Goal: Task Accomplishment & Management: Manage account settings

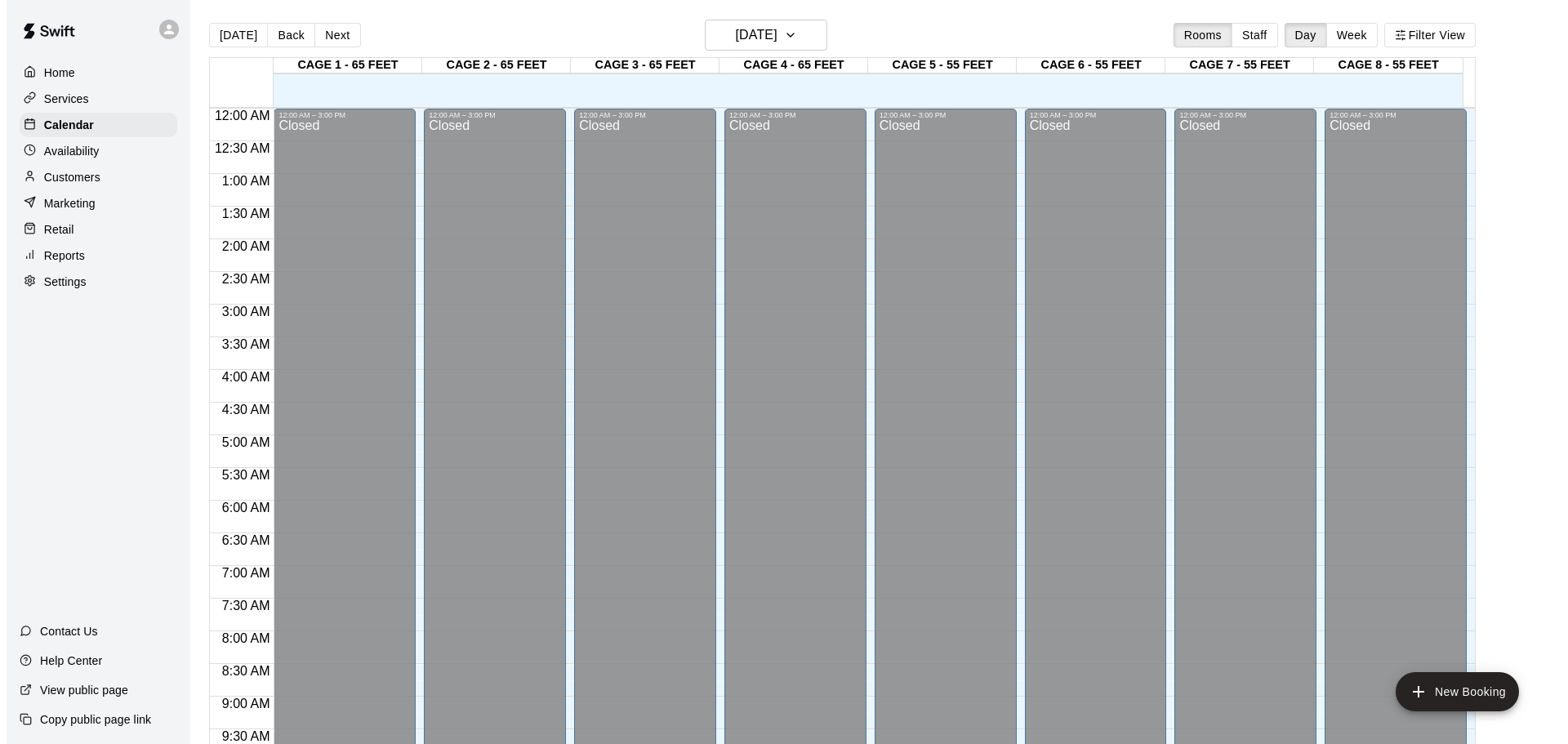
scroll to position [865, 0]
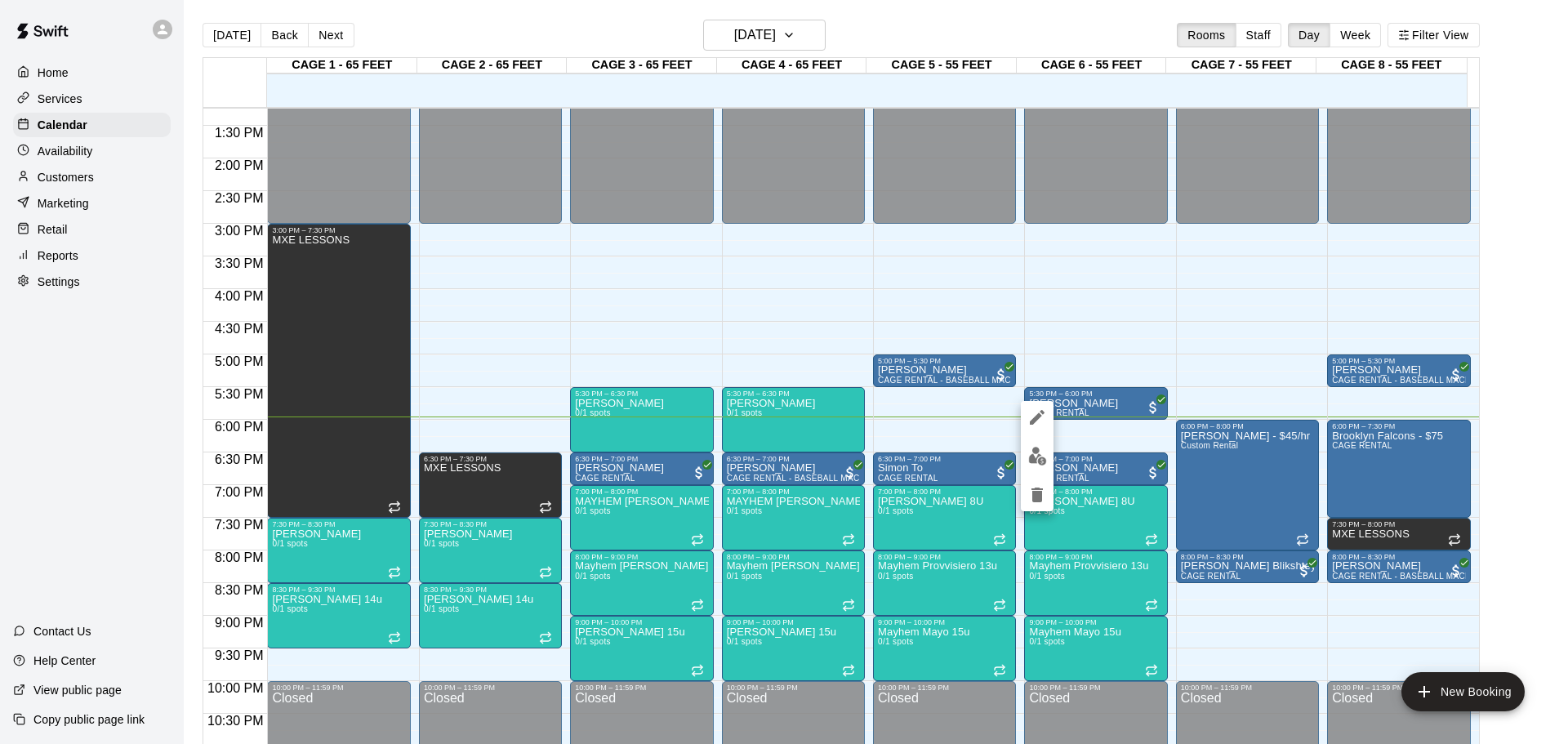
click at [1155, 368] on div at bounding box center [784, 372] width 1568 height 744
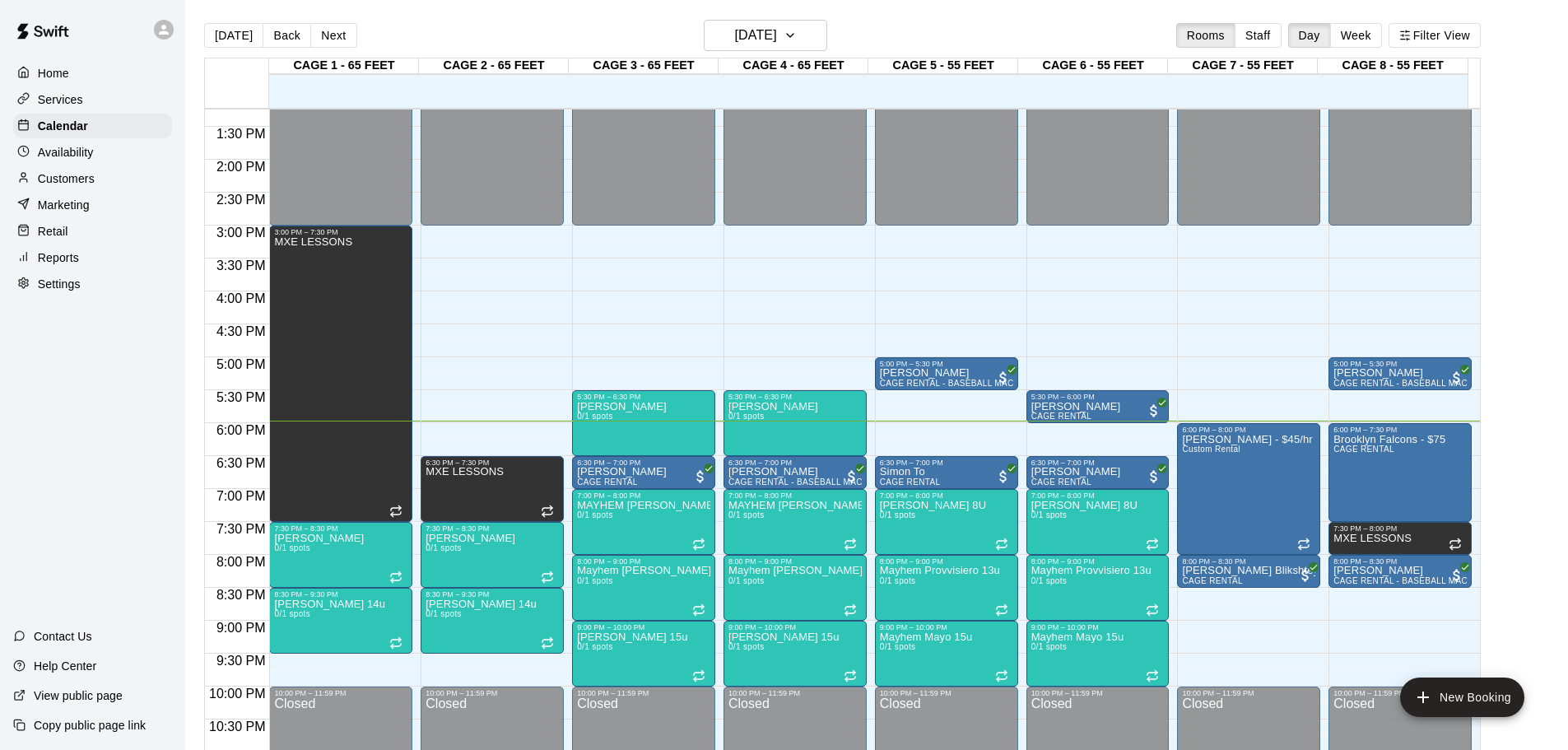
click at [1164, 371] on div "12:00 AM – 3:00 PM Closed 5:30 PM – 6:00 PM [PERSON_NAME] CAGE RENTAL 6:30 PM –…" at bounding box center [1098, 28] width 143 height 1581
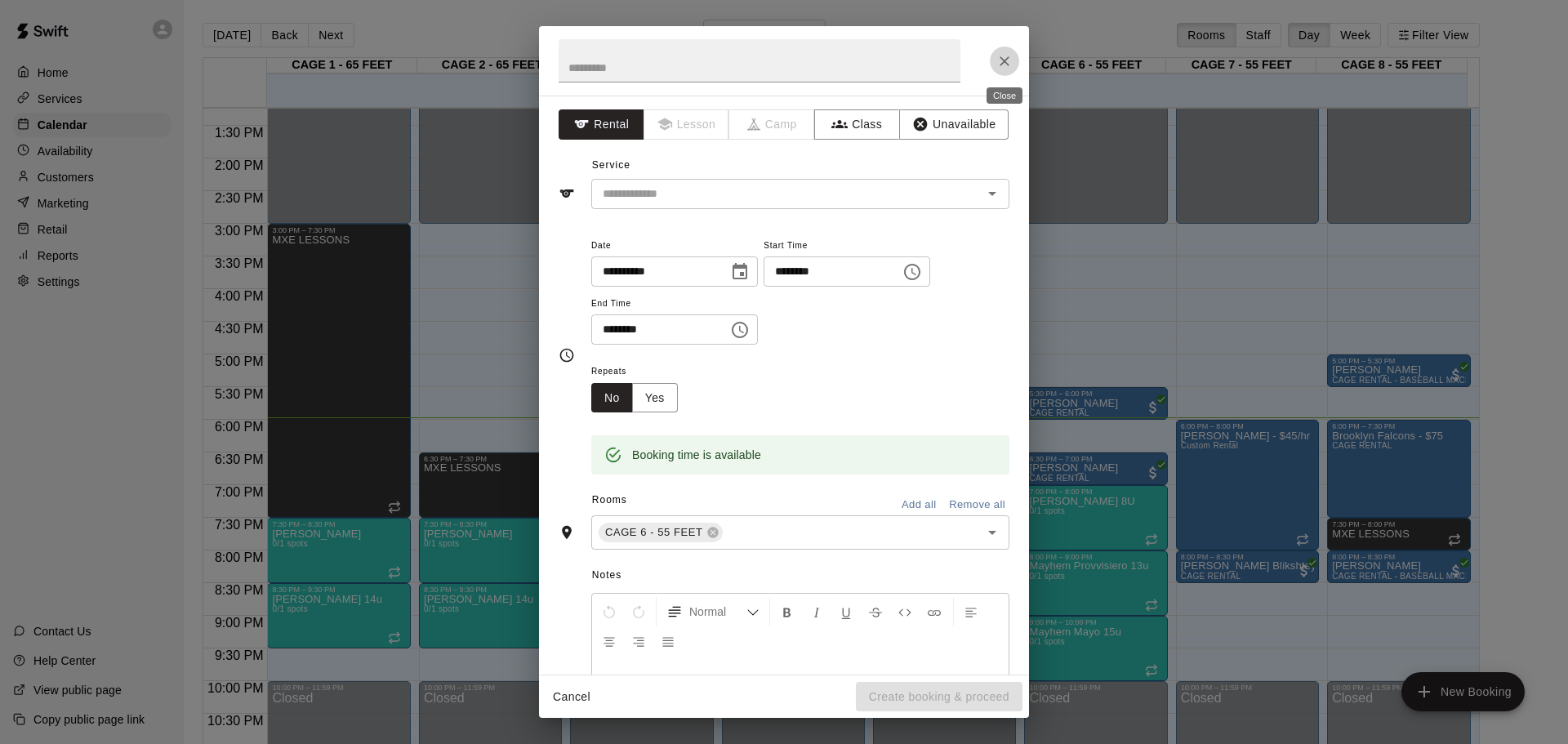
click at [1007, 53] on icon "Close" at bounding box center [1004, 61] width 16 height 16
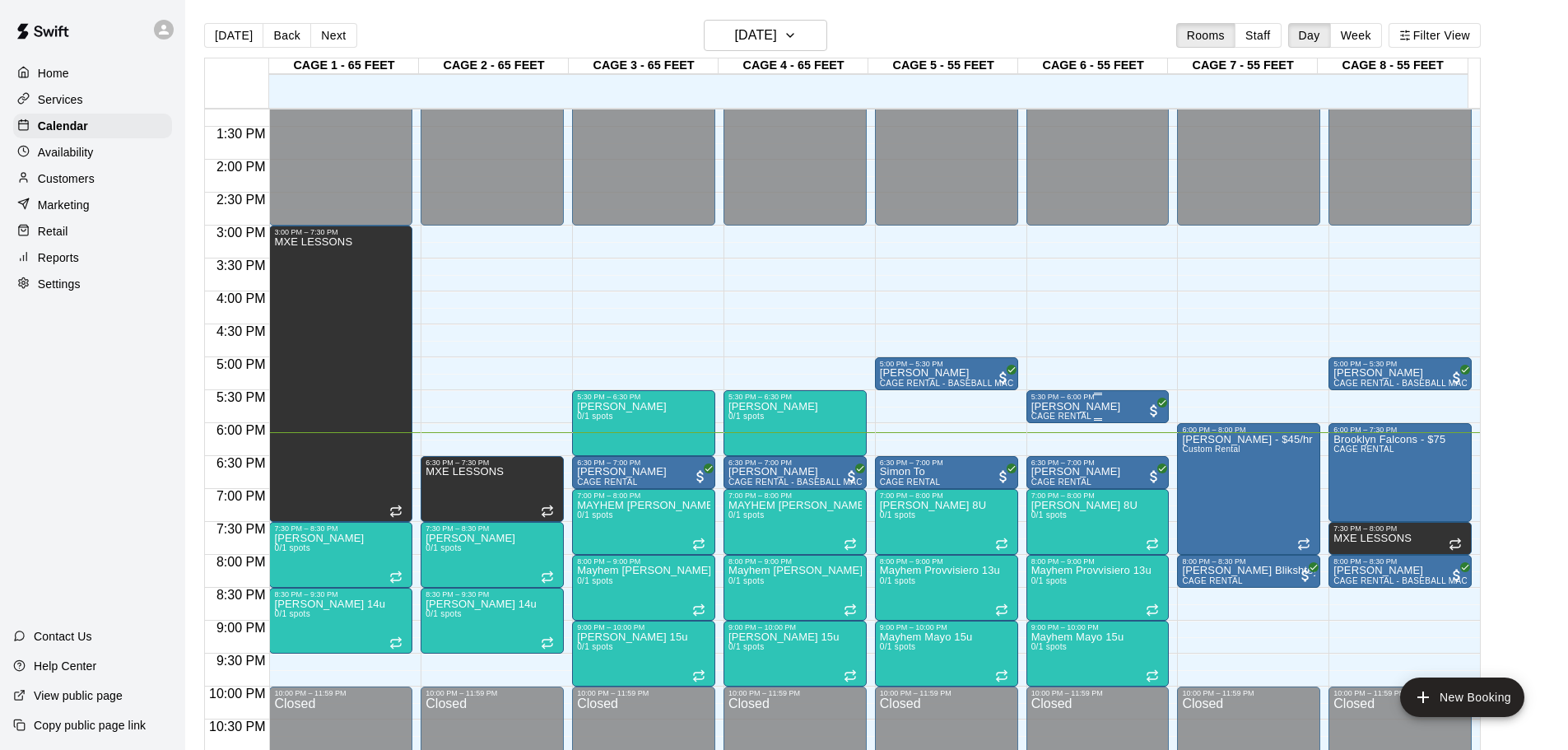
click at [1140, 398] on div "5:30 PM – 6:00 PM" at bounding box center [1097, 397] width 133 height 9
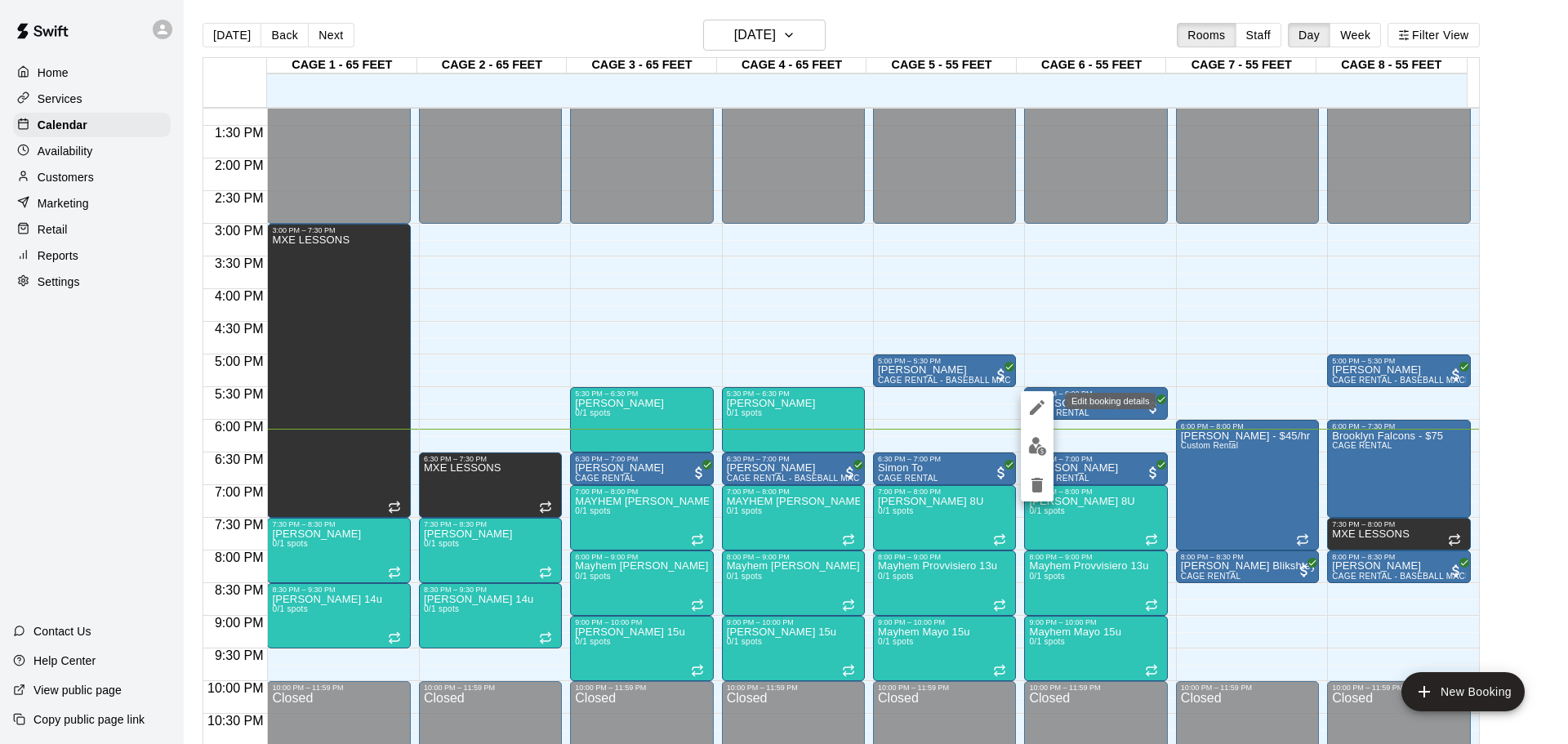
click at [1034, 407] on icon "edit" at bounding box center [1037, 407] width 20 height 20
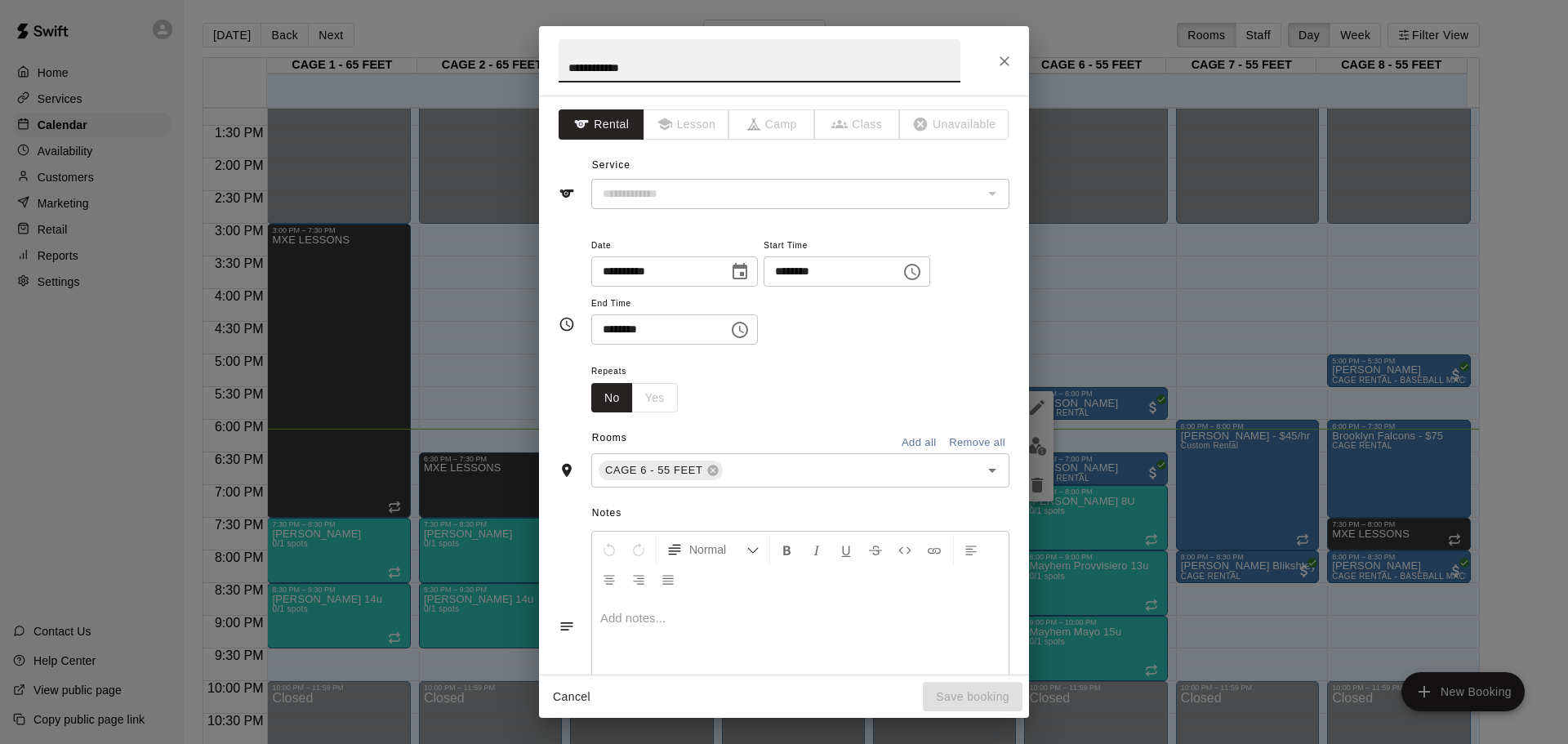
type input "**********"
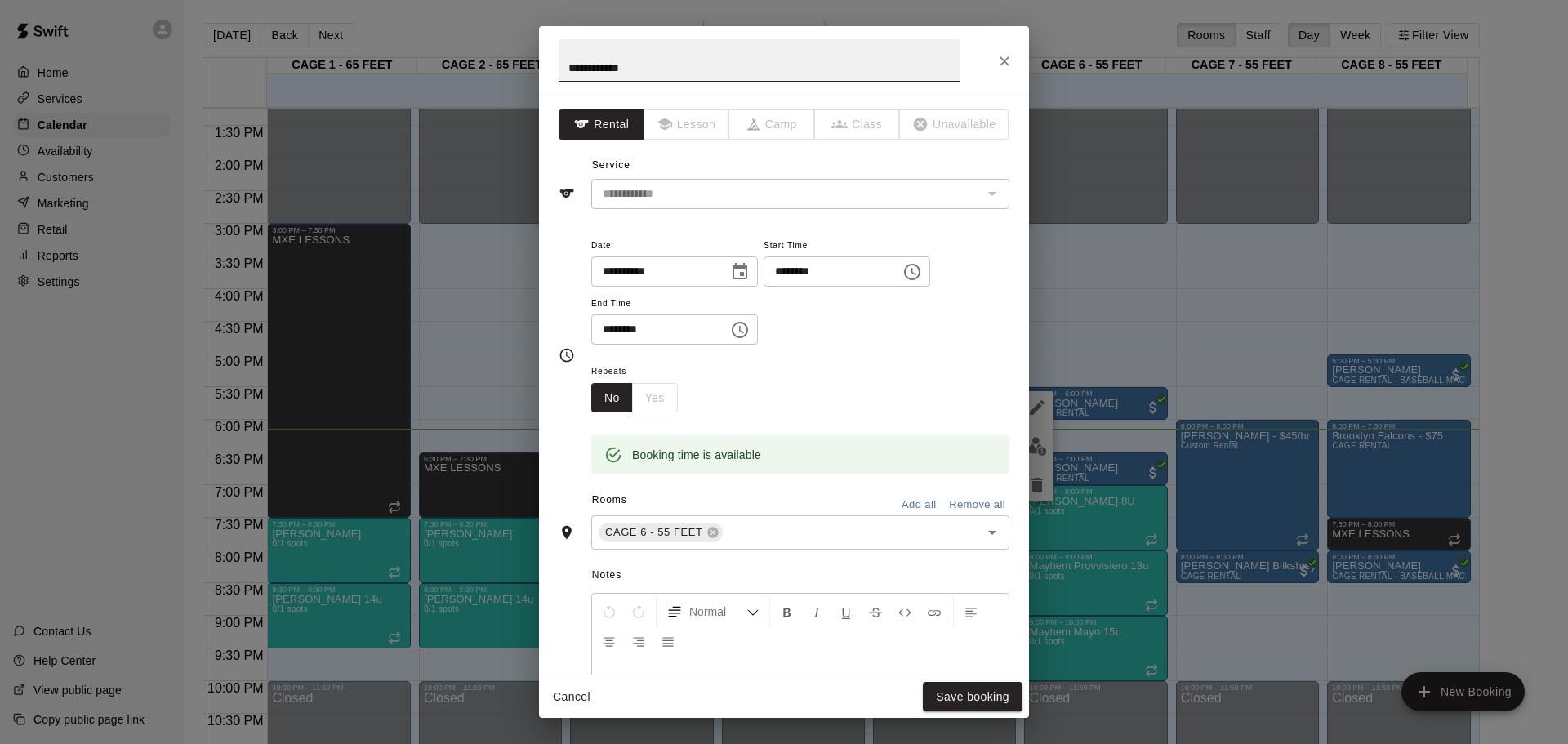
click at [627, 334] on input "********" at bounding box center [653, 329] width 126 height 30
click at [630, 327] on input "********" at bounding box center [653, 329] width 126 height 30
click at [629, 327] on input "********" at bounding box center [653, 329] width 126 height 30
click at [744, 331] on div "******** ​" at bounding box center [674, 329] width 167 height 30
click at [815, 272] on input "********" at bounding box center [826, 271] width 126 height 30
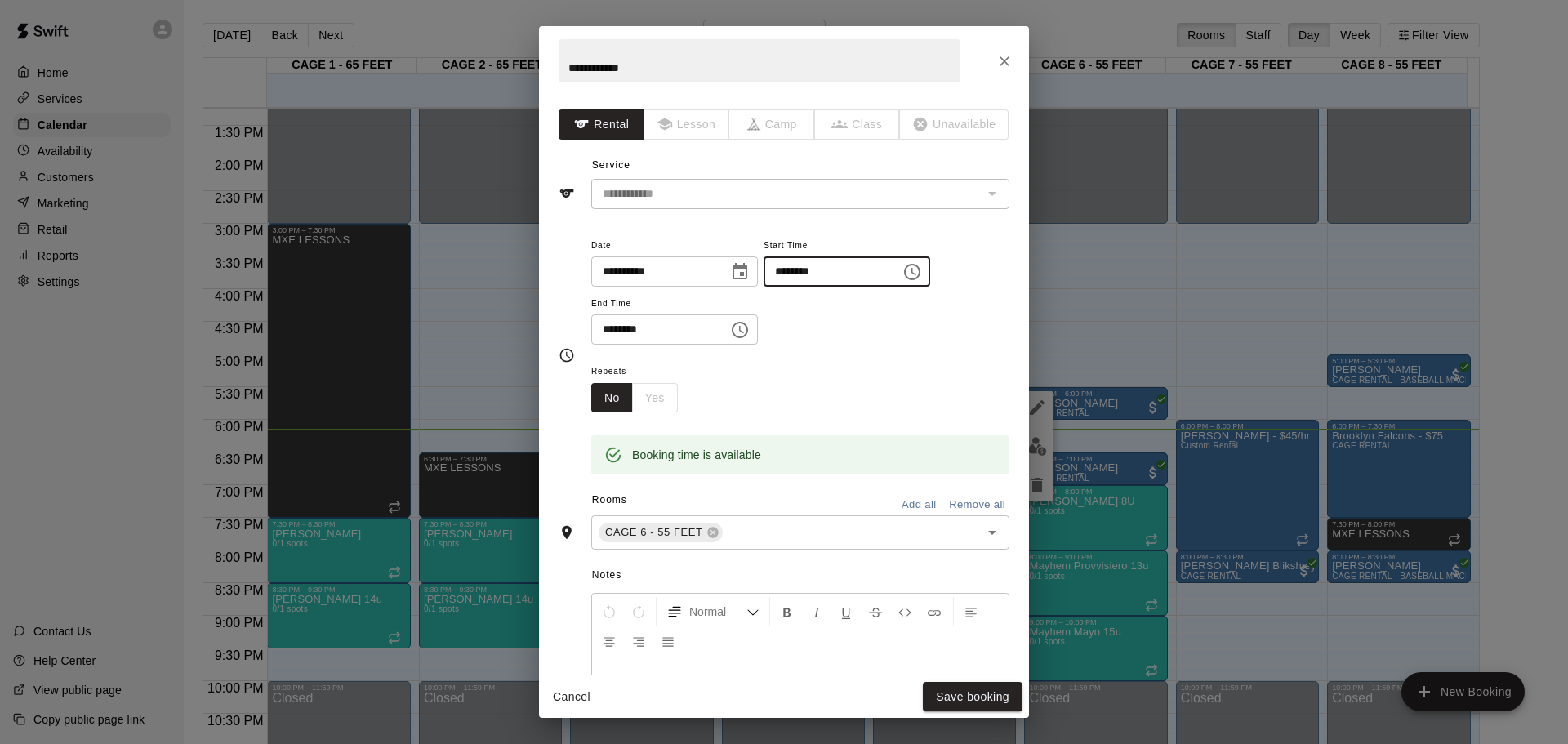
click at [834, 270] on input "********" at bounding box center [826, 271] width 126 height 30
click at [822, 269] on input "********" at bounding box center [826, 271] width 126 height 30
click at [816, 272] on input "********" at bounding box center [826, 271] width 126 height 30
click at [813, 268] on input "********" at bounding box center [826, 271] width 126 height 30
click at [815, 315] on div "**********" at bounding box center [800, 290] width 418 height 110
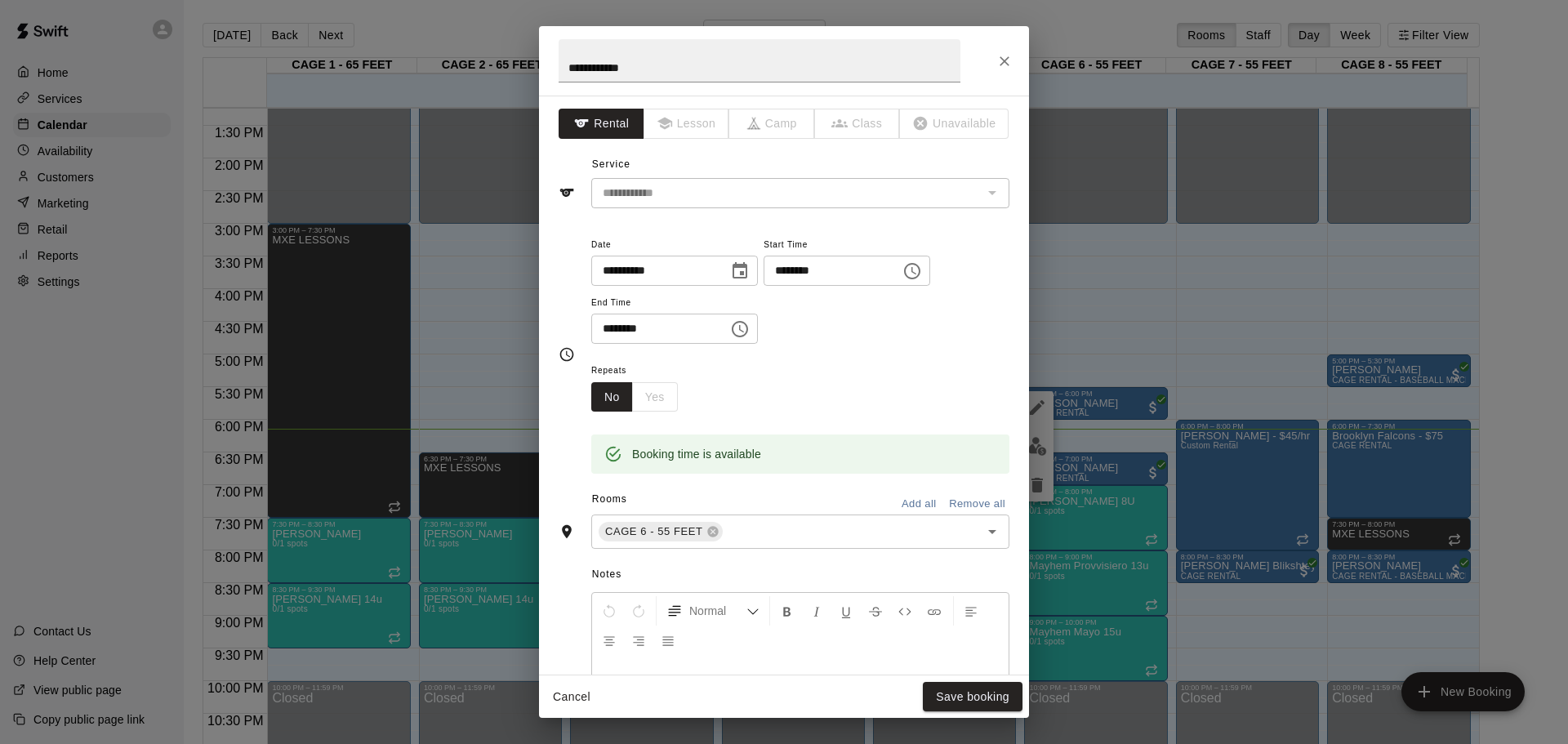
scroll to position [0, 0]
click at [888, 271] on input "********" at bounding box center [826, 271] width 126 height 30
click at [922, 267] on icon "Choose time, selected time is 5:30 PM" at bounding box center [912, 272] width 20 height 20
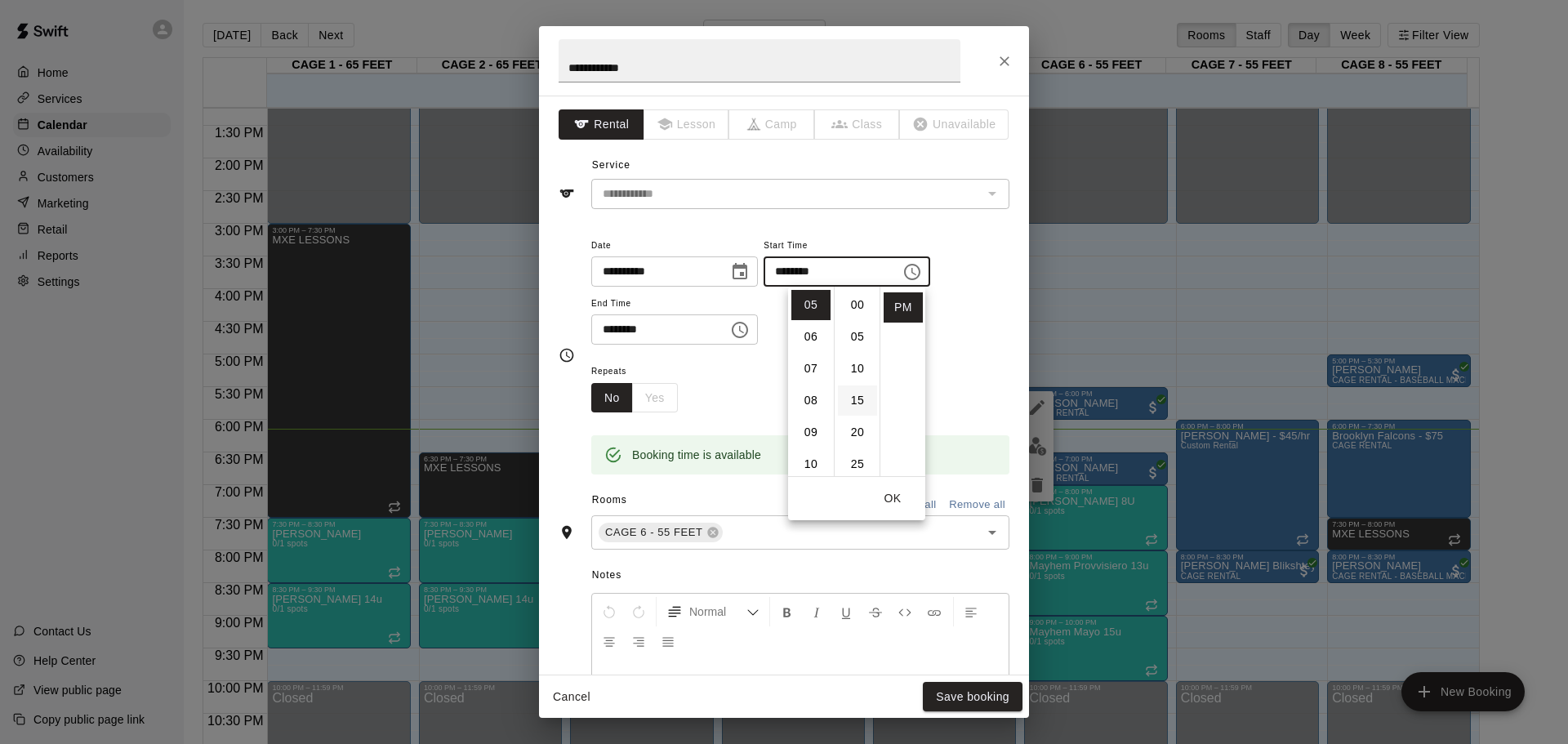
click at [853, 394] on li "15" at bounding box center [857, 400] width 39 height 30
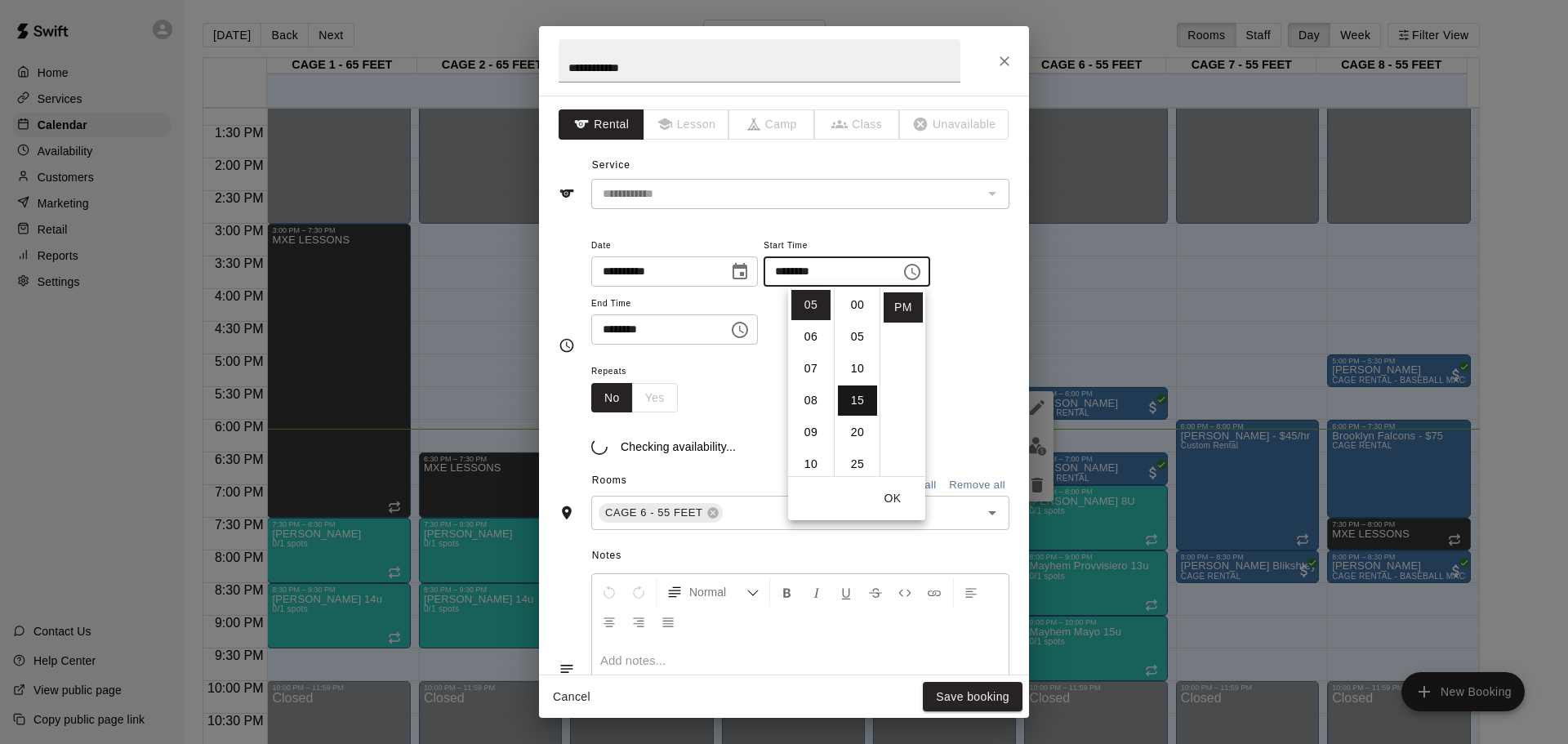
type input "********"
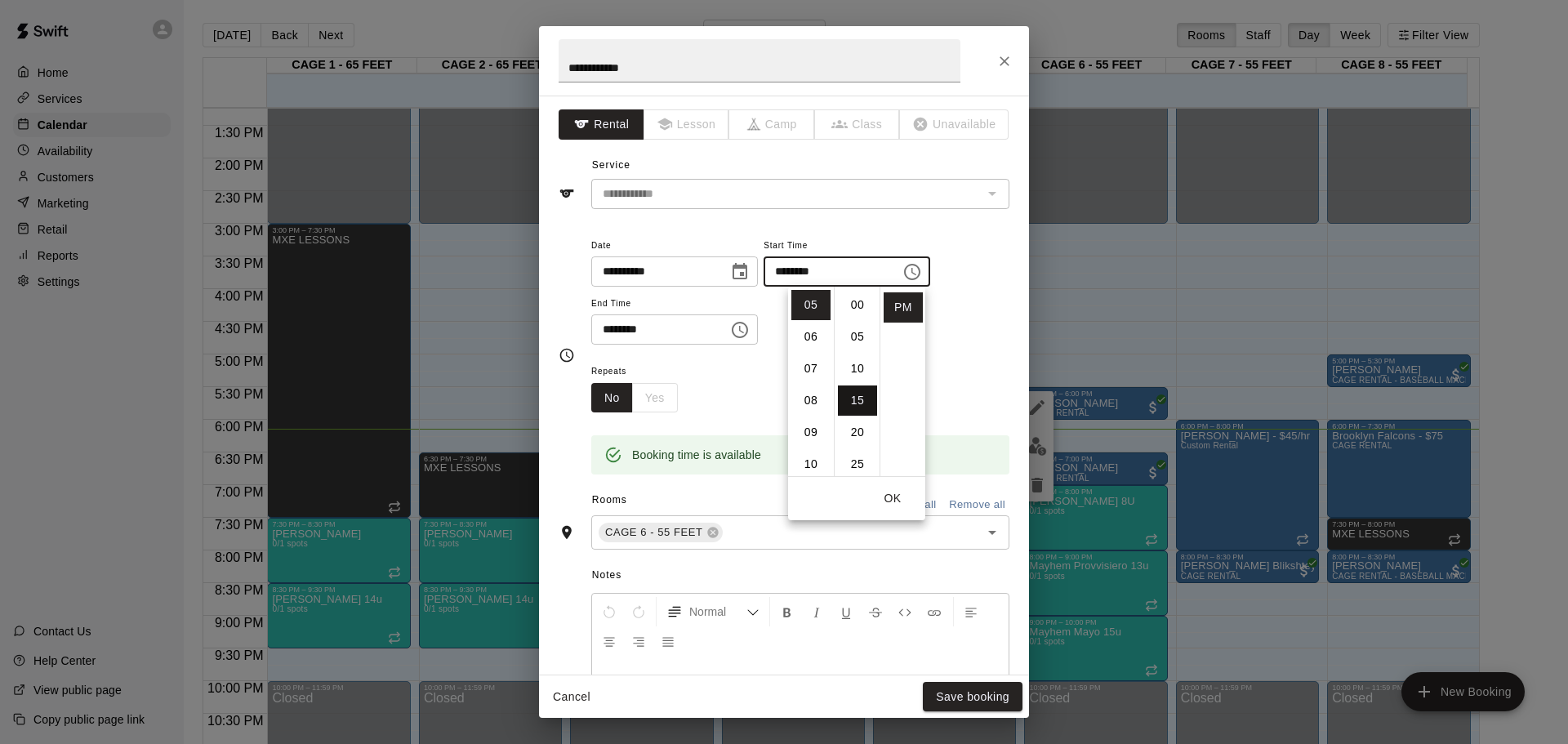
scroll to position [96, 0]
click at [765, 367] on div "Repeats No Yes" at bounding box center [800, 387] width 418 height 51
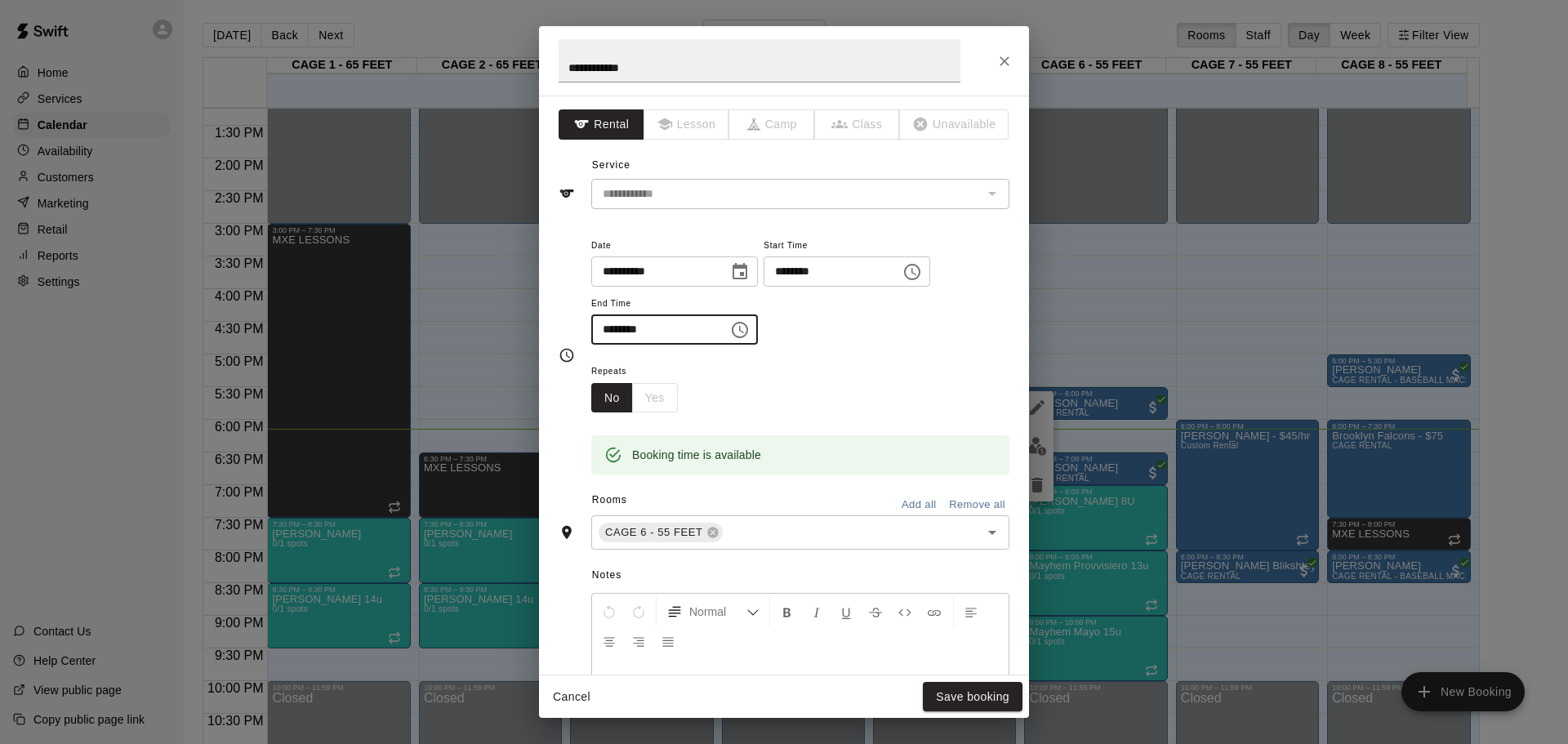
click at [623, 331] on input "********" at bounding box center [653, 329] width 126 height 30
click at [673, 347] on div "**********" at bounding box center [800, 298] width 418 height 126
click at [757, 331] on button "Choose time, selected time is 6:00 PM" at bounding box center [740, 330] width 32 height 32
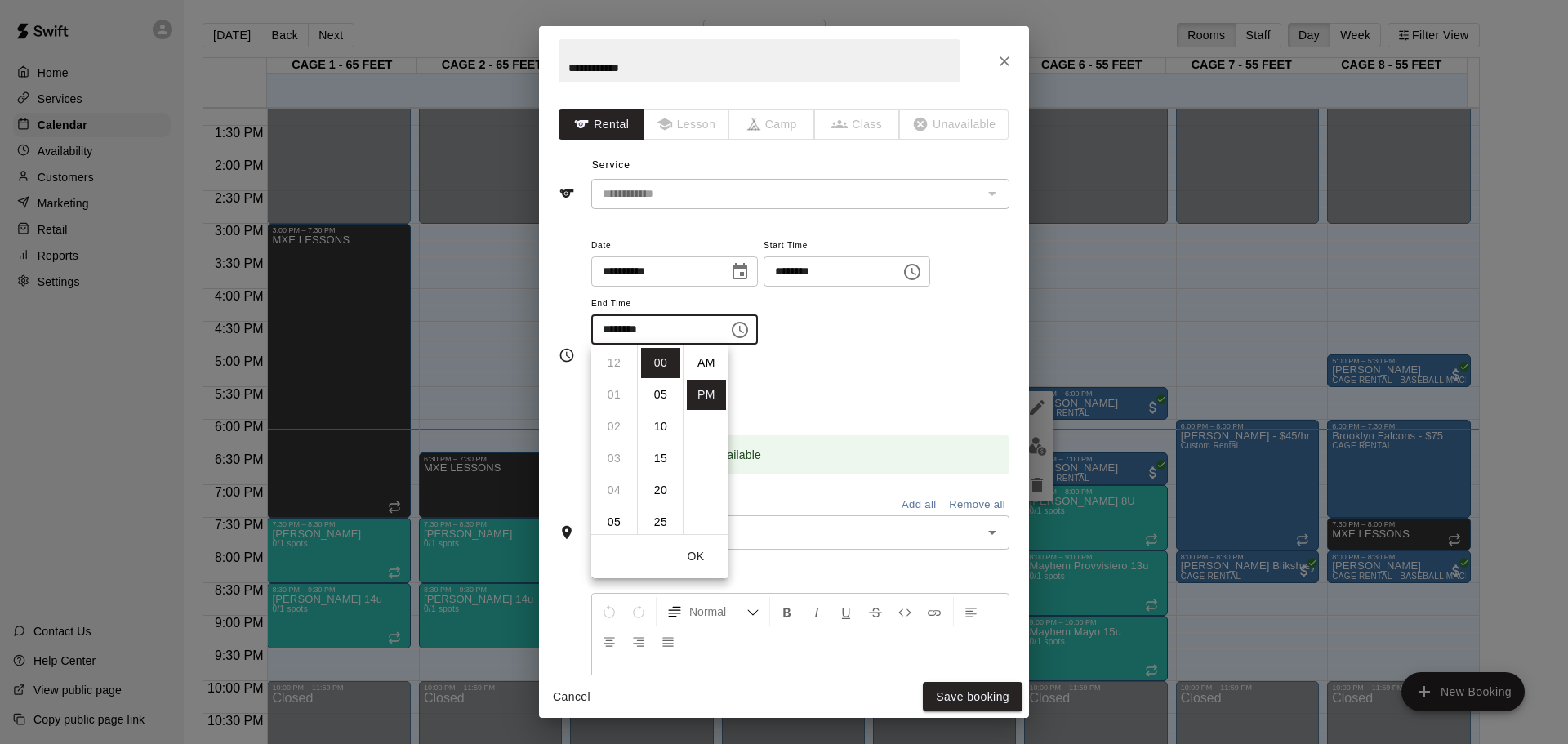
scroll to position [29, 0]
click at [658, 452] on li "15" at bounding box center [661, 458] width 39 height 30
type input "********"
click at [825, 406] on div "Repeats No Yes" at bounding box center [800, 387] width 418 height 51
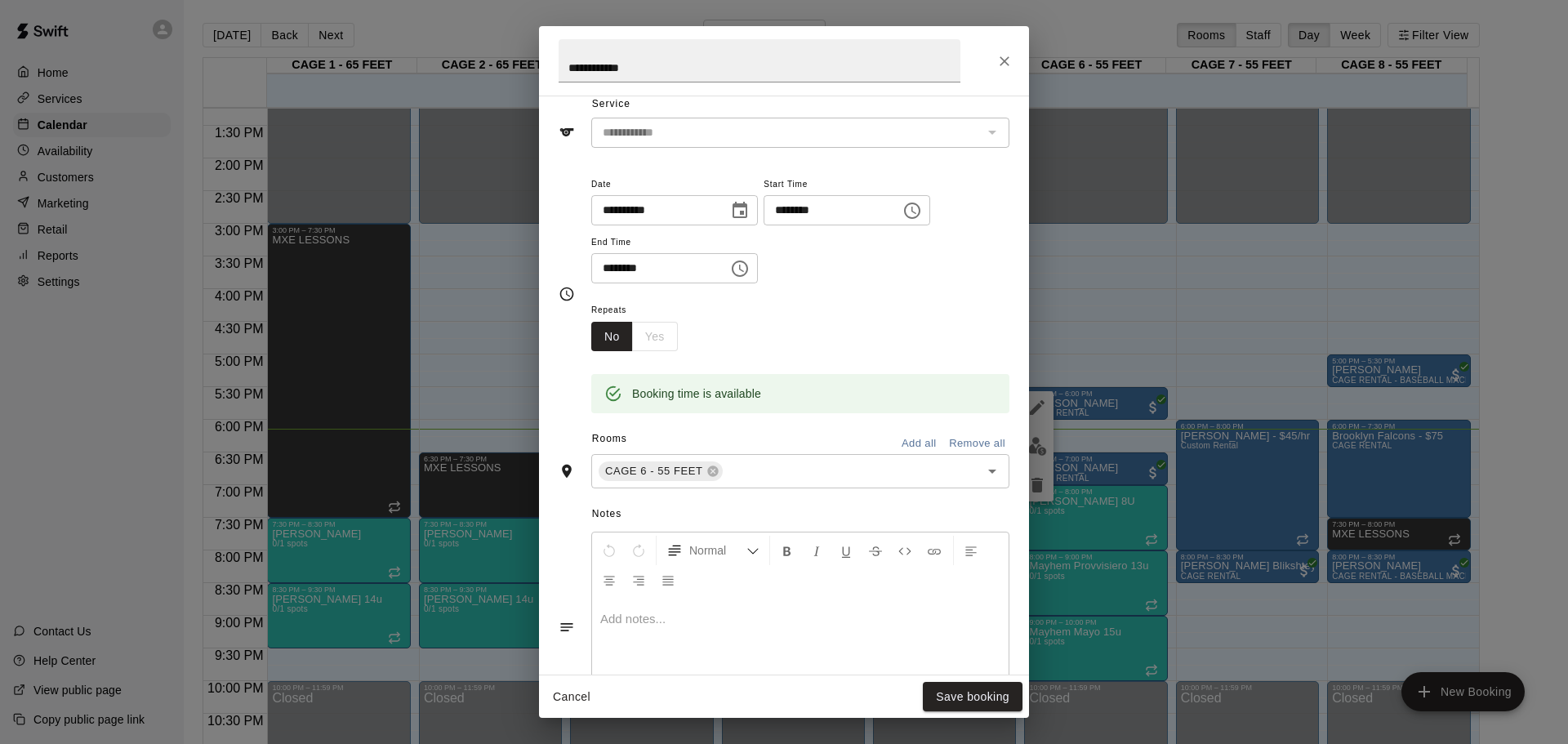
scroll to position [0, 0]
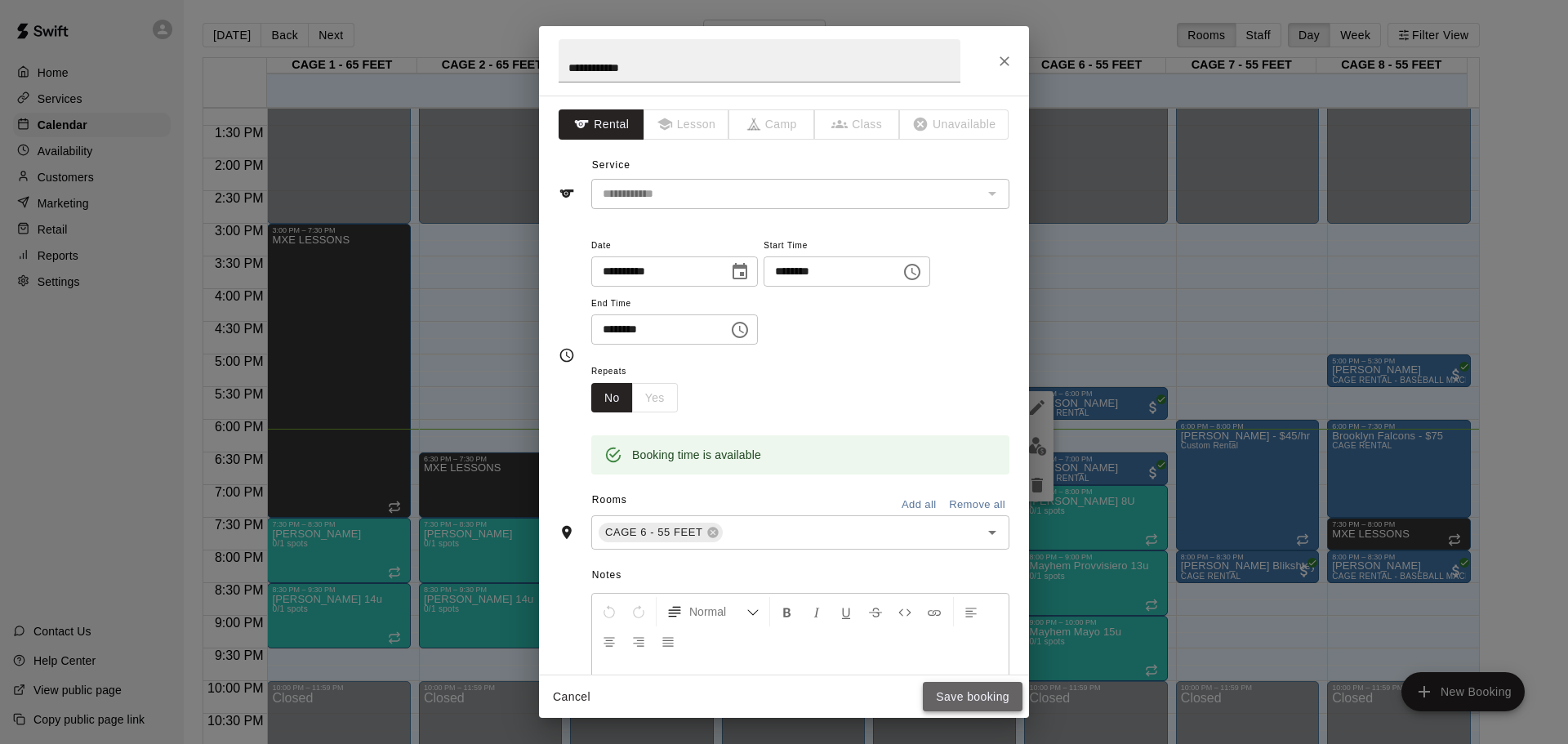
click at [987, 688] on button "Save booking" at bounding box center [973, 697] width 100 height 30
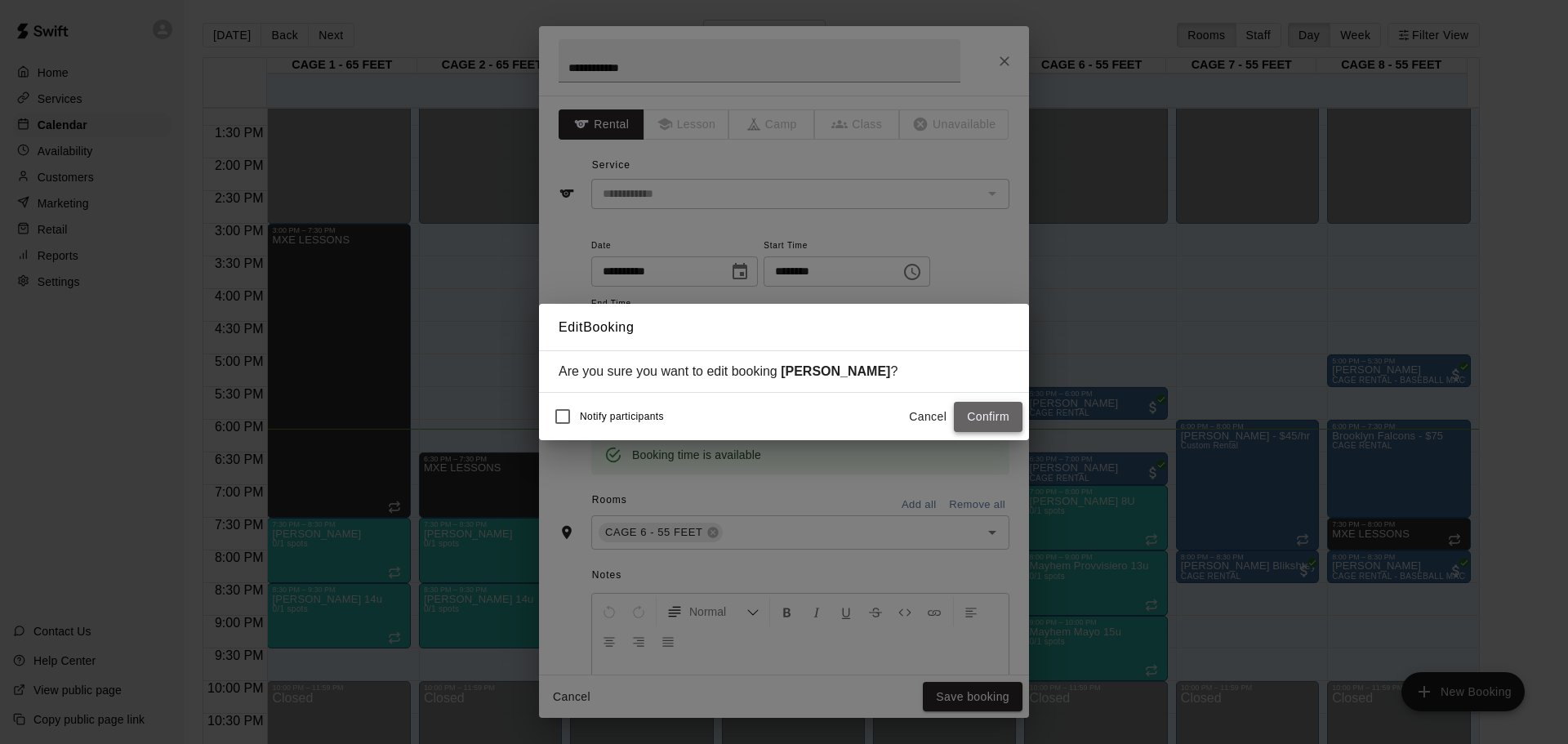
click at [1011, 410] on button "Confirm" at bounding box center [988, 417] width 68 height 30
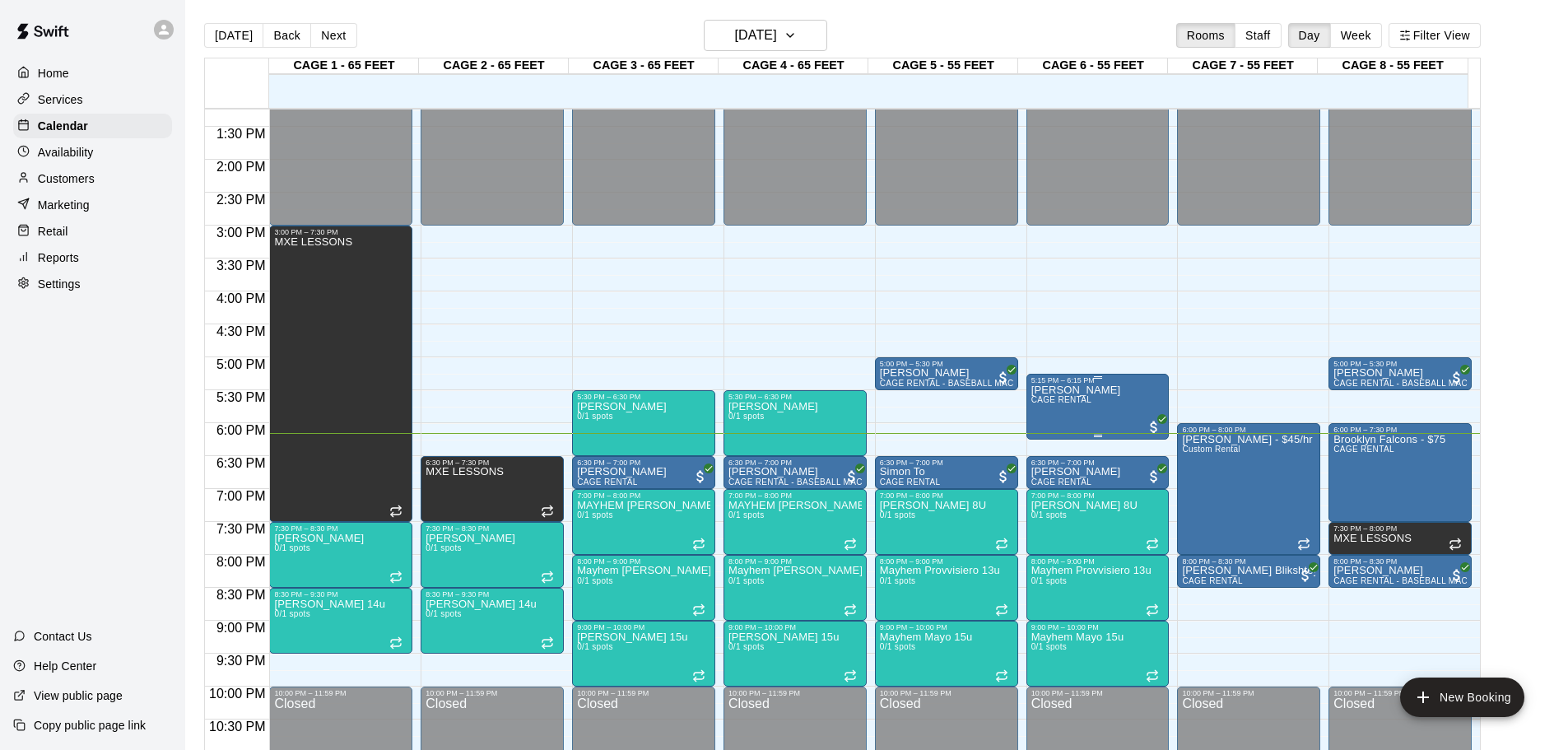
click at [1157, 420] on icon "All customers have paid" at bounding box center [1162, 418] width 9 height 9
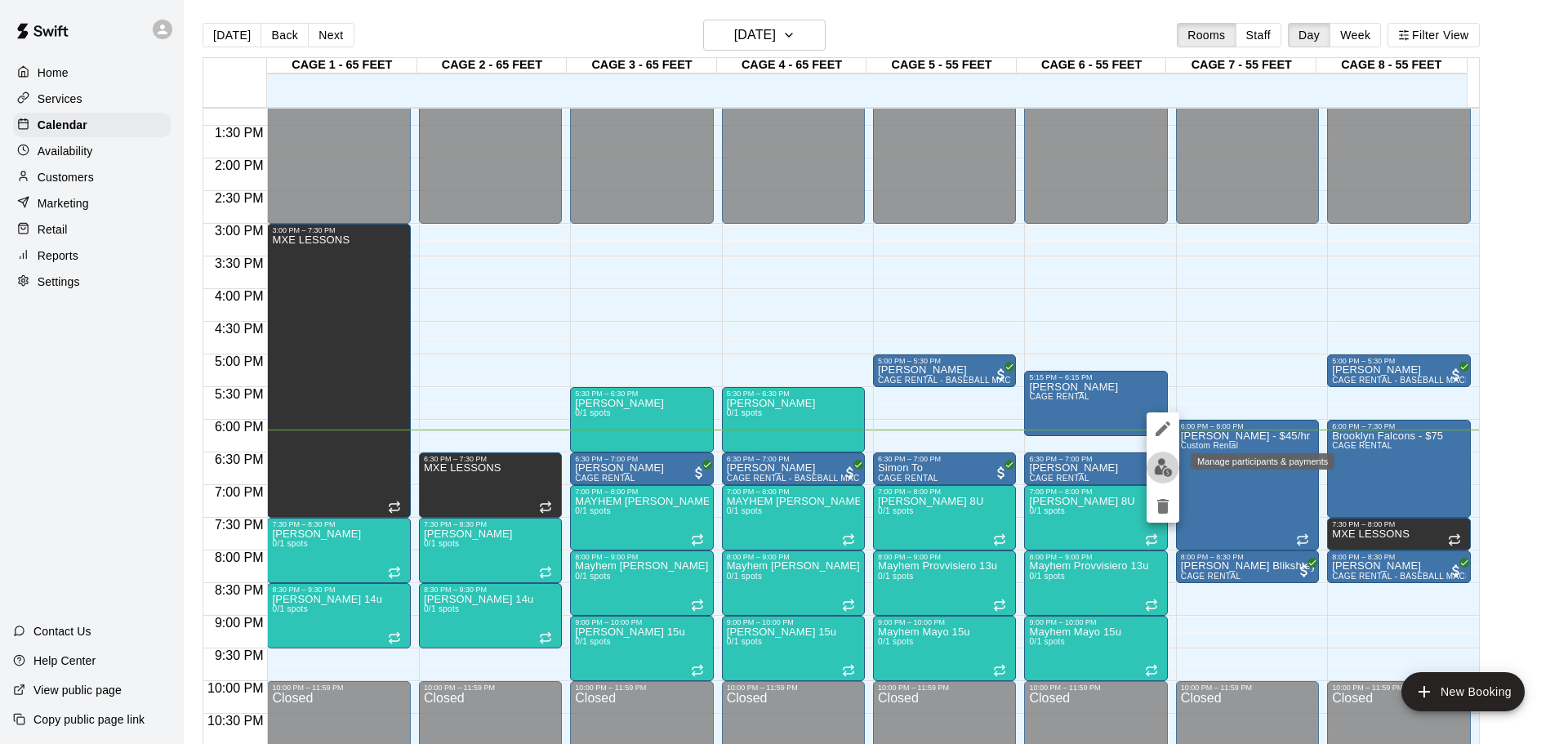
click at [1163, 466] on img "edit" at bounding box center [1163, 467] width 19 height 19
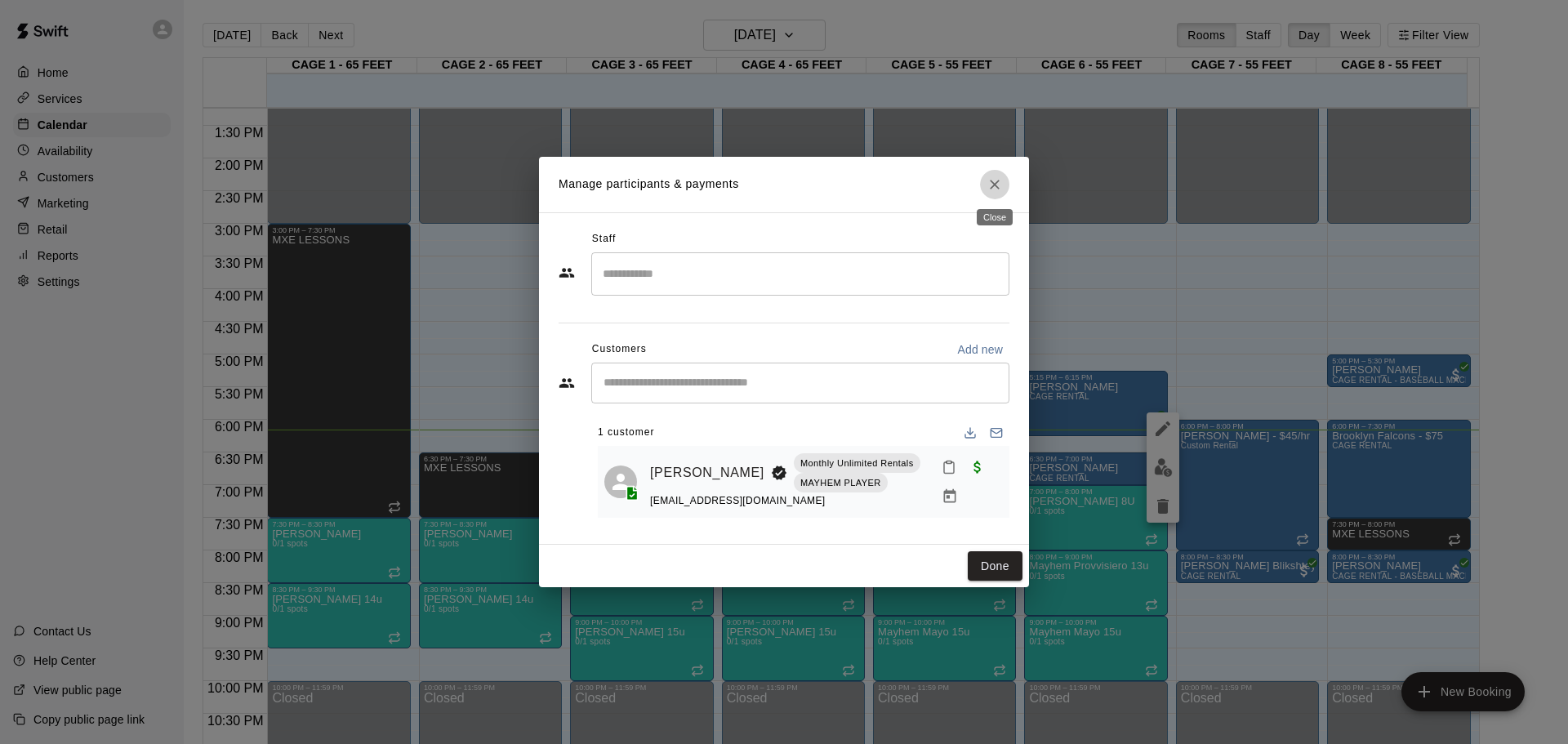
click at [994, 181] on icon "Close" at bounding box center [994, 185] width 16 height 16
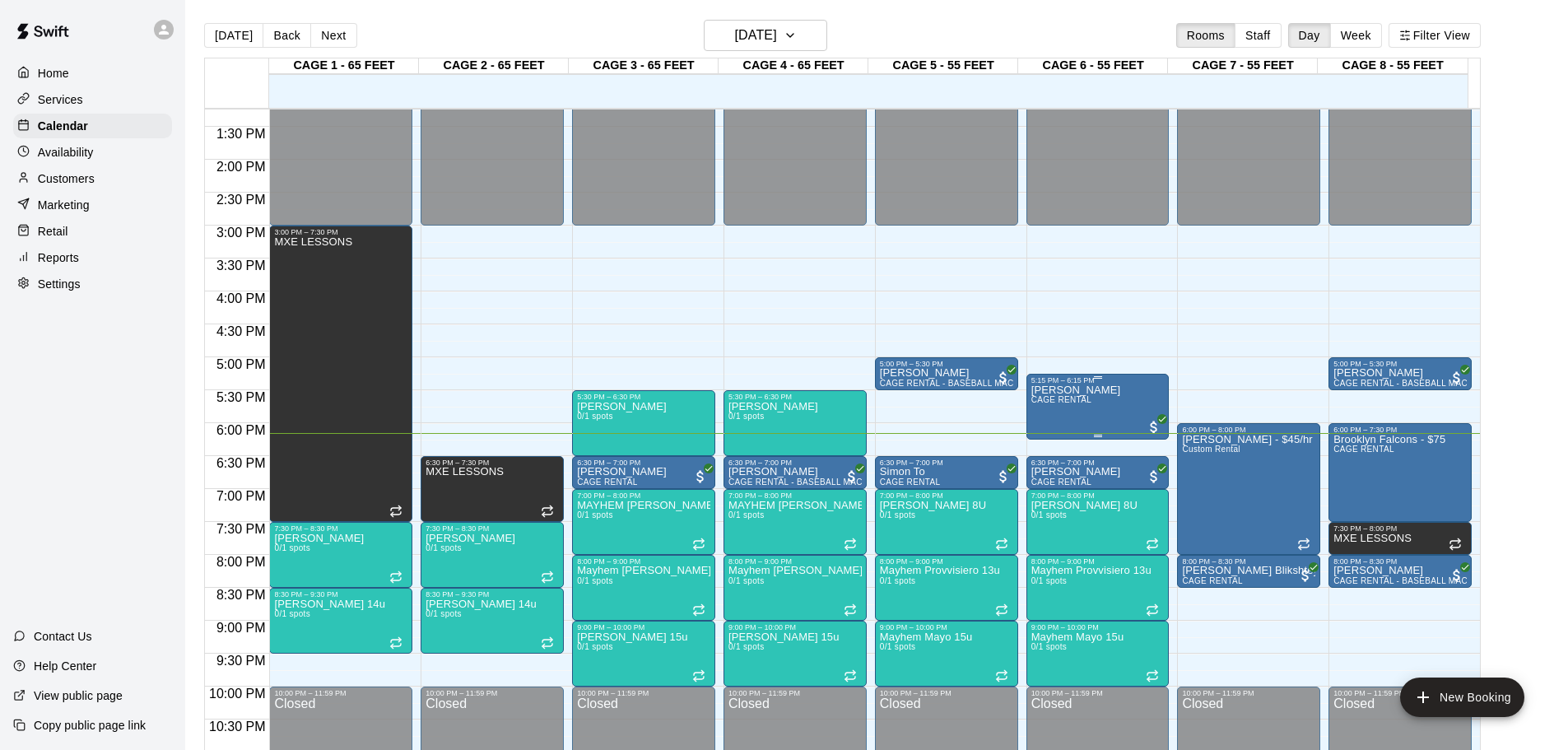
click at [1140, 424] on div "[PERSON_NAME] CAGE RENTAL" at bounding box center [1097, 759] width 133 height 750
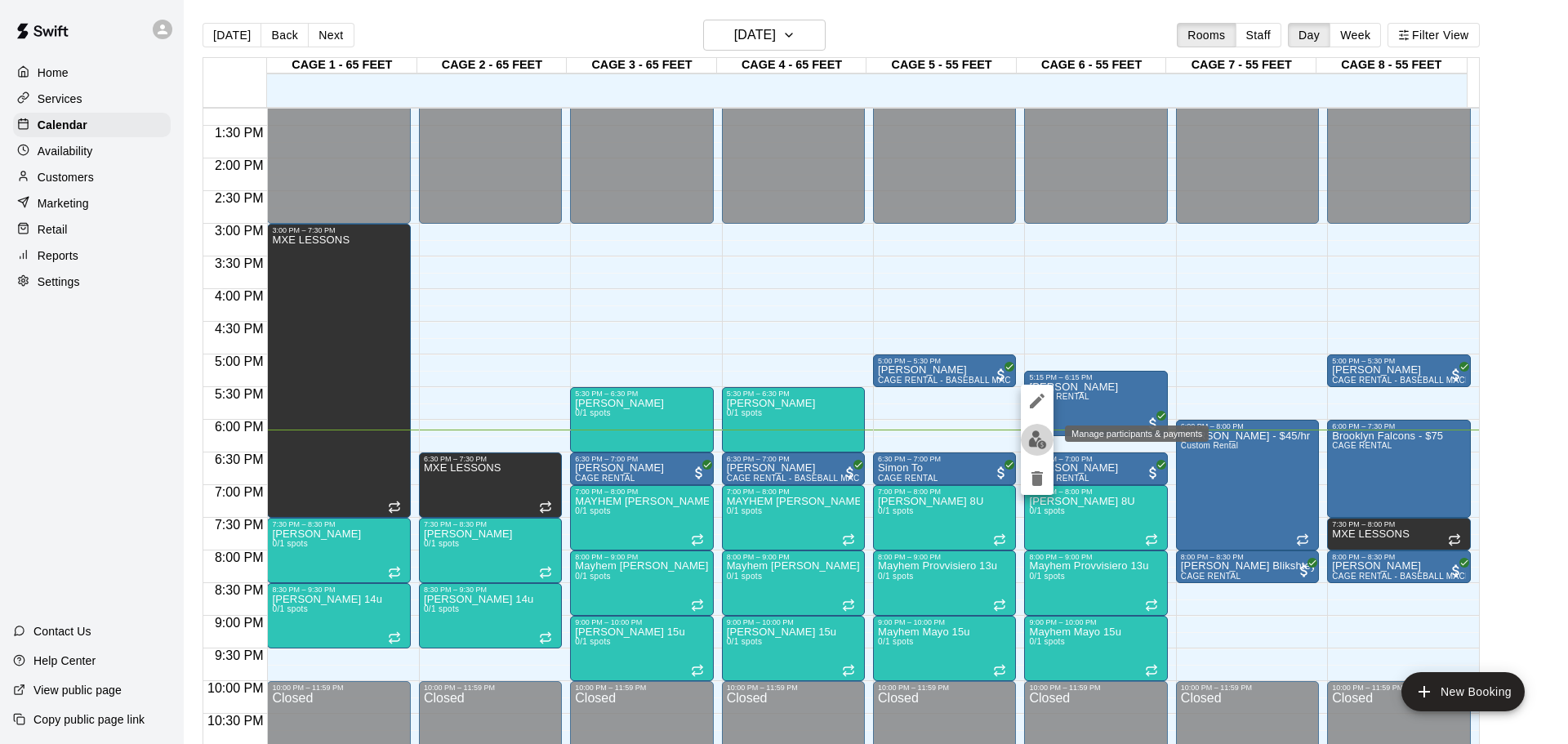
click at [1037, 443] on img "edit" at bounding box center [1038, 440] width 19 height 19
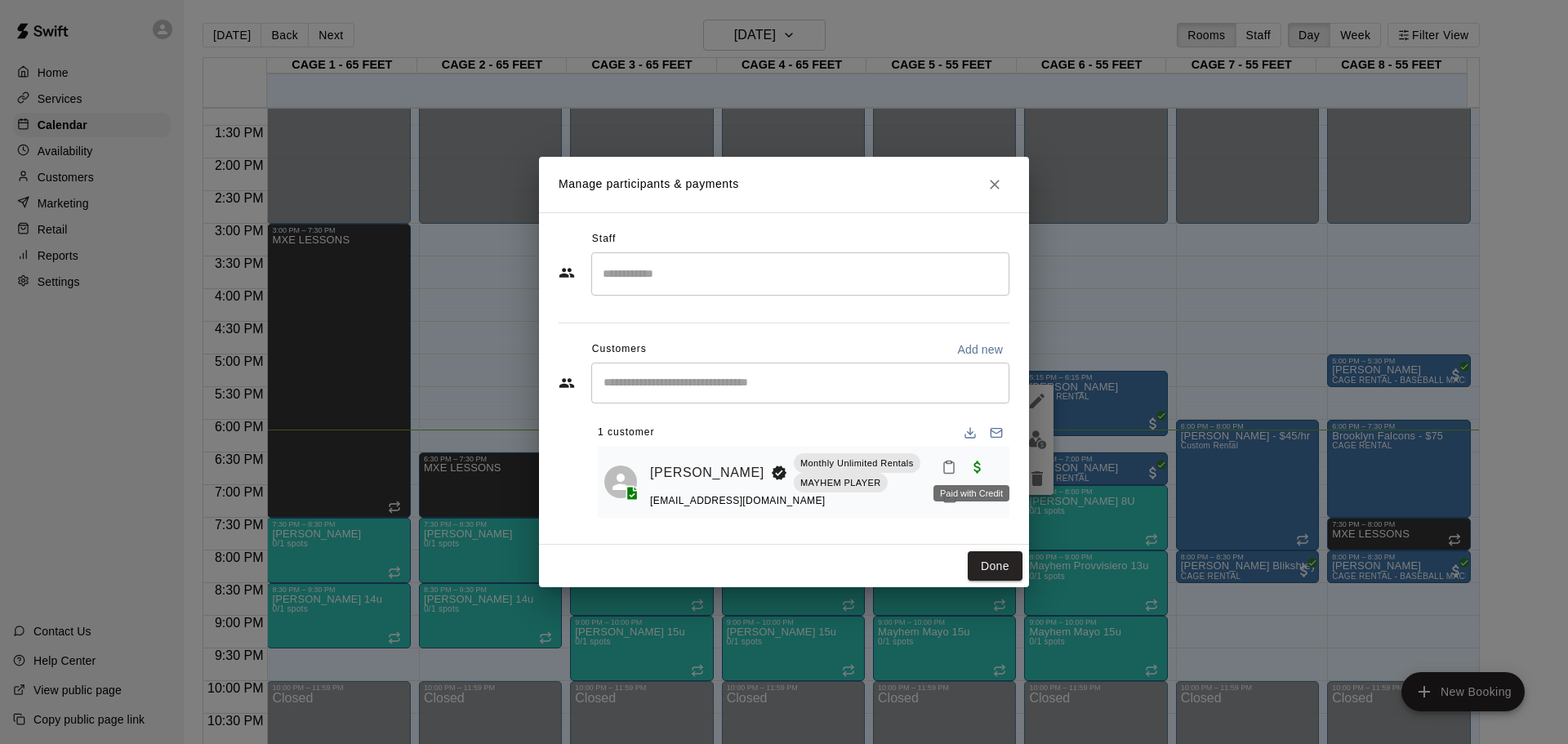
click at [964, 462] on span "Paid with Credit" at bounding box center [977, 466] width 29 height 14
drag, startPoint x: 1016, startPoint y: 181, endPoint x: 998, endPoint y: 220, distance: 43.0
click at [1005, 194] on h2 "Manage participants & payments" at bounding box center [784, 185] width 490 height 56
click at [1002, 173] on button "Close" at bounding box center [995, 185] width 29 height 29
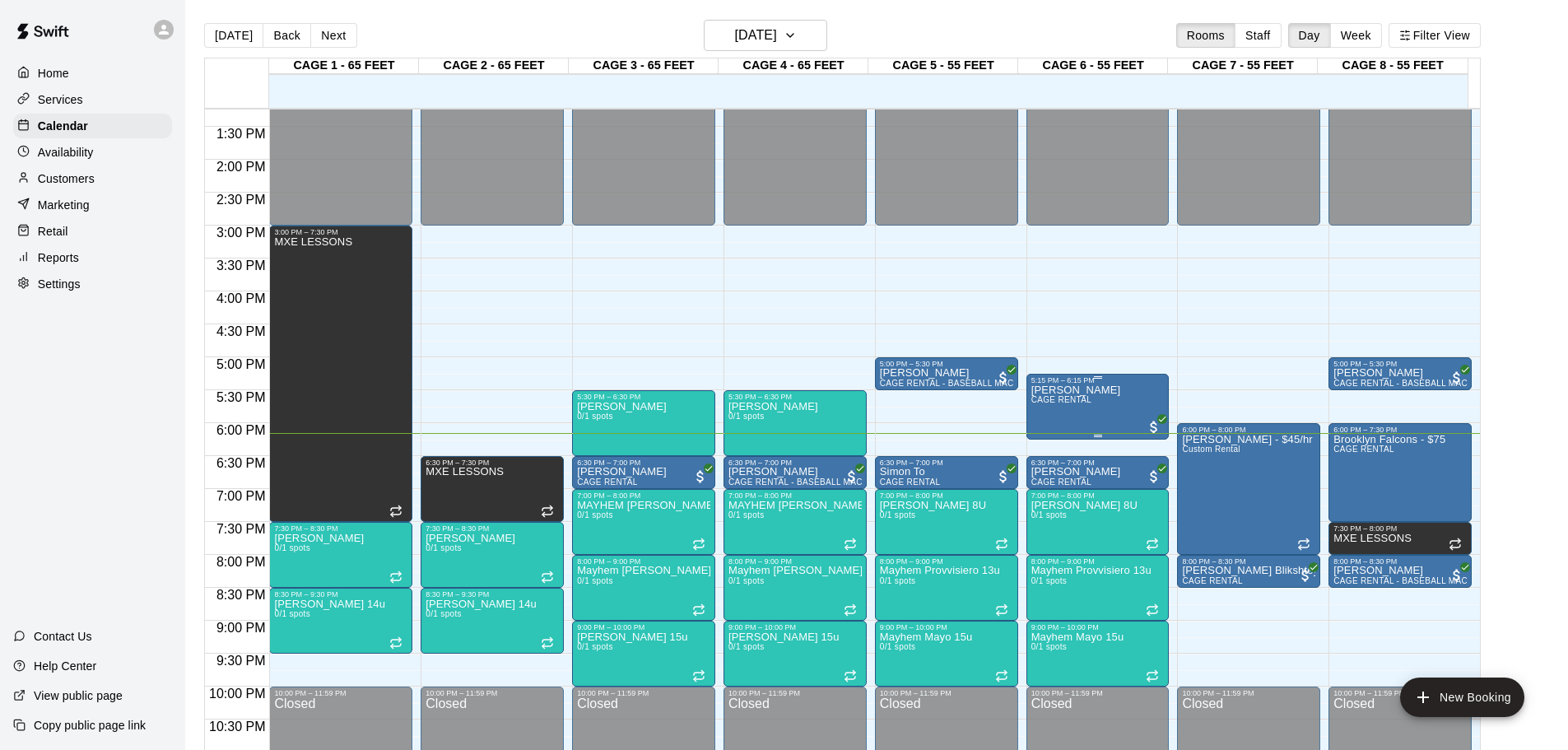
click at [1069, 400] on span "CAGE RENTAL" at bounding box center [1061, 400] width 61 height 9
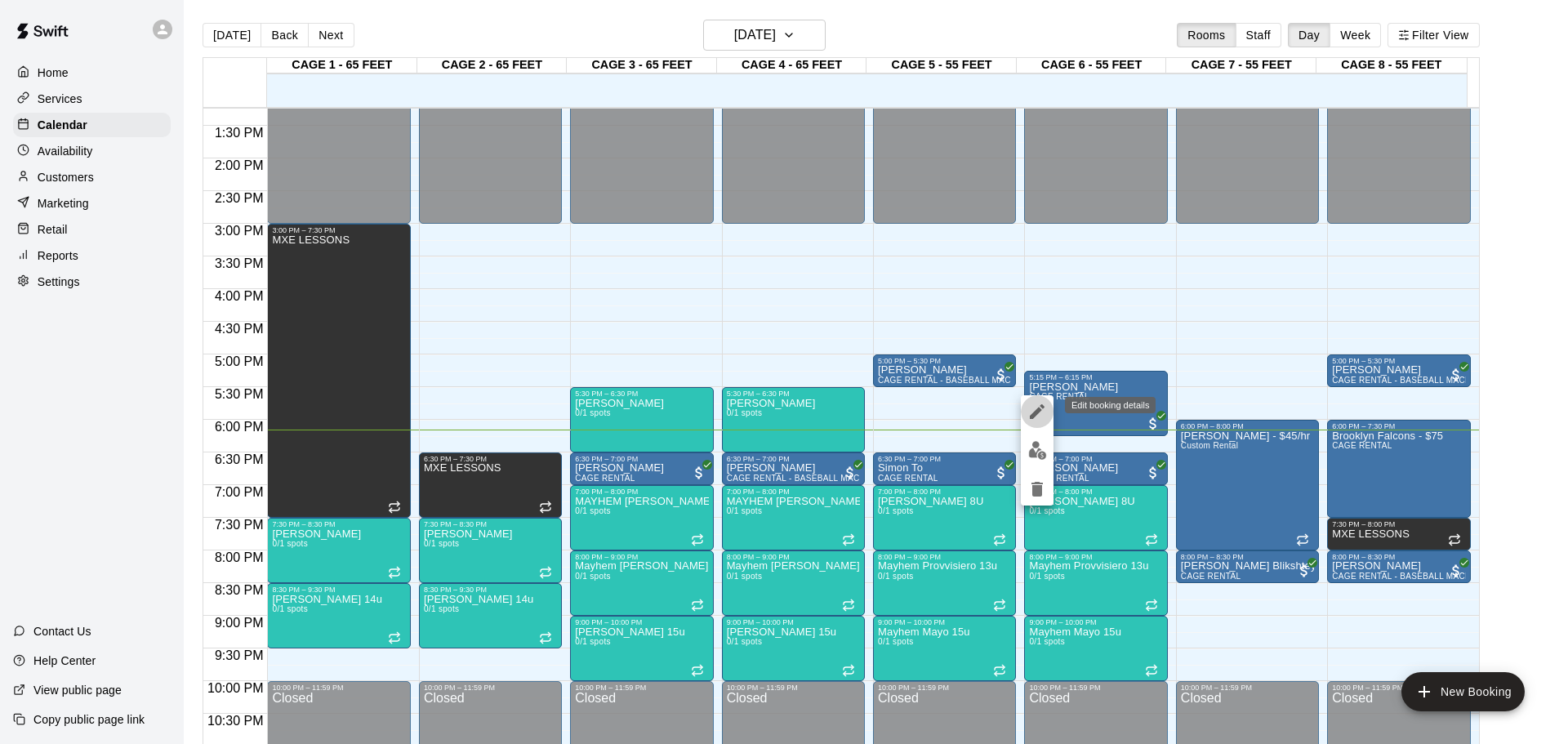
click at [1035, 407] on icon "edit" at bounding box center [1037, 412] width 20 height 20
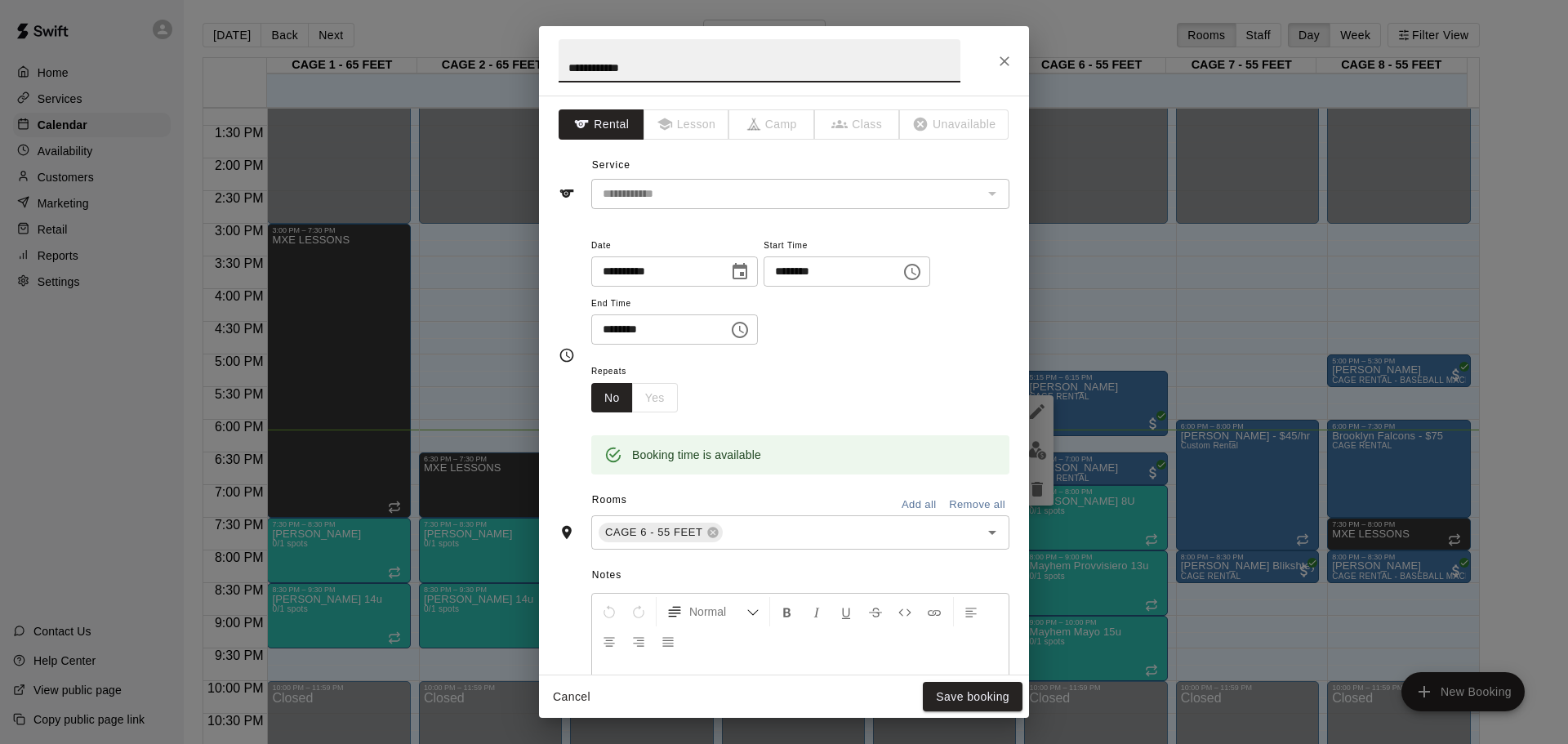
click at [863, 266] on input "********" at bounding box center [826, 271] width 126 height 30
click at [928, 272] on button "Choose time, selected time is 5:15 PM" at bounding box center [912, 272] width 32 height 32
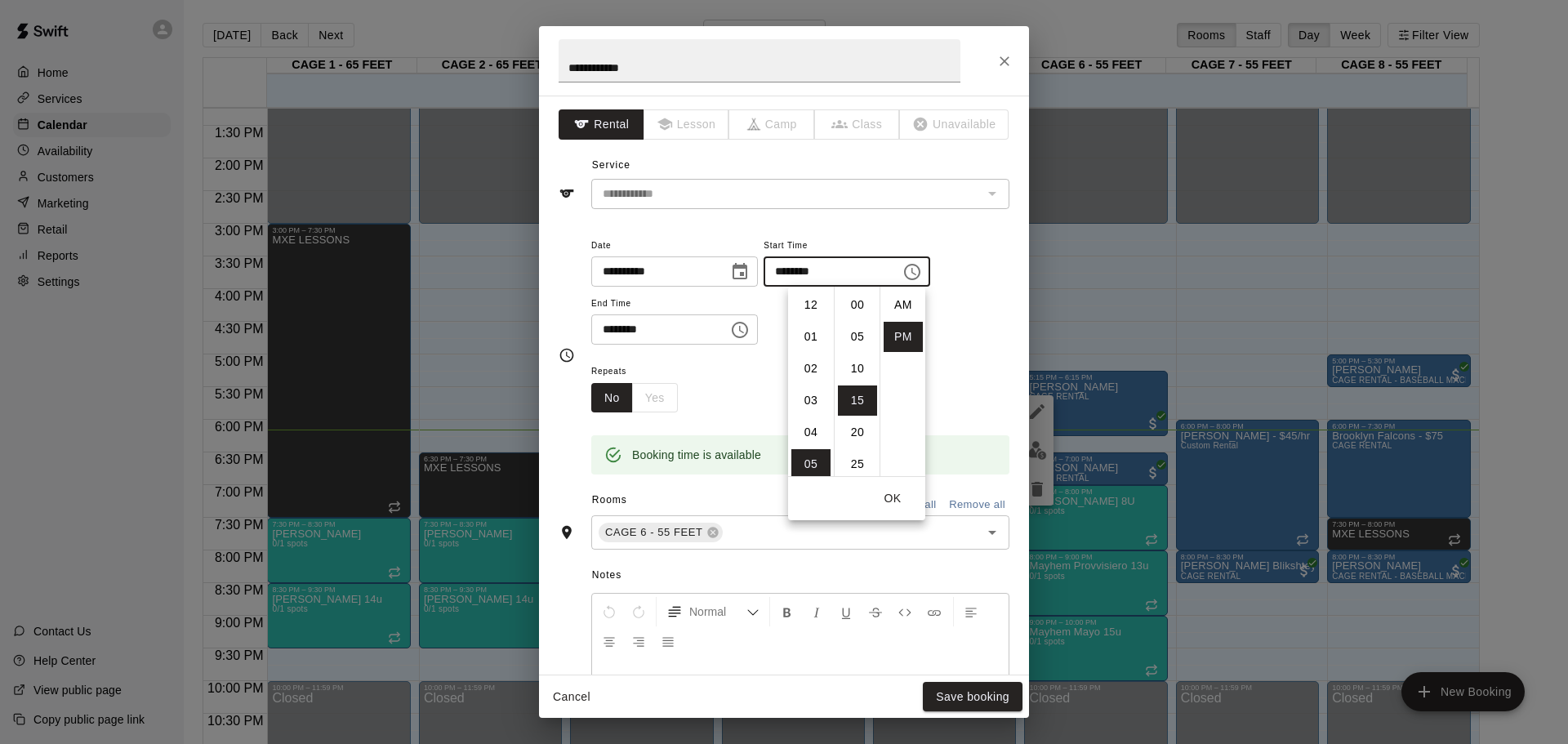
scroll to position [29, 0]
click at [813, 337] on li "06" at bounding box center [811, 337] width 39 height 30
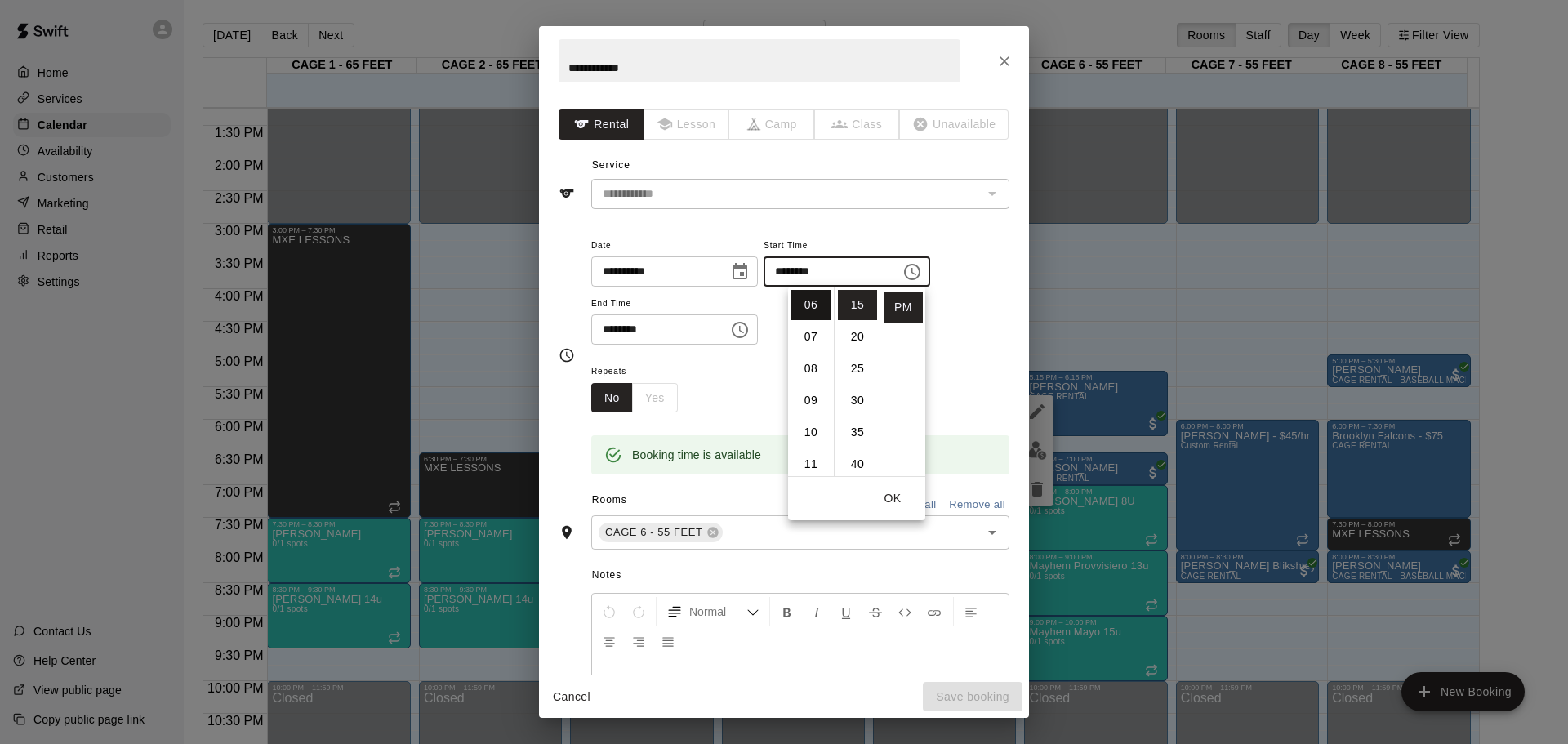
scroll to position [109, 0]
click at [804, 343] on li "05" at bounding box center [811, 354] width 39 height 30
click at [843, 399] on li "30" at bounding box center [857, 400] width 39 height 30
type input "********"
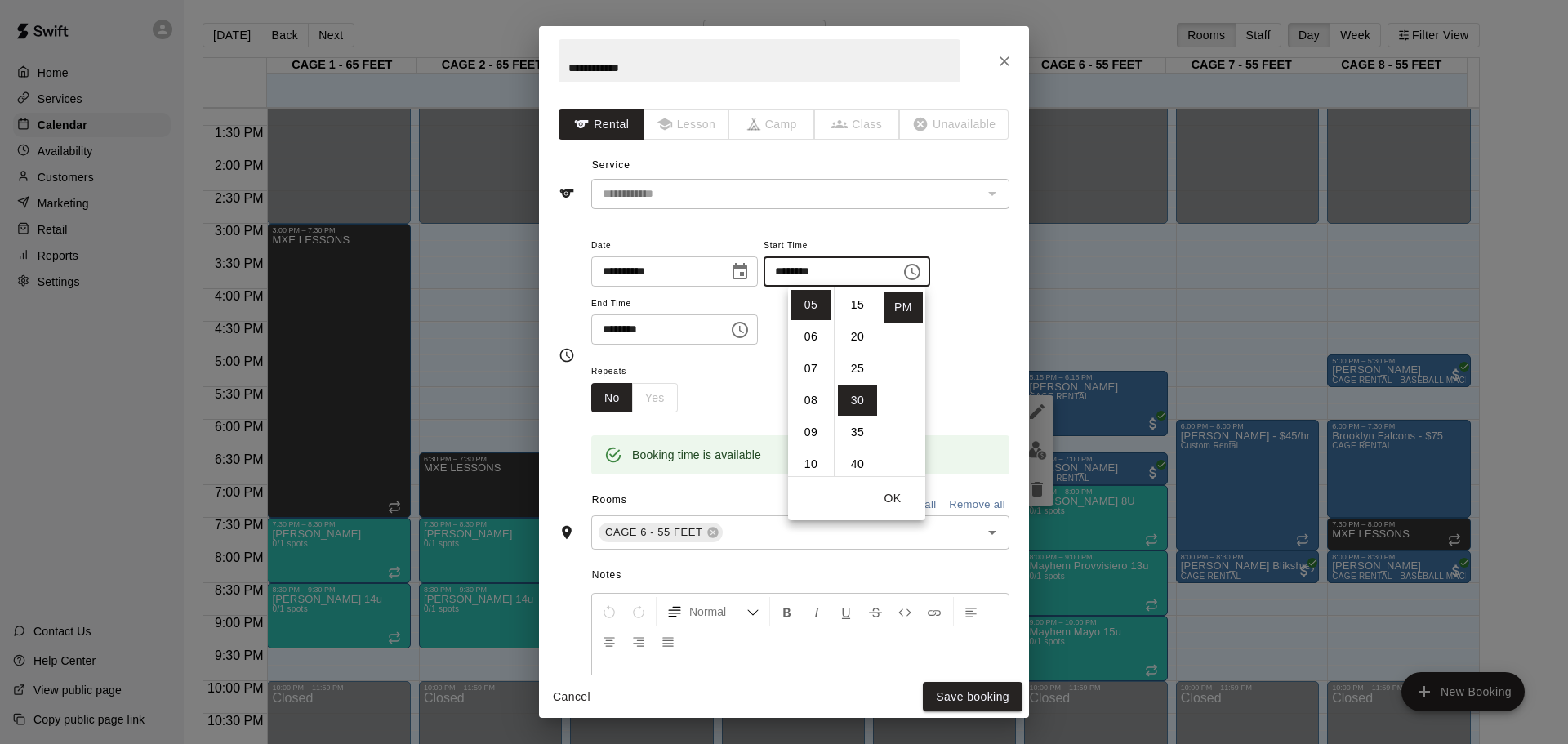
scroll to position [191, 0]
click at [634, 331] on input "********" at bounding box center [653, 329] width 126 height 30
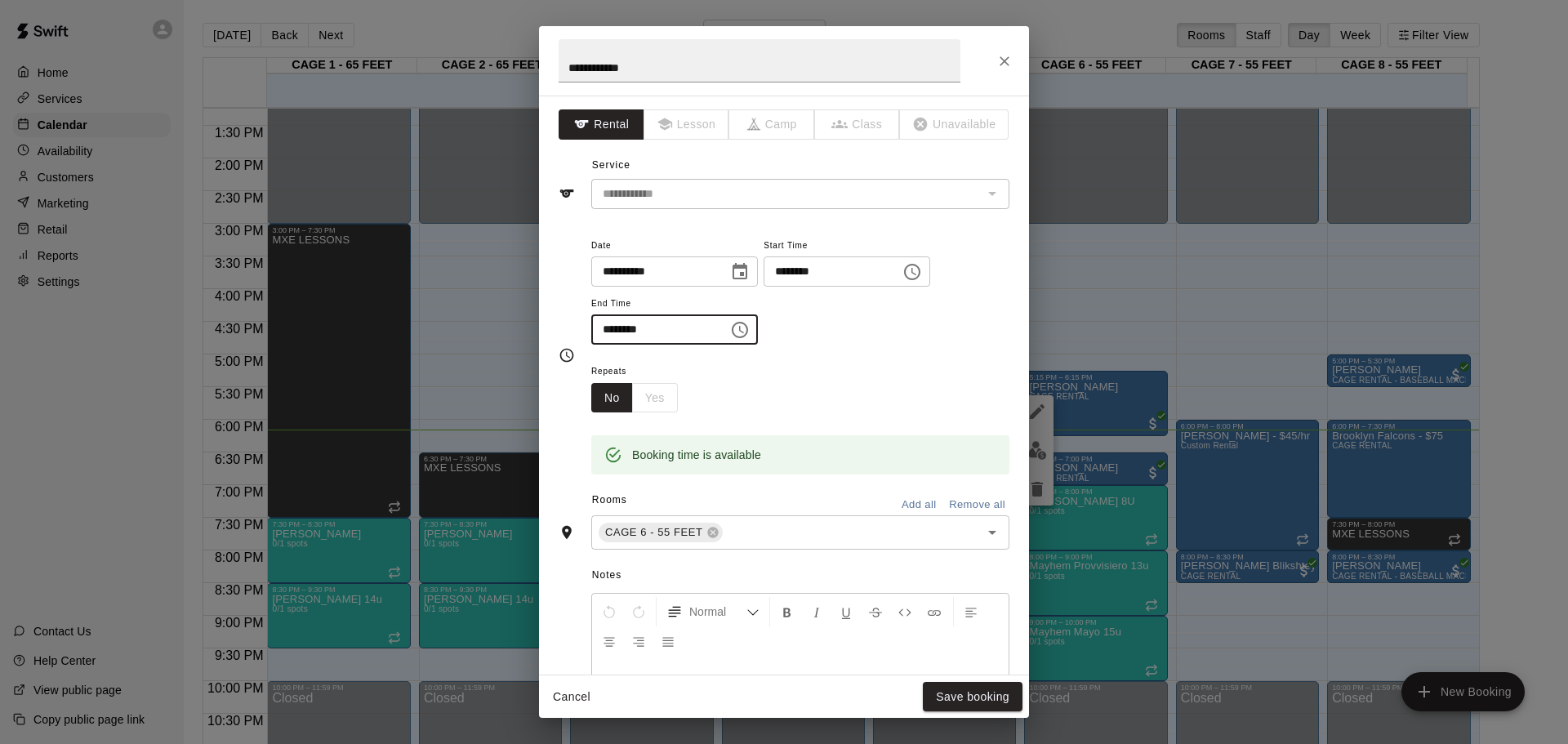
click at [634, 331] on input "********" at bounding box center [653, 329] width 126 height 30
click at [750, 336] on icon "Choose time, selected time is 6:15 PM" at bounding box center [740, 330] width 20 height 20
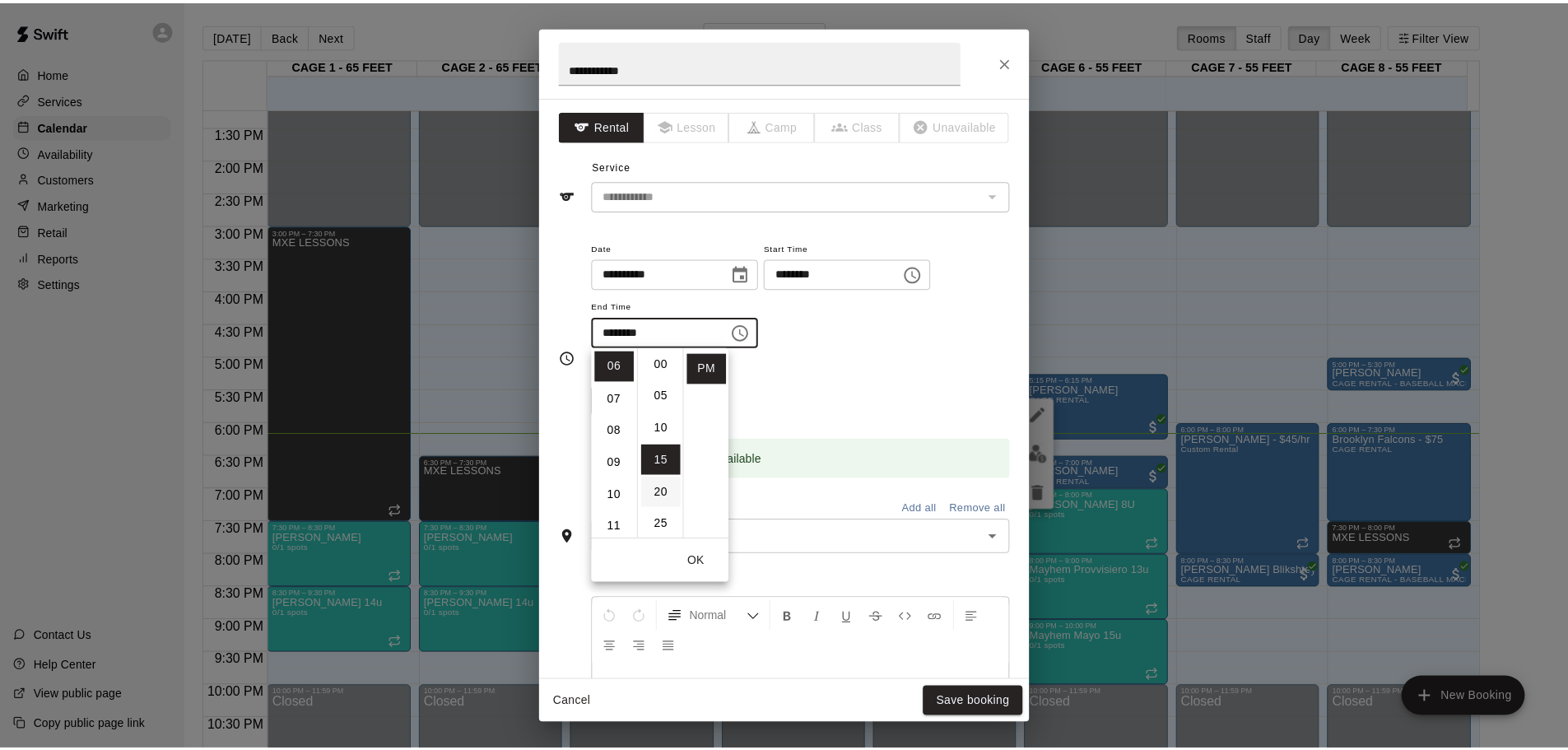
scroll to position [0, 0]
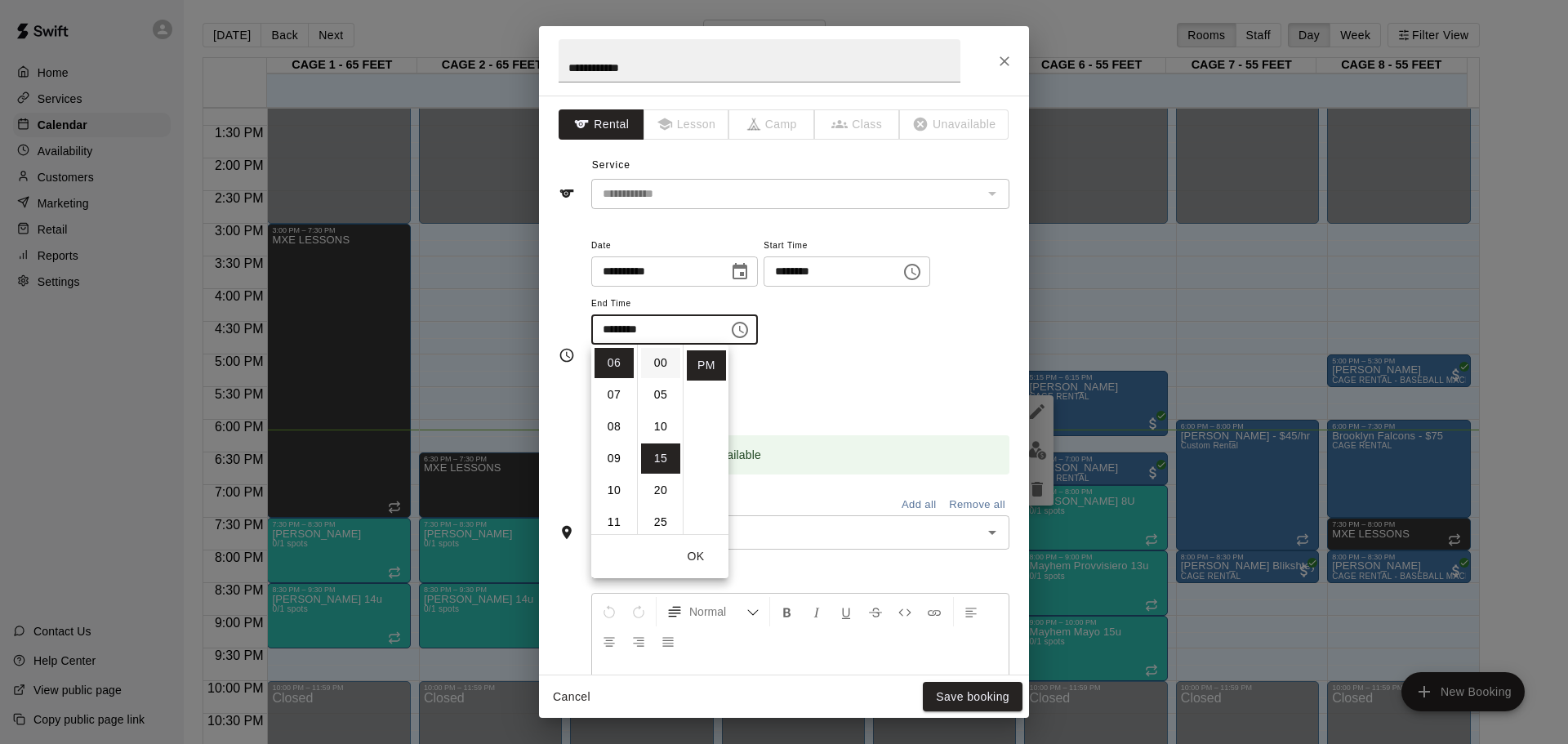
click at [657, 354] on li "00" at bounding box center [661, 362] width 39 height 30
type input "********"
click at [851, 529] on input "text" at bounding box center [841, 533] width 232 height 21
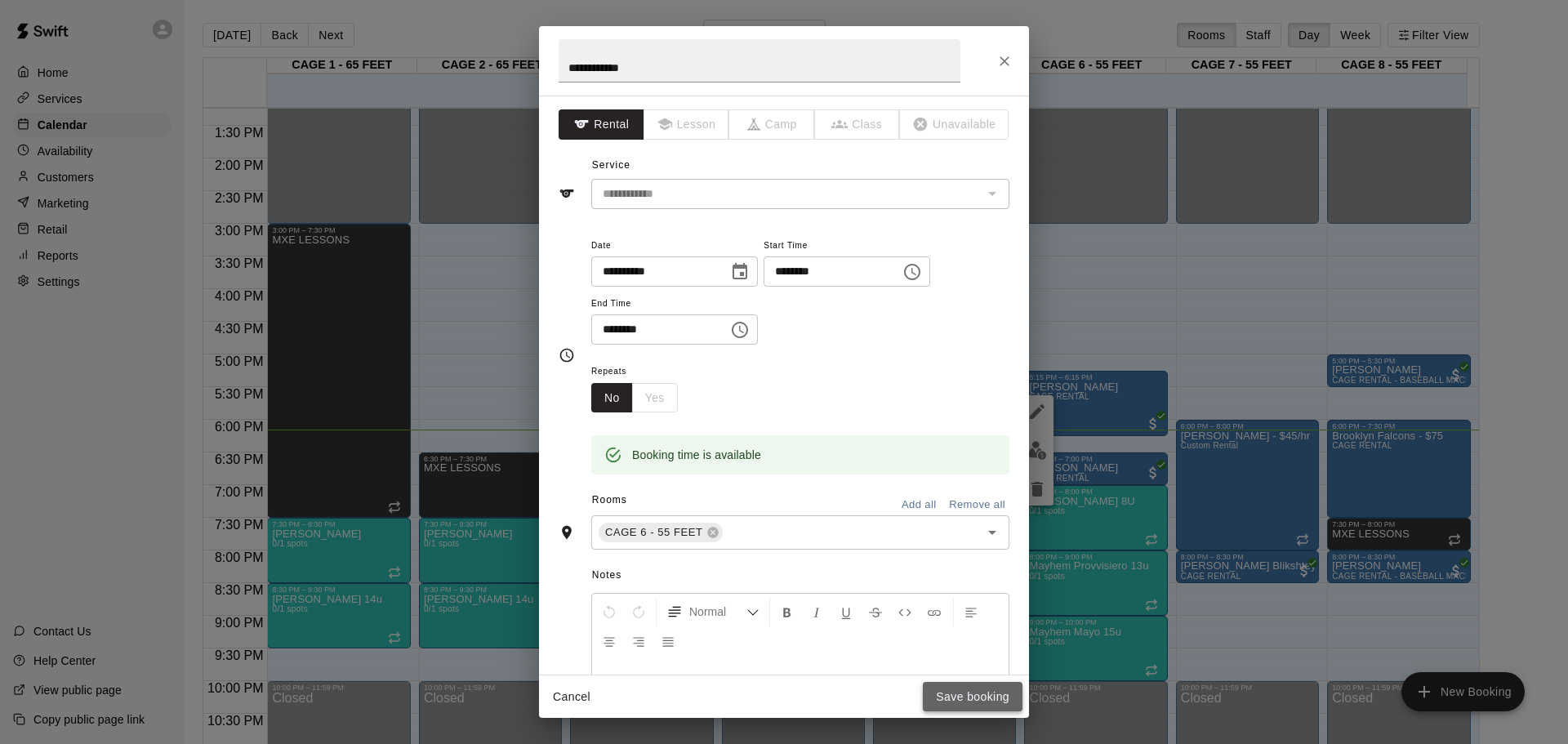
click at [984, 685] on button "Save booking" at bounding box center [973, 697] width 100 height 30
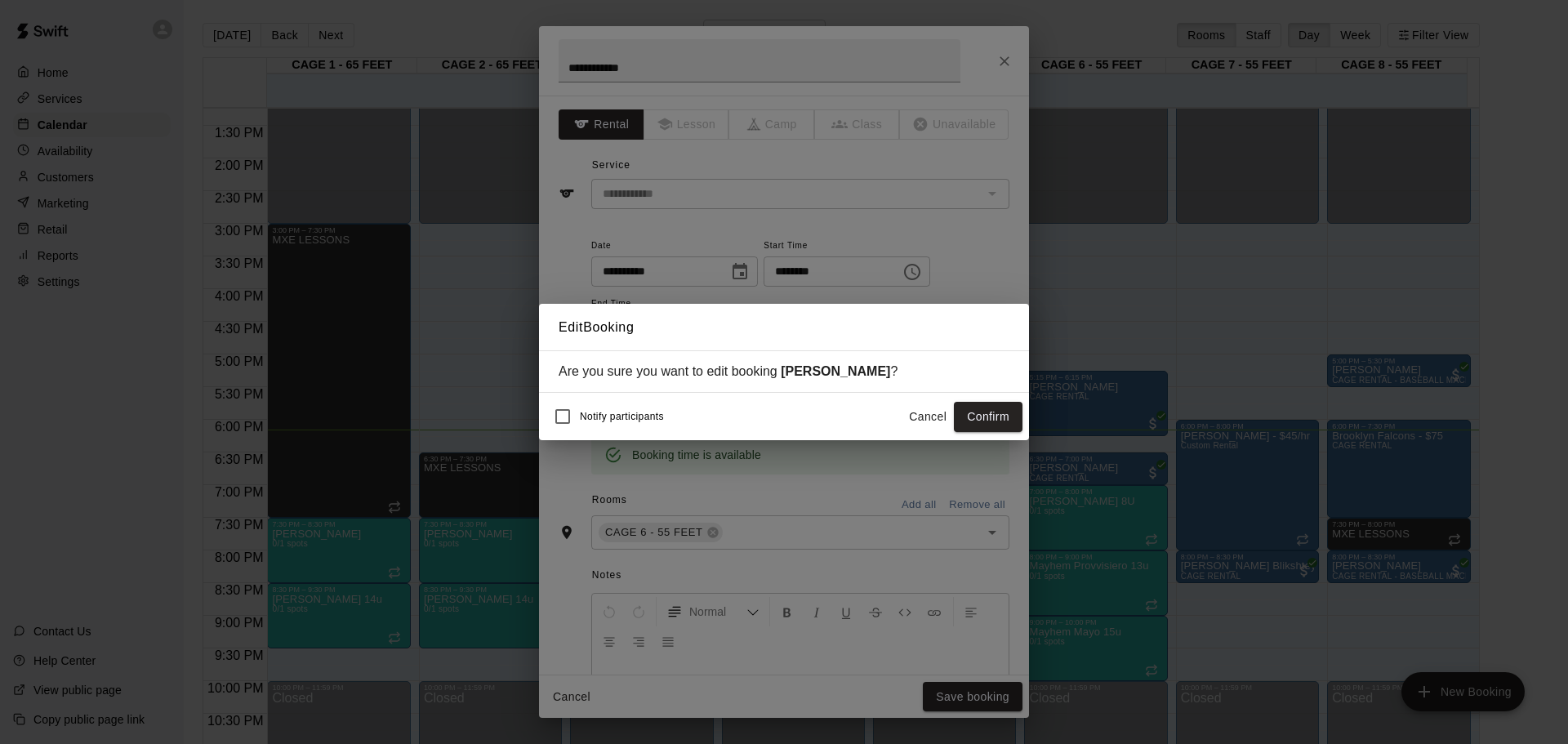
click at [971, 408] on button "Confirm" at bounding box center [988, 417] width 68 height 30
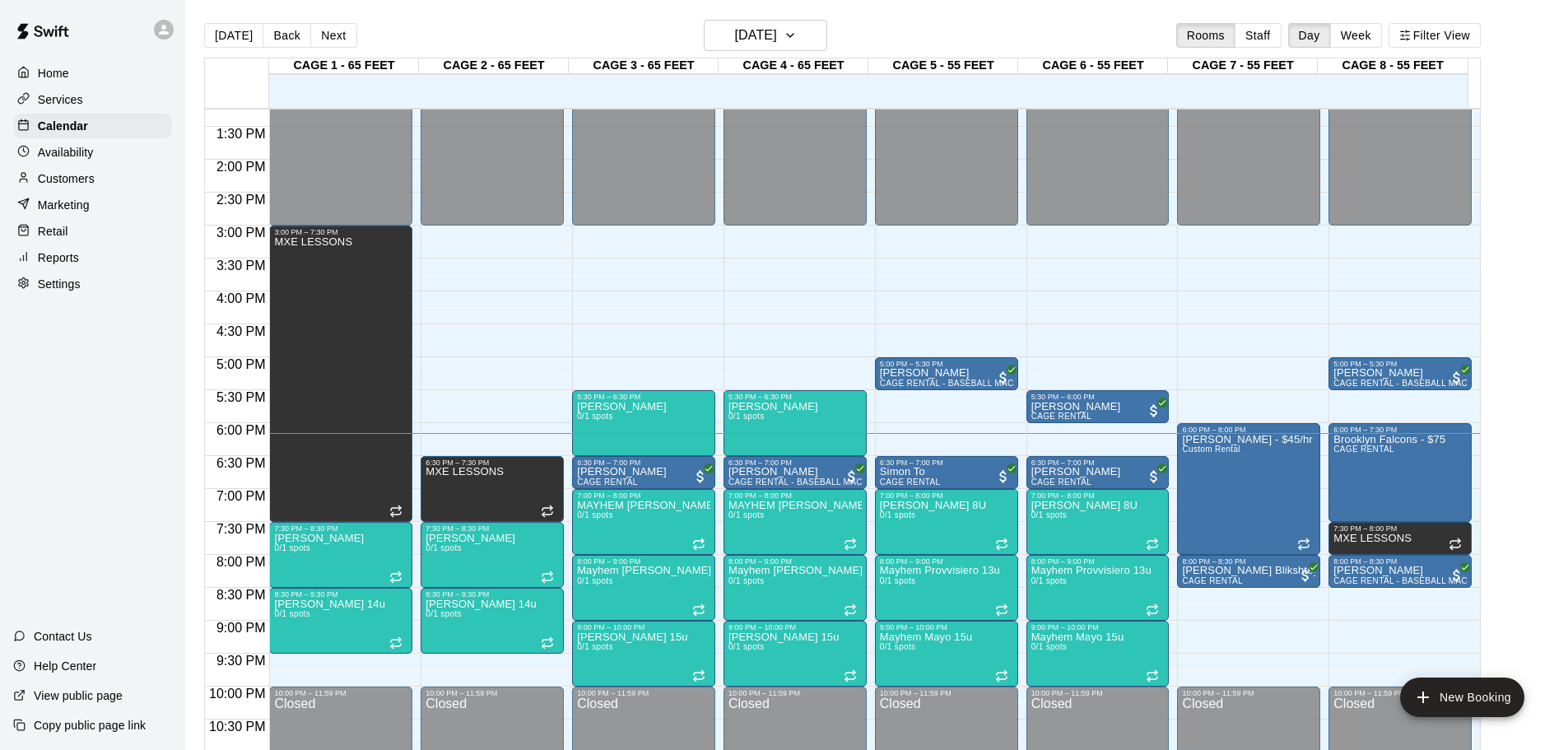
scroll to position [923, 0]
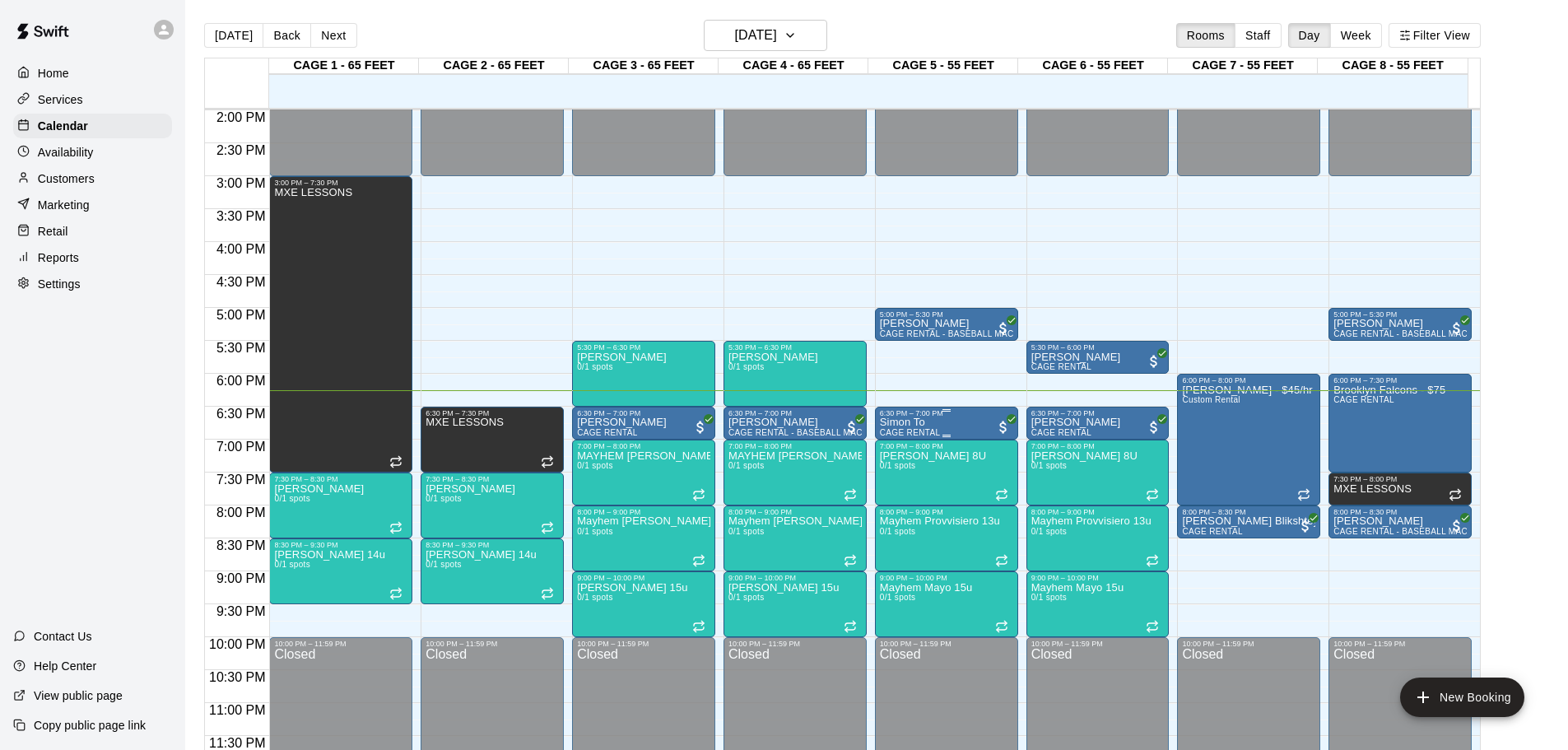
click at [987, 418] on div "6:30 PM – 7:00 PM" at bounding box center [946, 413] width 133 height 9
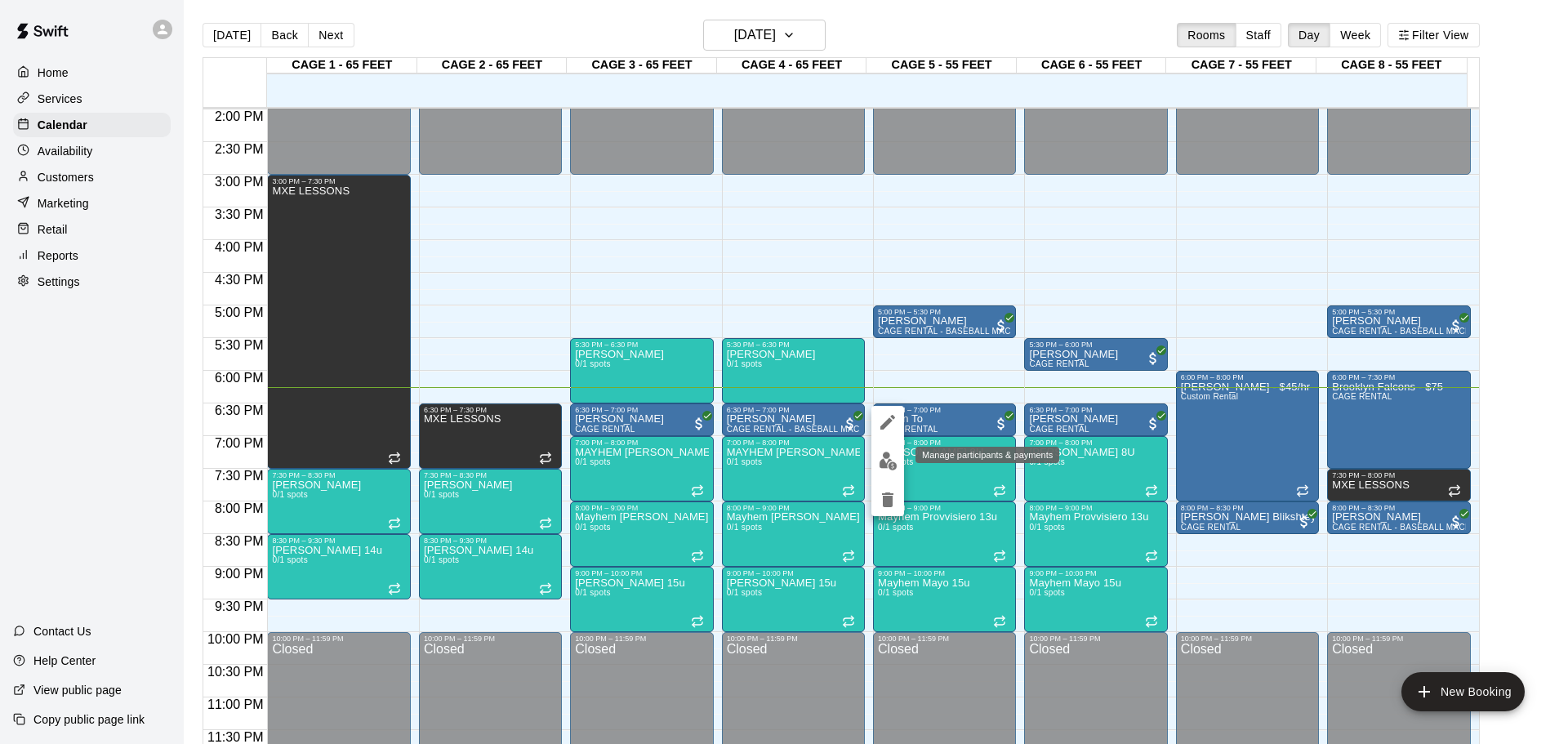
click at [883, 453] on img "edit" at bounding box center [888, 461] width 19 height 19
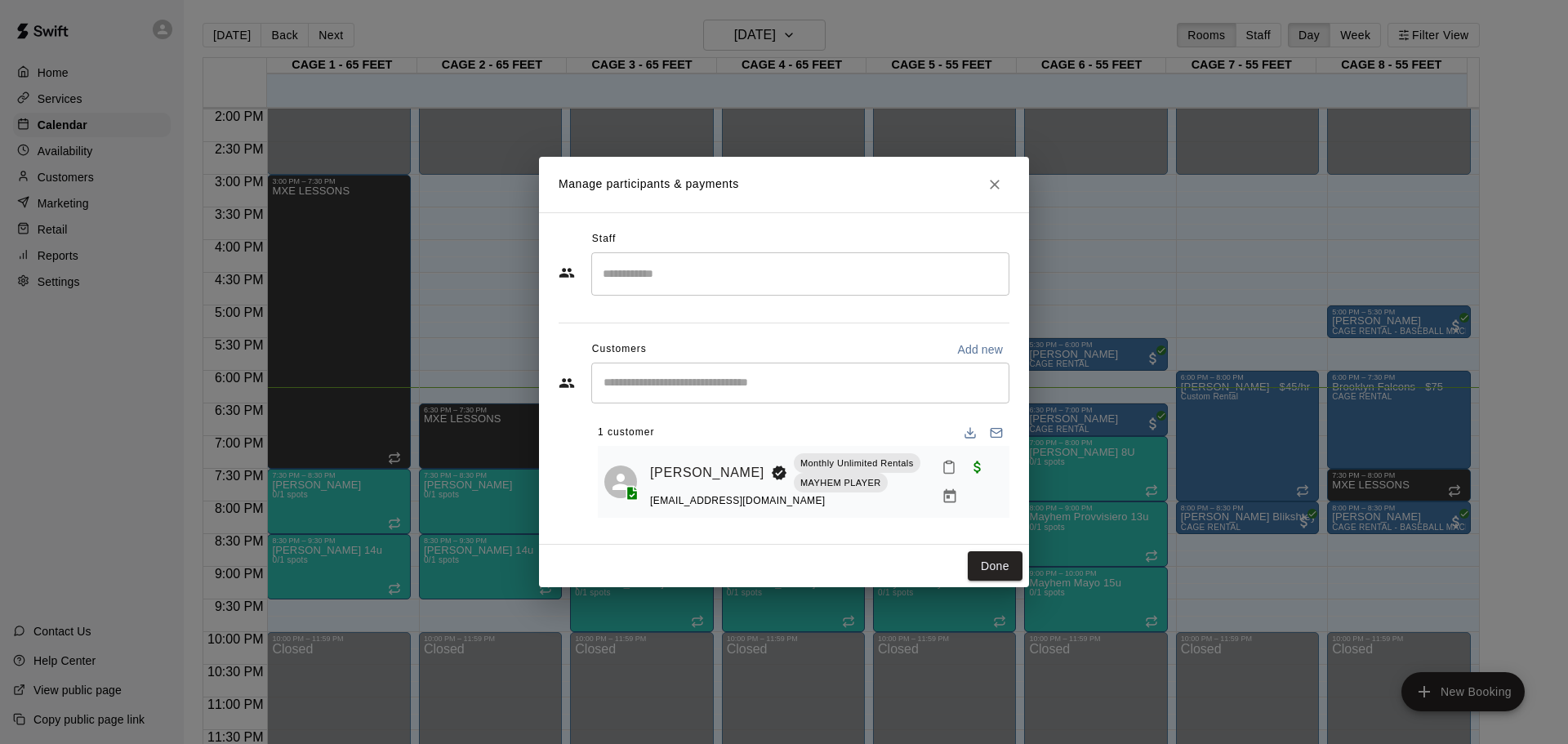
click at [1011, 178] on h2 "Manage participants & payments" at bounding box center [784, 185] width 490 height 56
click at [1000, 179] on icon "Close" at bounding box center [994, 185] width 16 height 16
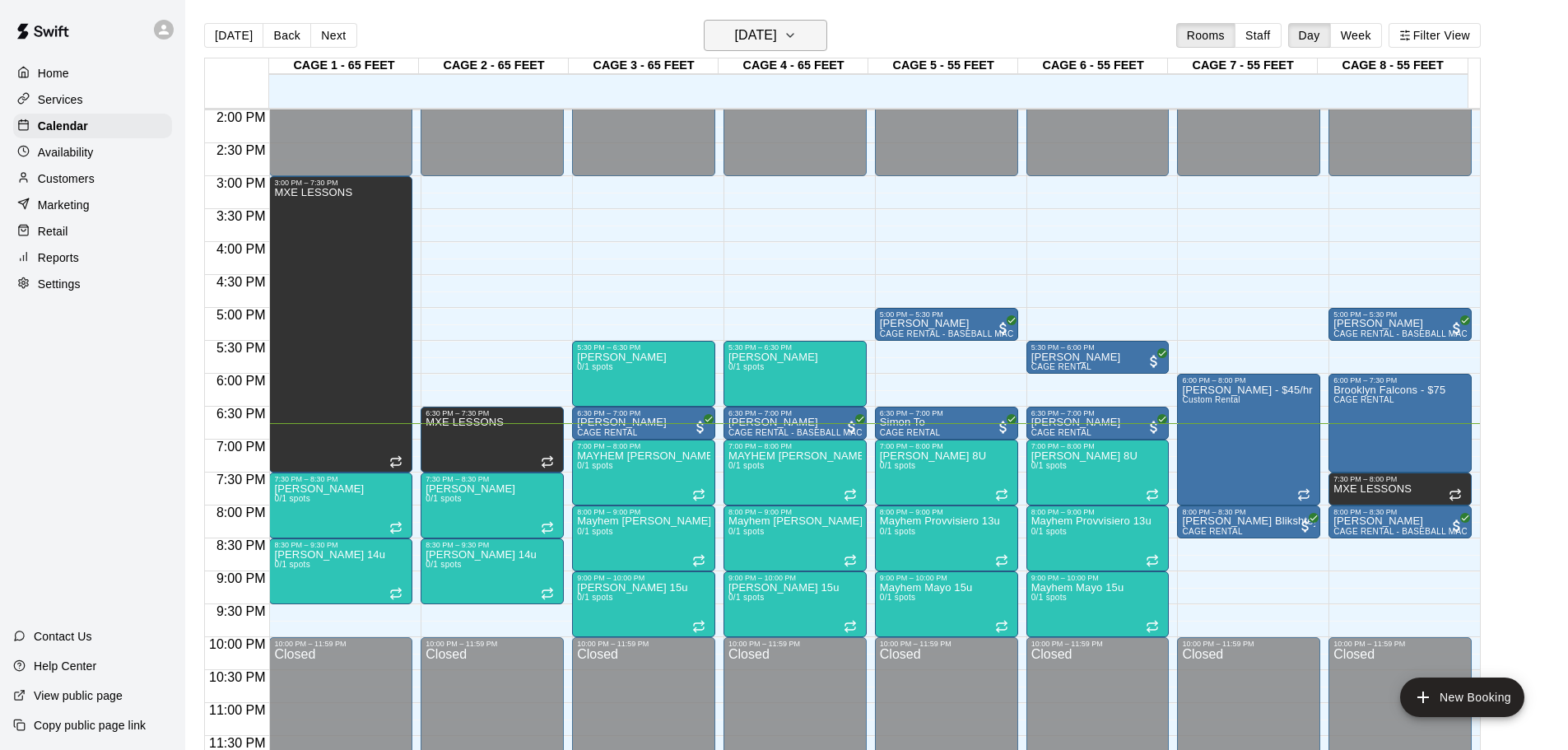
click at [815, 38] on button "[DATE]" at bounding box center [765, 35] width 123 height 31
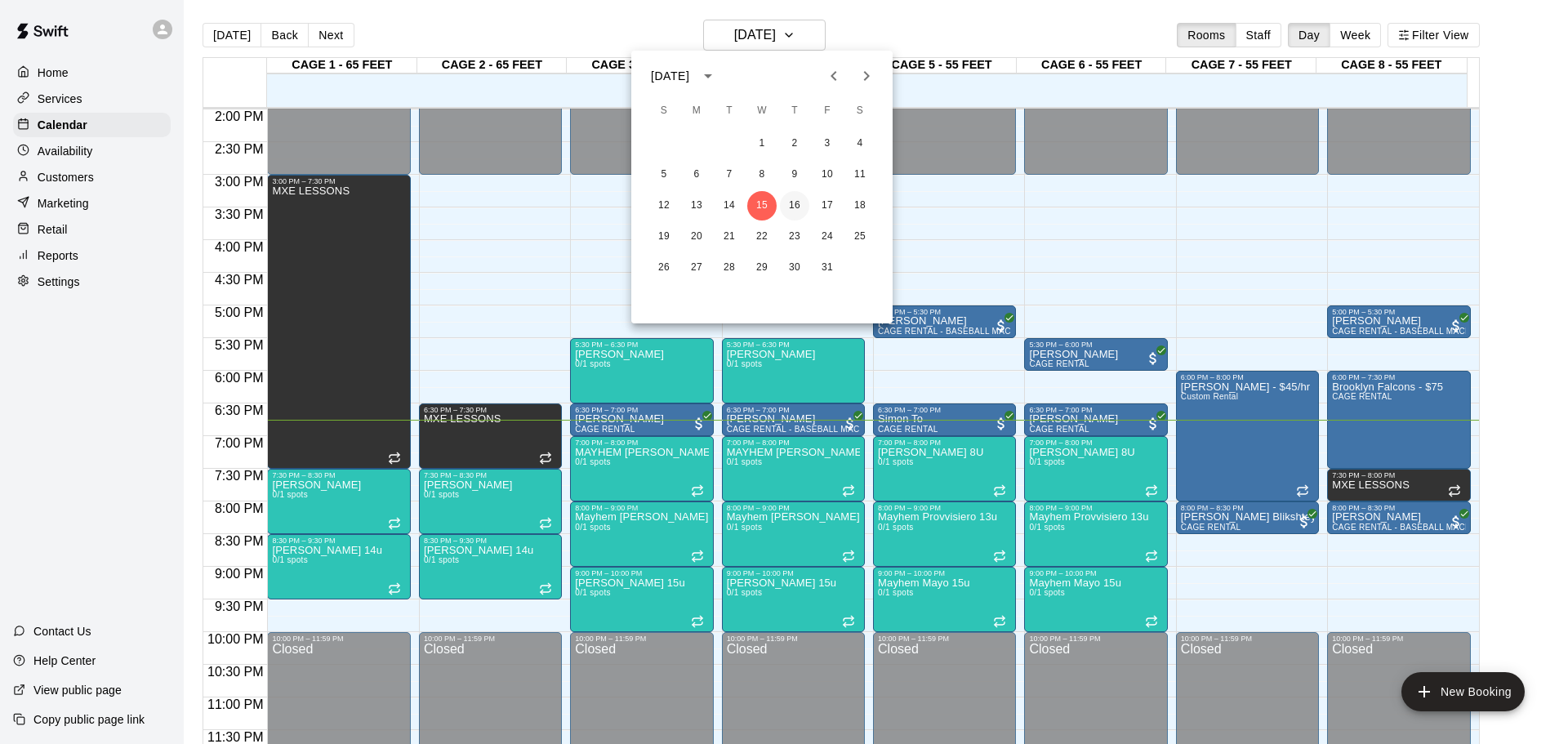
click at [794, 201] on button "16" at bounding box center [794, 206] width 29 height 29
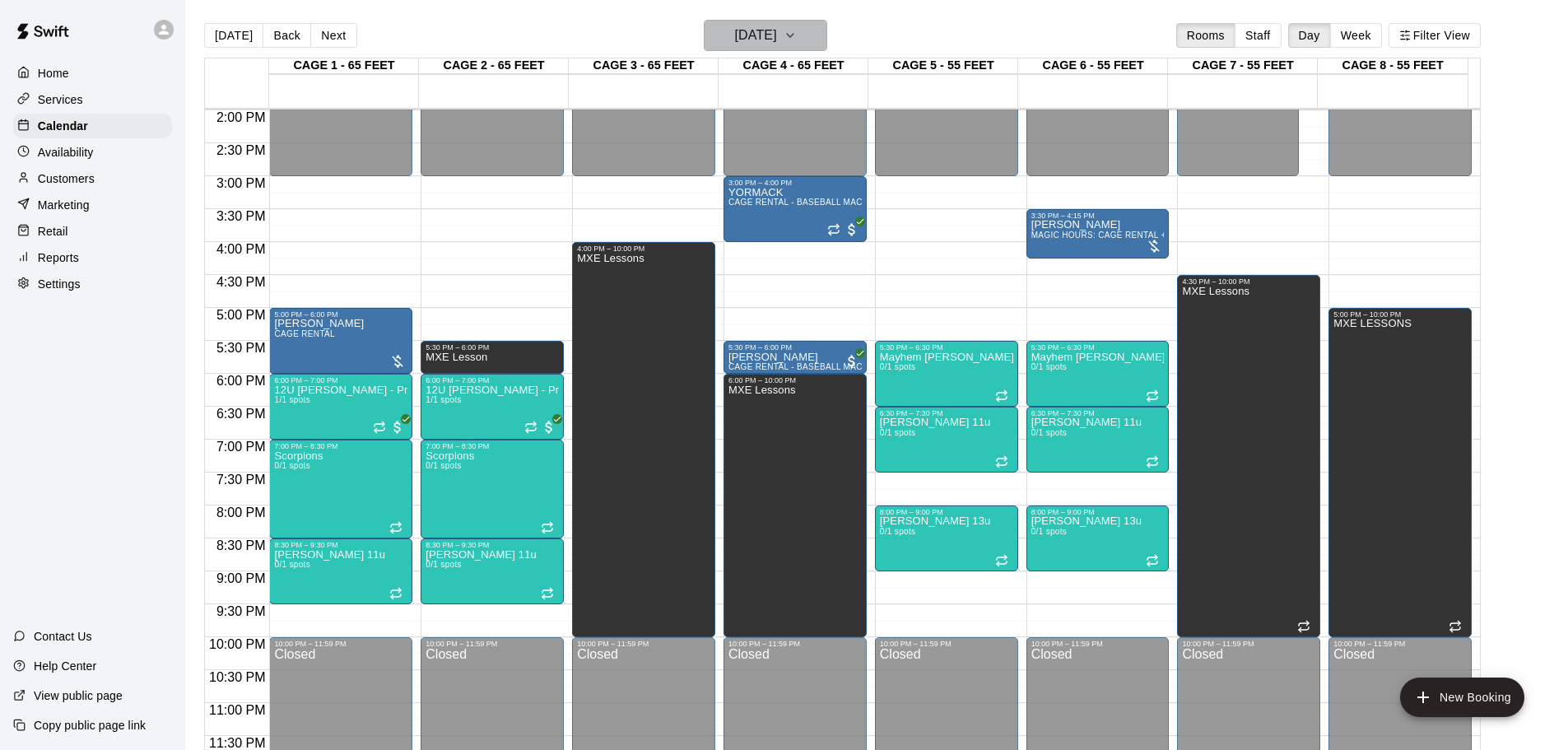
click at [777, 33] on h6 "[DATE]" at bounding box center [756, 35] width 42 height 23
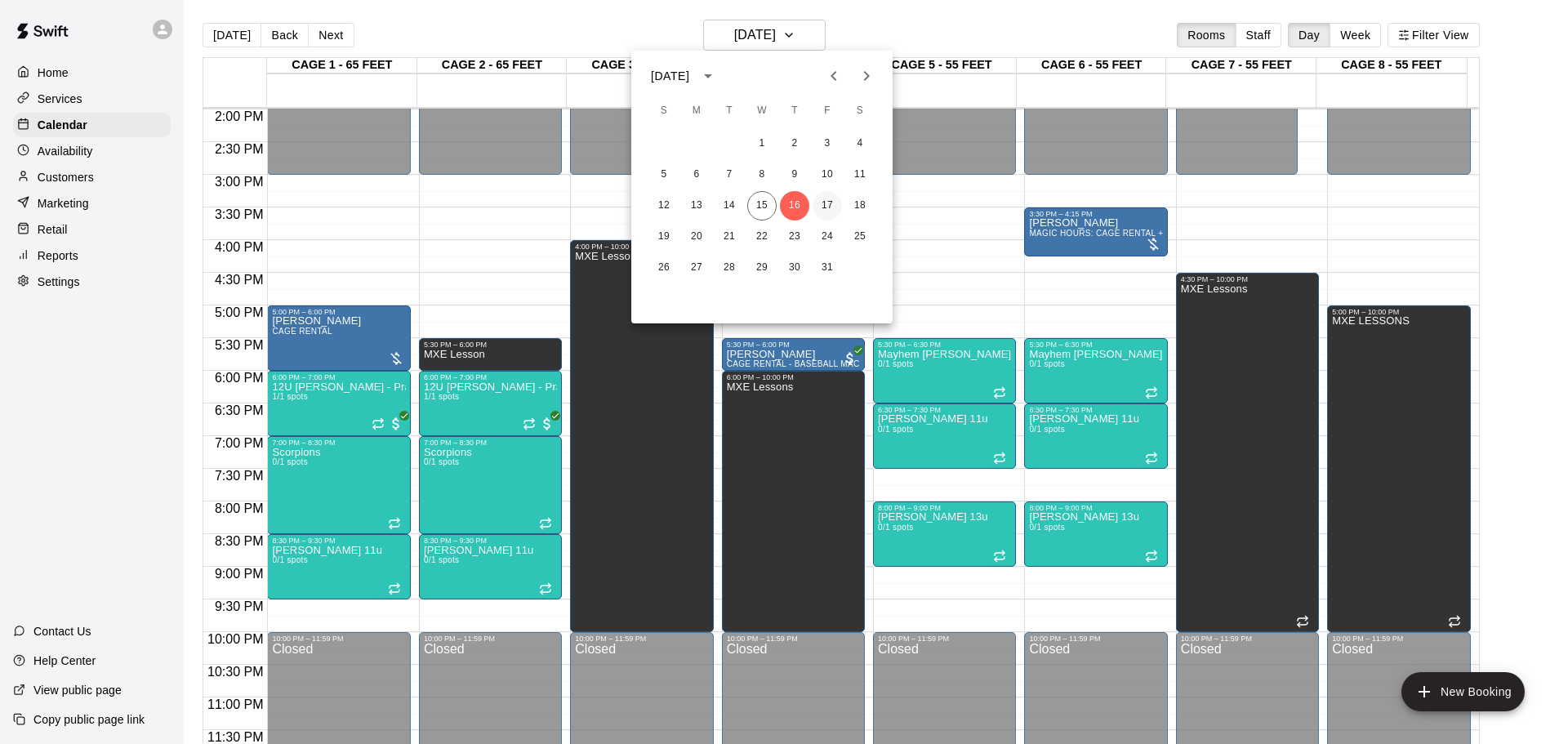
click at [818, 202] on button "17" at bounding box center [828, 206] width 29 height 29
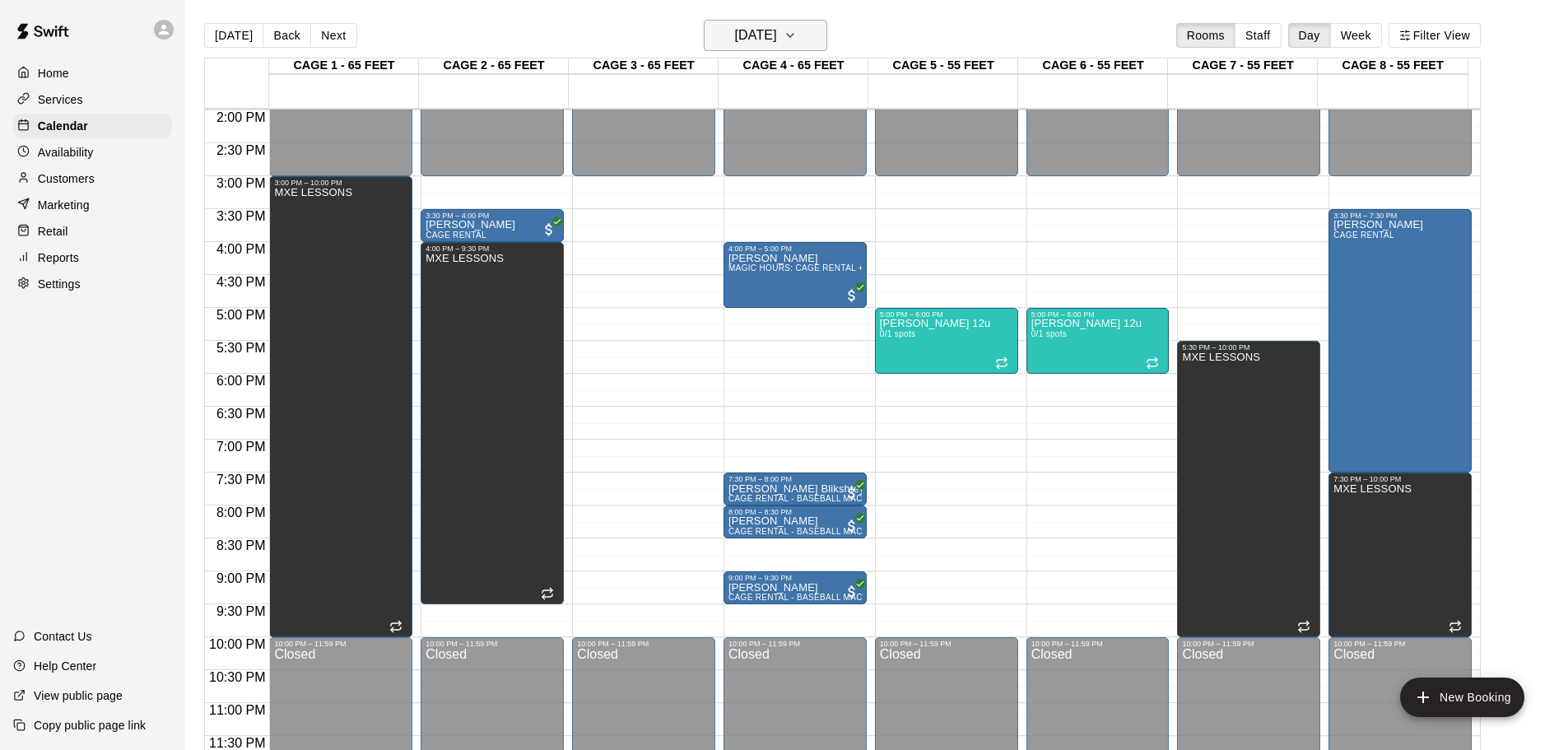
click at [801, 22] on button "[DATE]" at bounding box center [765, 35] width 123 height 31
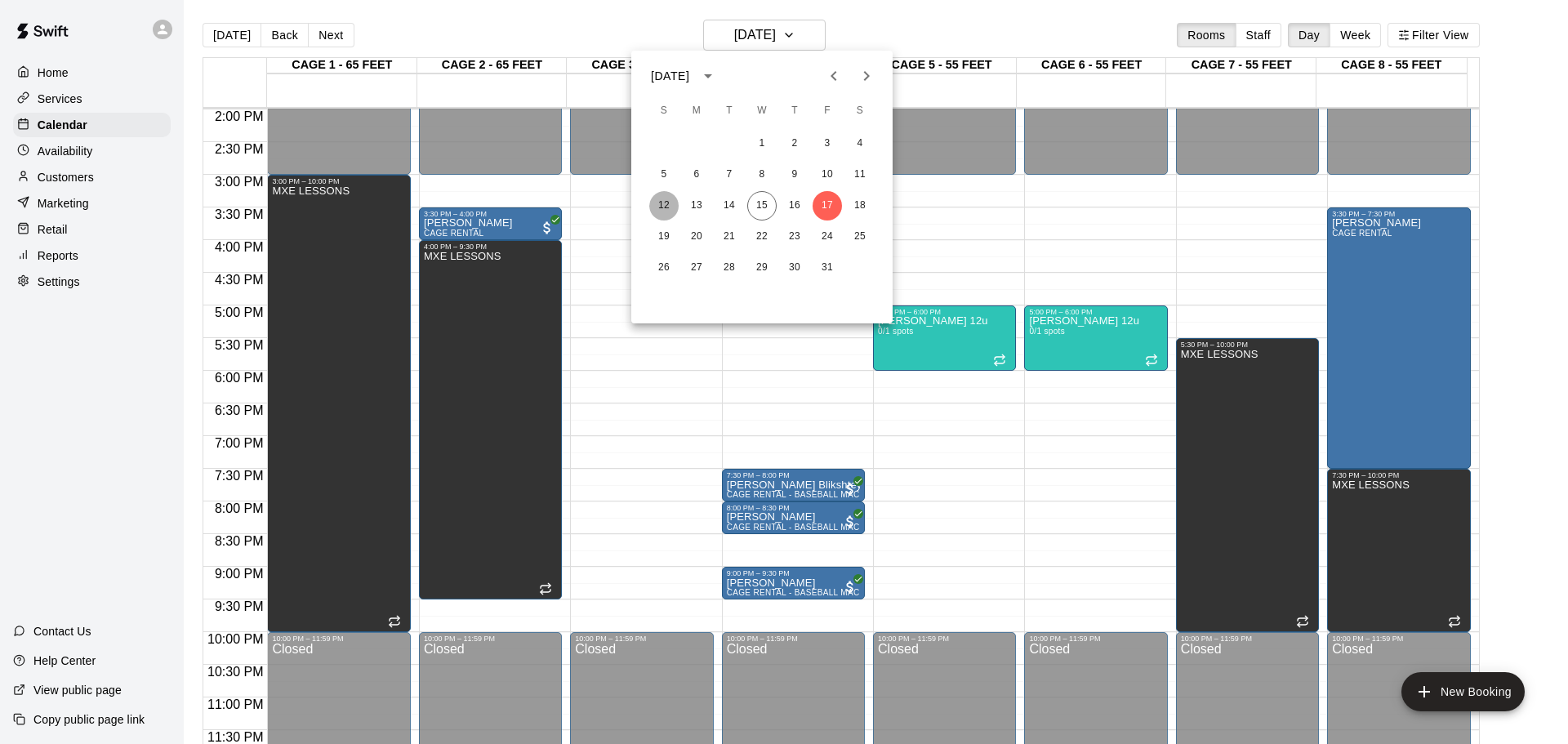
click at [662, 203] on button "12" at bounding box center [664, 206] width 29 height 29
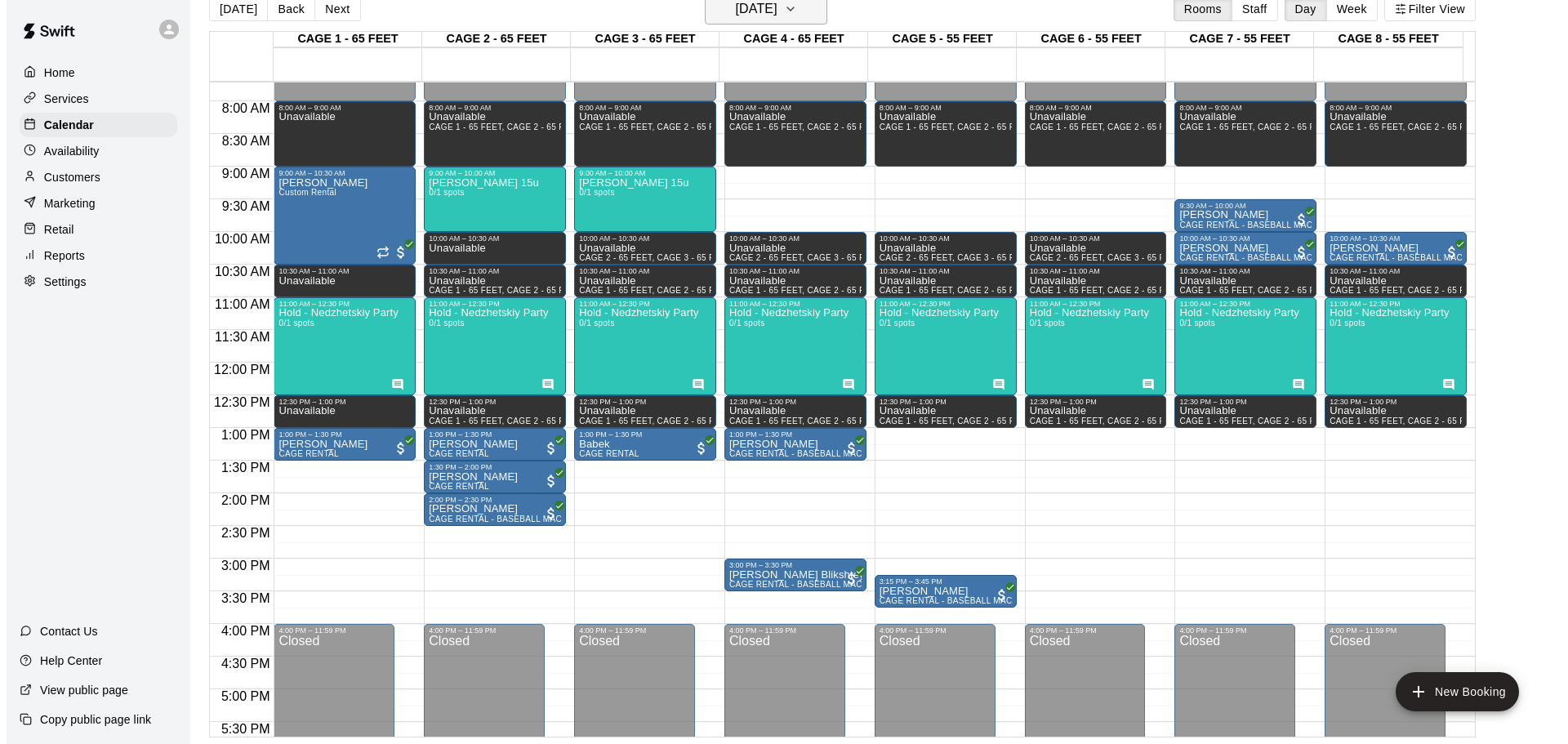
scroll to position [507, 0]
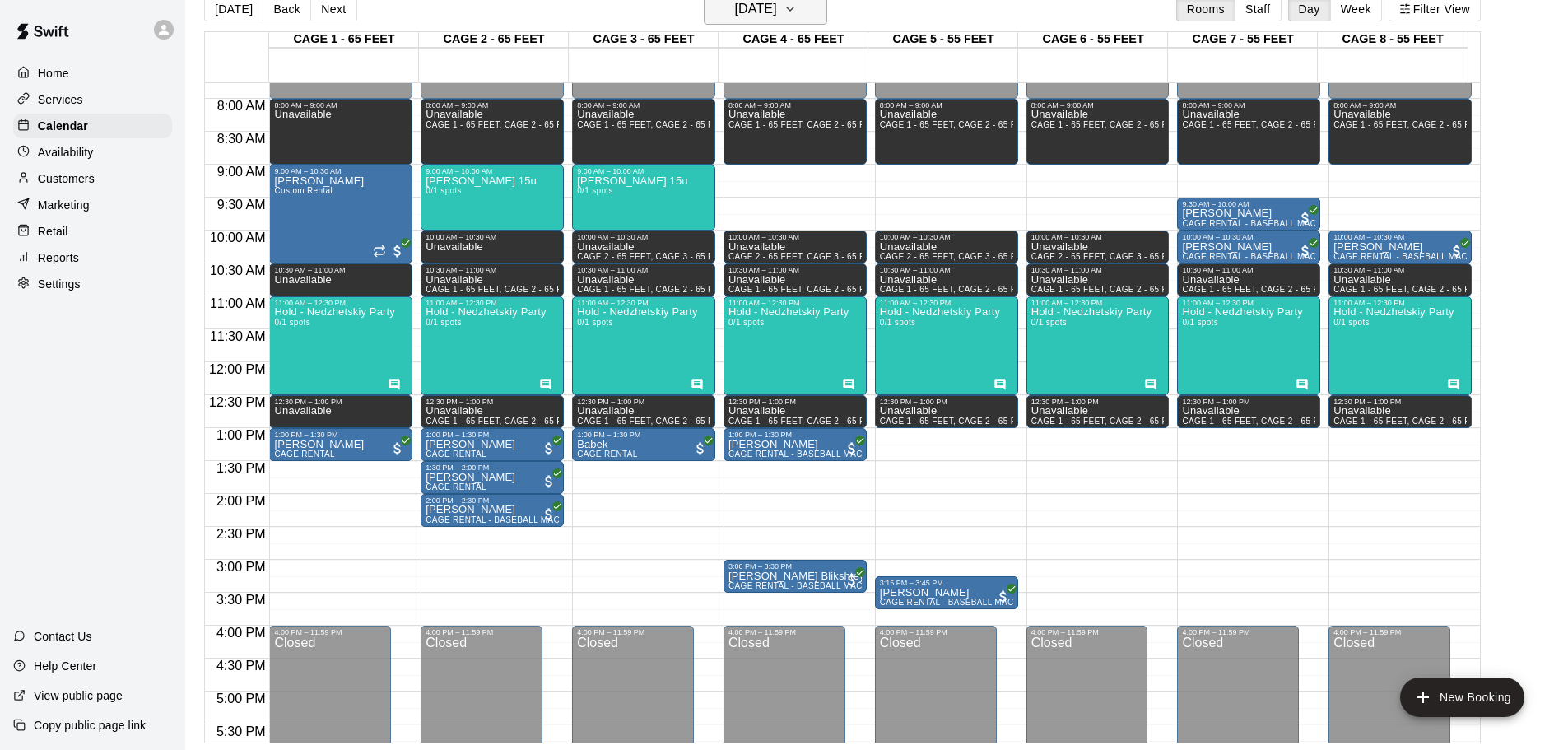
click at [777, 14] on h6 "[DATE]" at bounding box center [756, 9] width 42 height 23
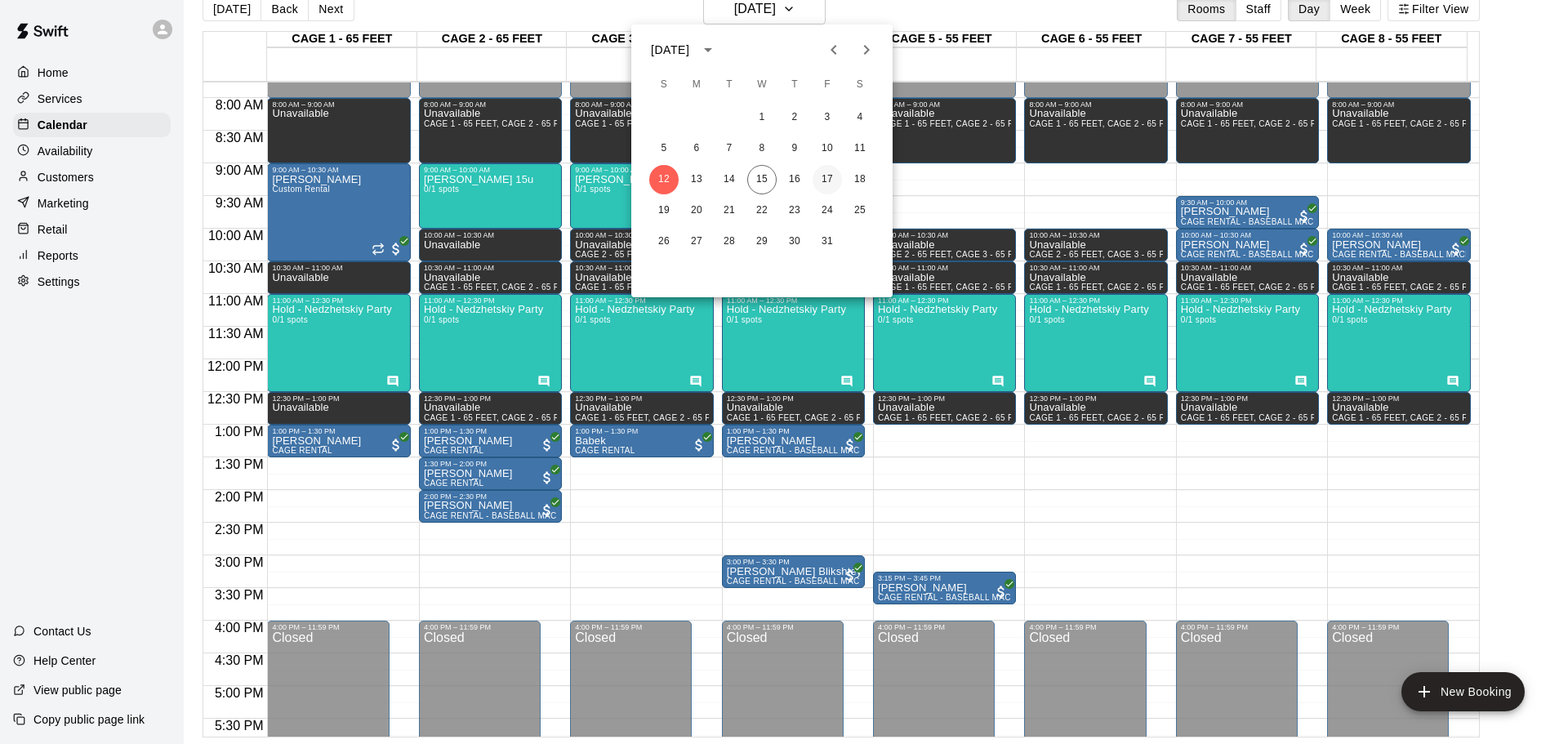
click at [821, 173] on button "17" at bounding box center [828, 179] width 29 height 29
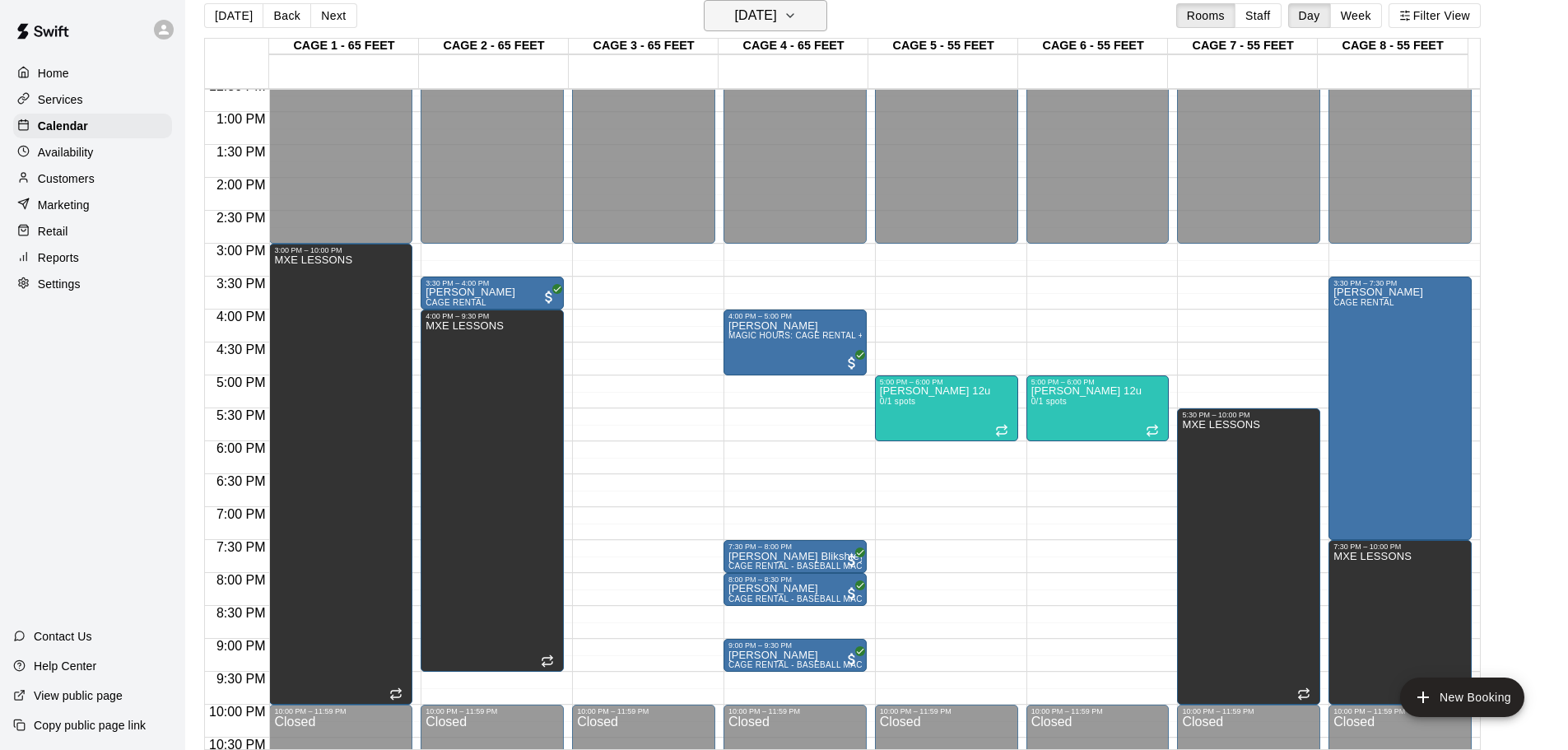
scroll to position [840, 0]
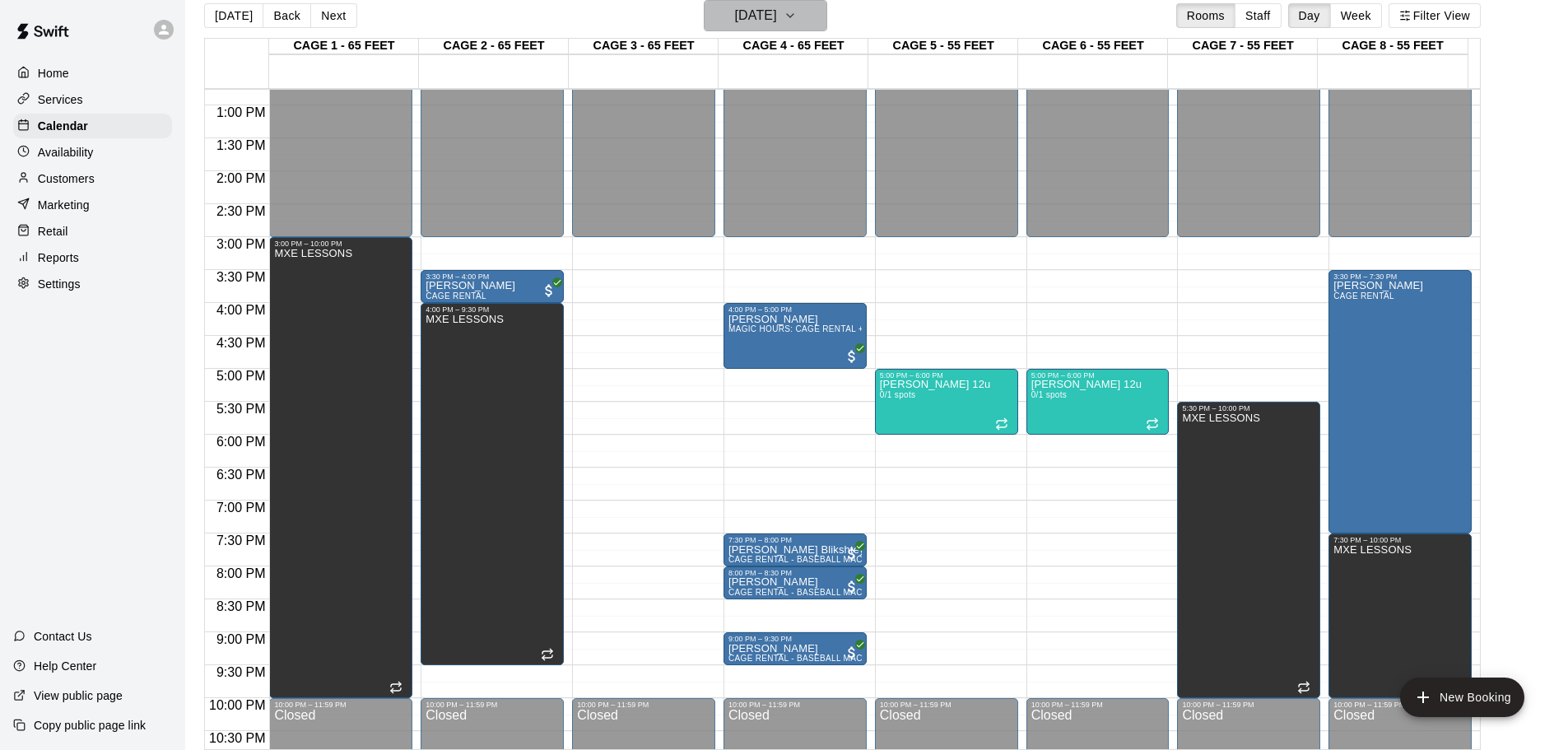
click at [771, 9] on h6 "[DATE]" at bounding box center [756, 15] width 42 height 23
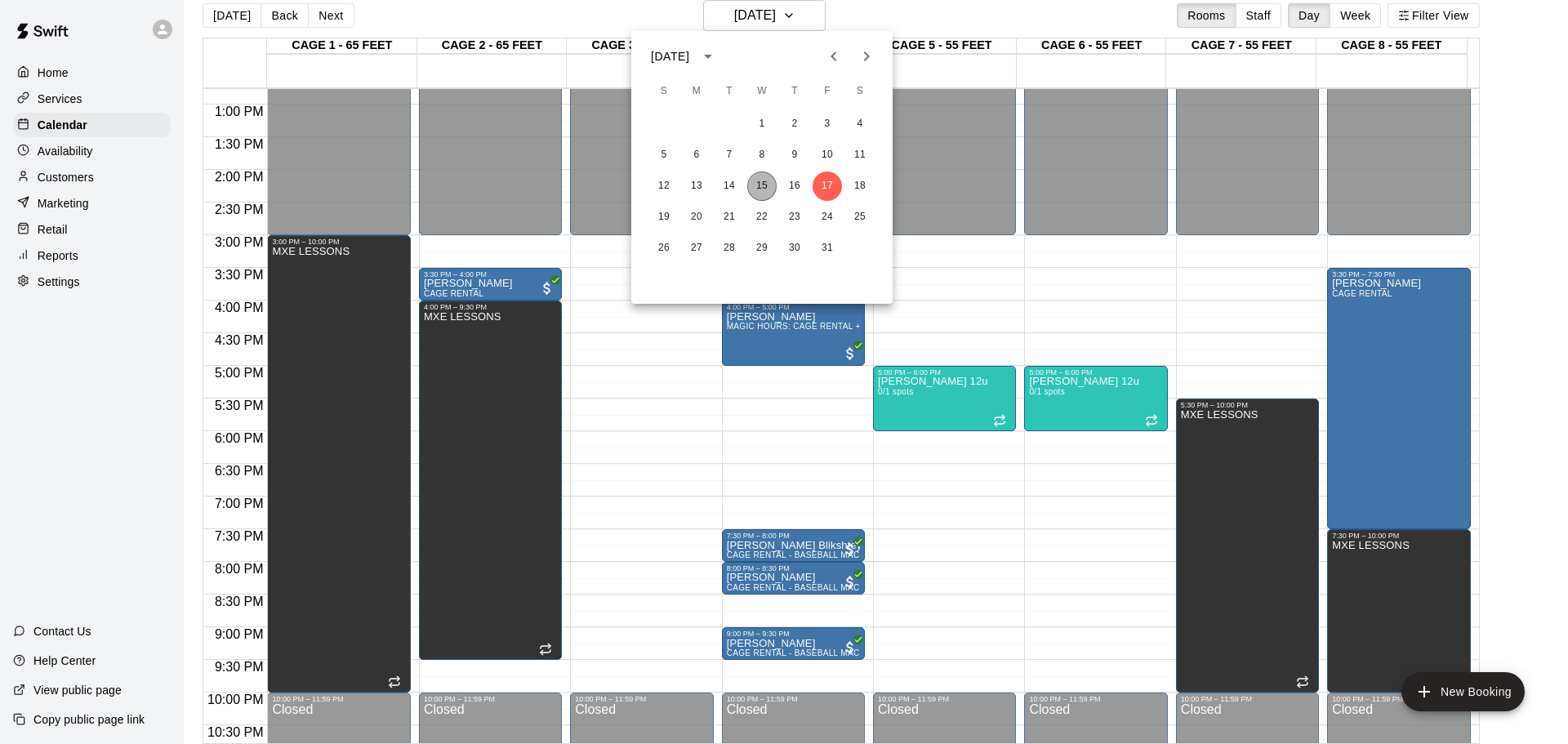
click at [766, 176] on button "15" at bounding box center [762, 186] width 29 height 29
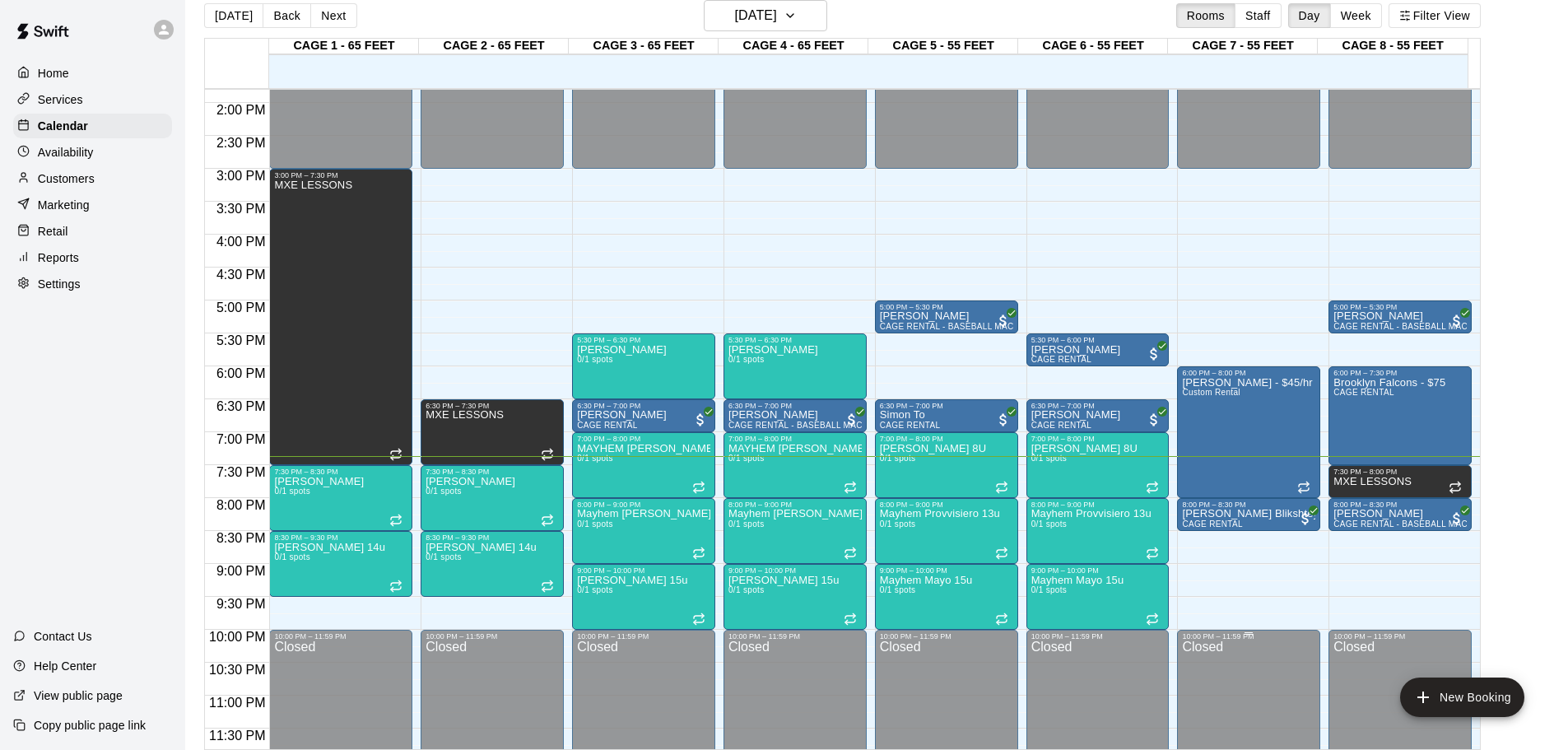
scroll to position [923, 0]
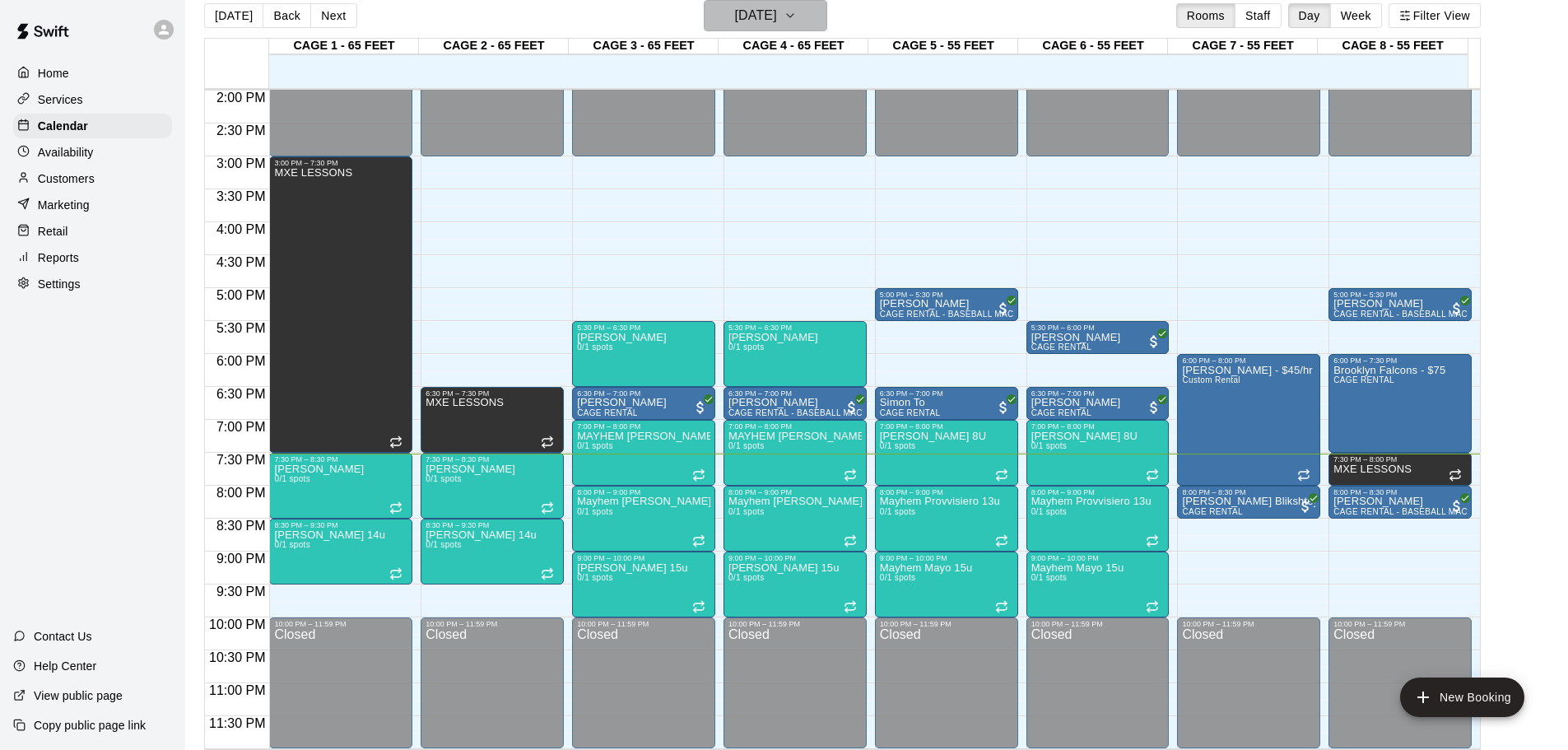
click at [777, 22] on h6 "[DATE]" at bounding box center [756, 15] width 42 height 23
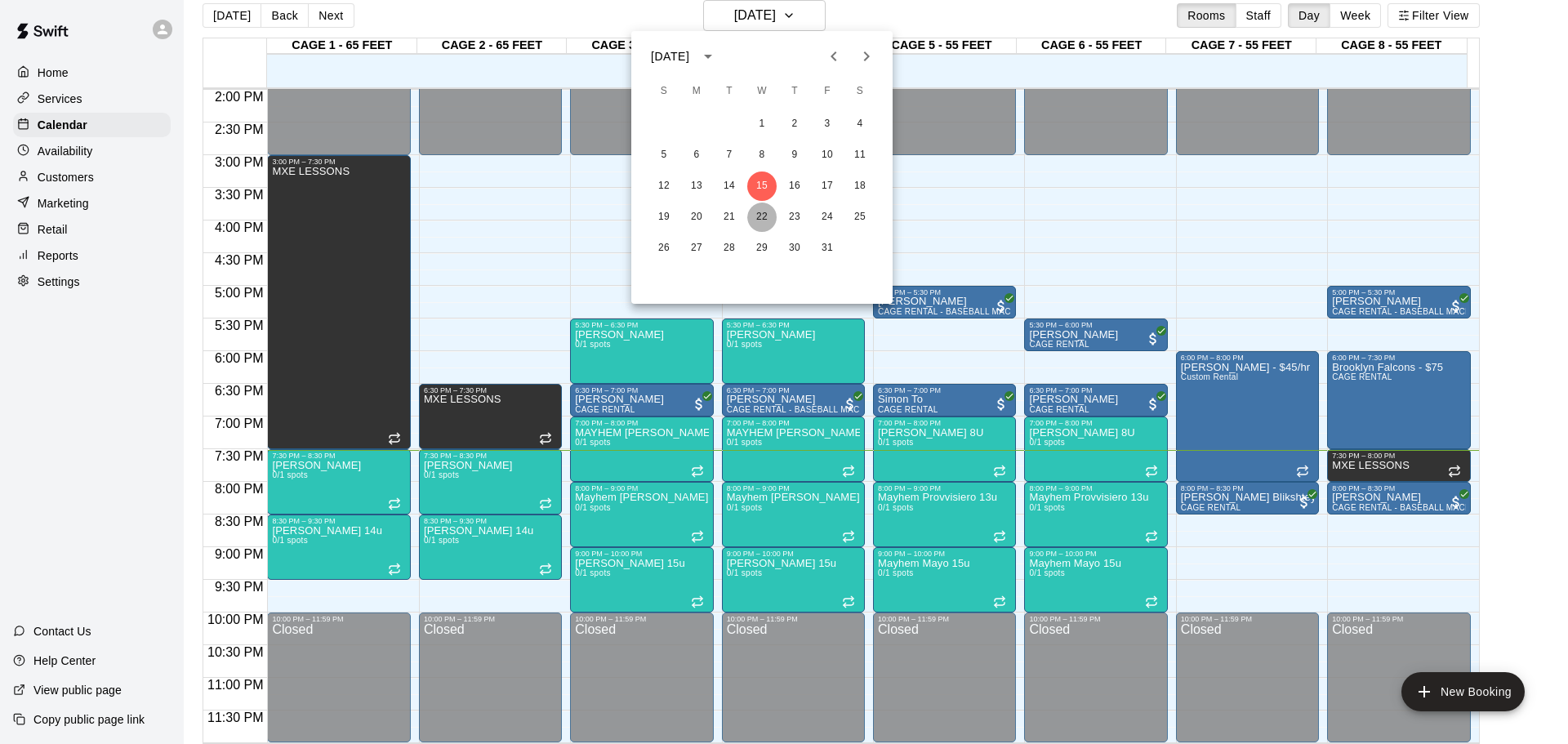
click at [760, 221] on button "22" at bounding box center [762, 217] width 29 height 29
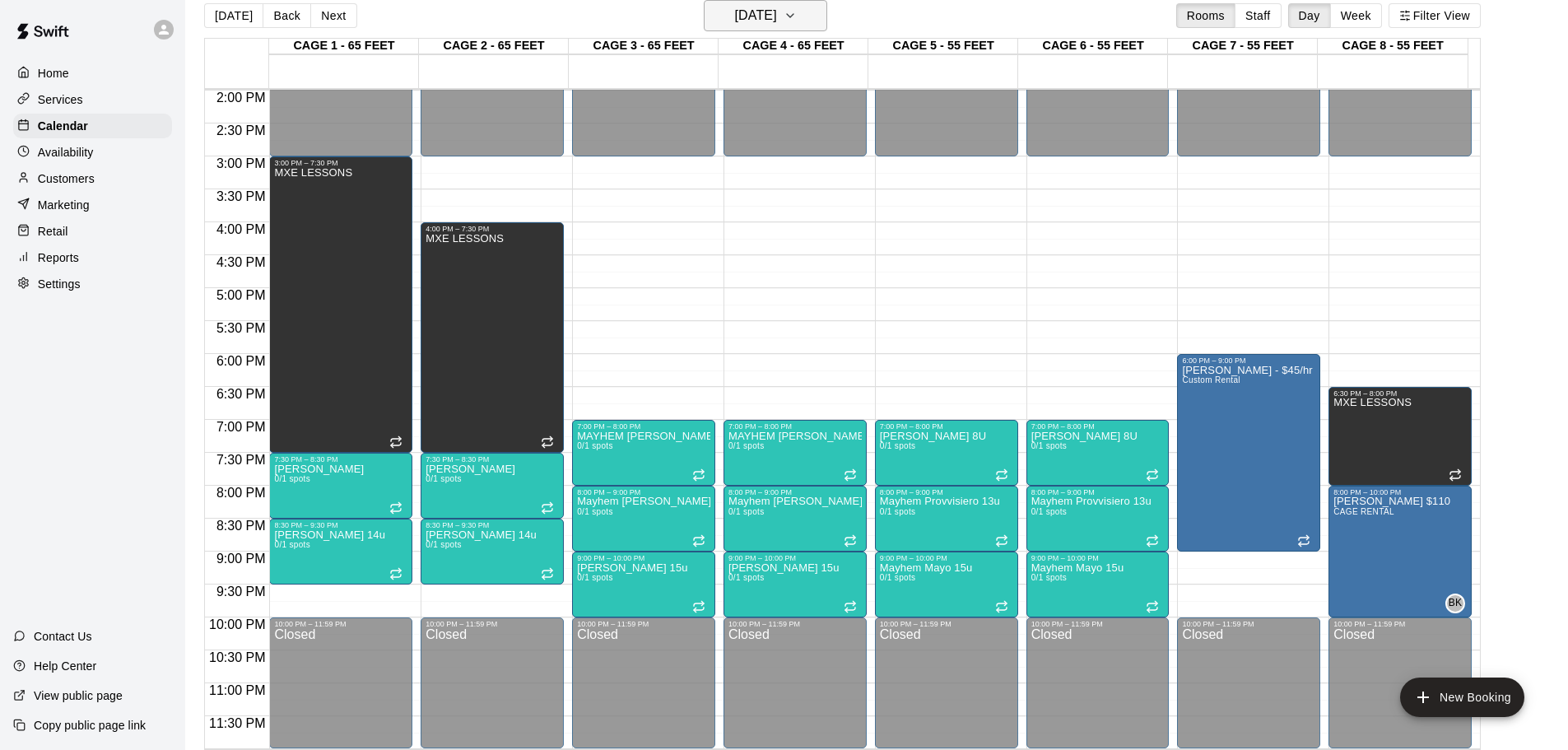
click at [764, 16] on h6 "[DATE]" at bounding box center [756, 15] width 42 height 23
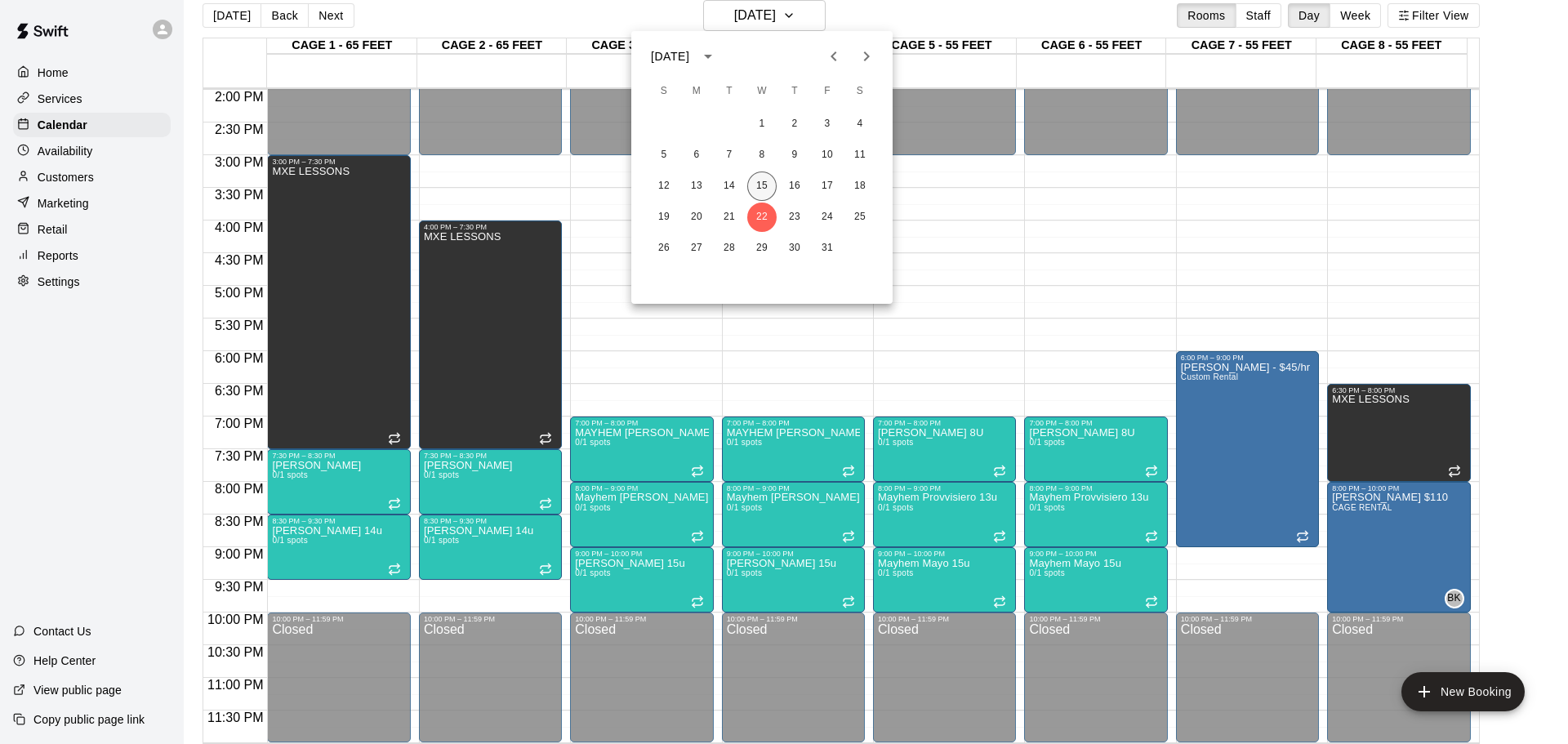
click at [758, 183] on button "15" at bounding box center [762, 186] width 29 height 29
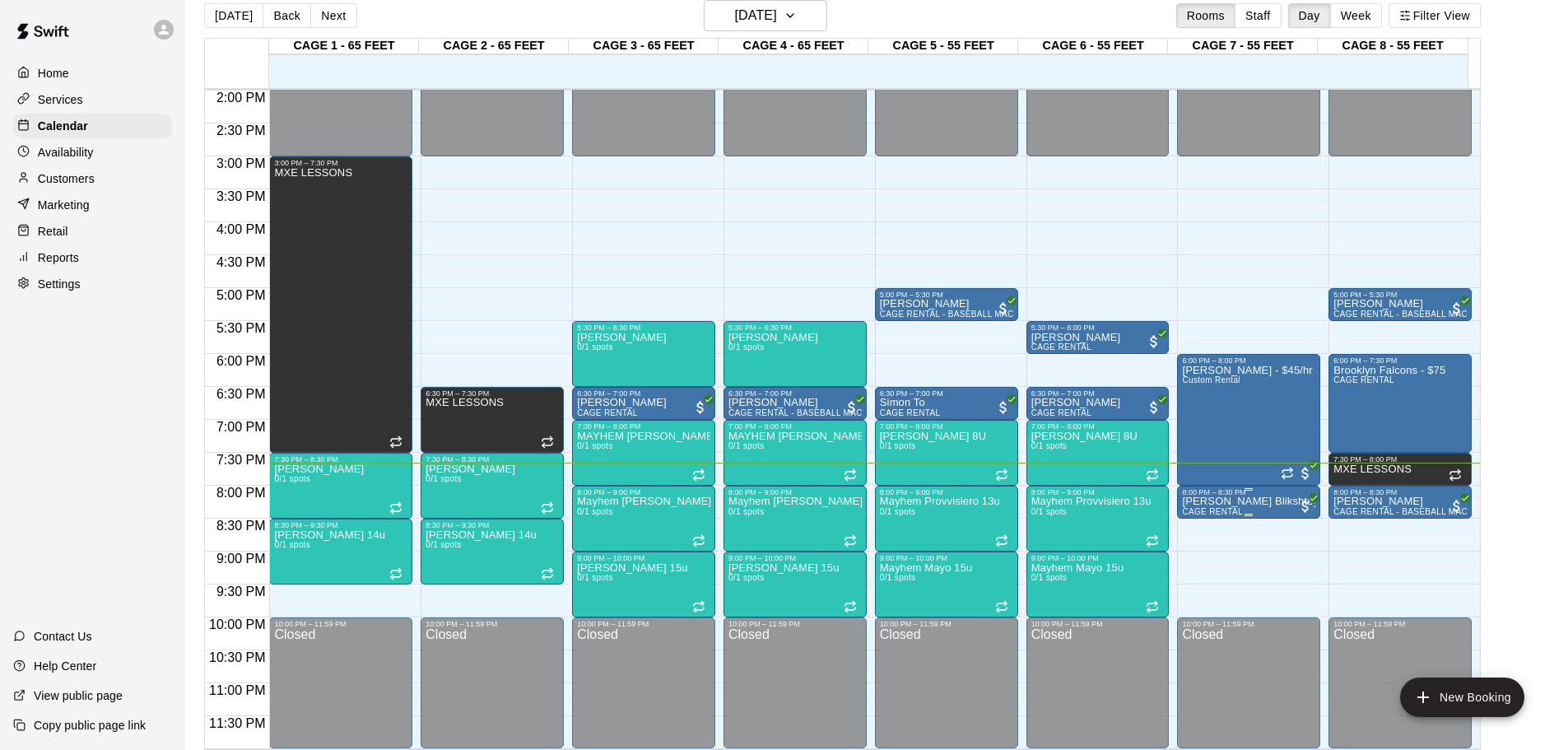
click at [1272, 496] on div "8:00 PM – 8:30 PM" at bounding box center [1248, 493] width 133 height 9
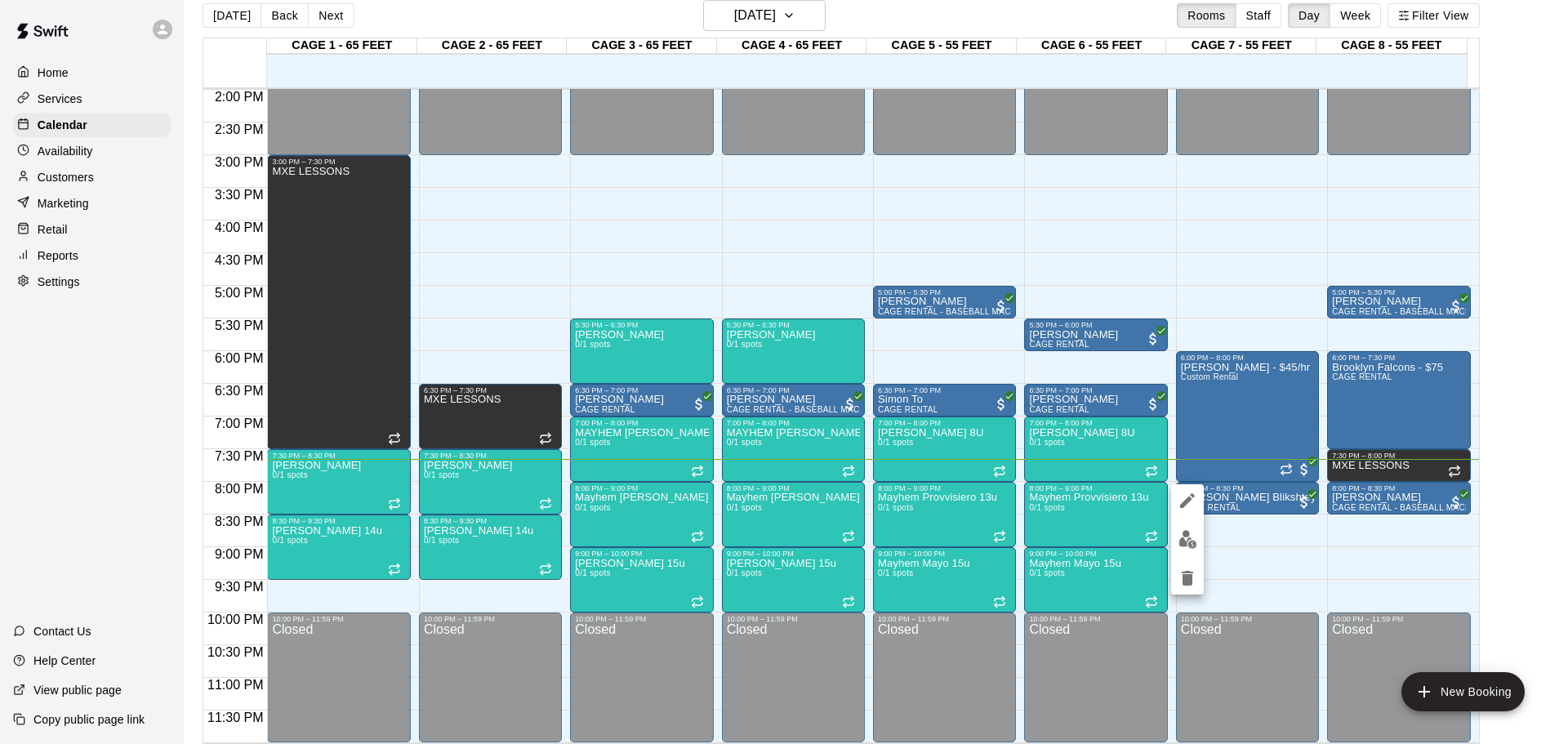
click at [1258, 524] on div at bounding box center [784, 372] width 1568 height 744
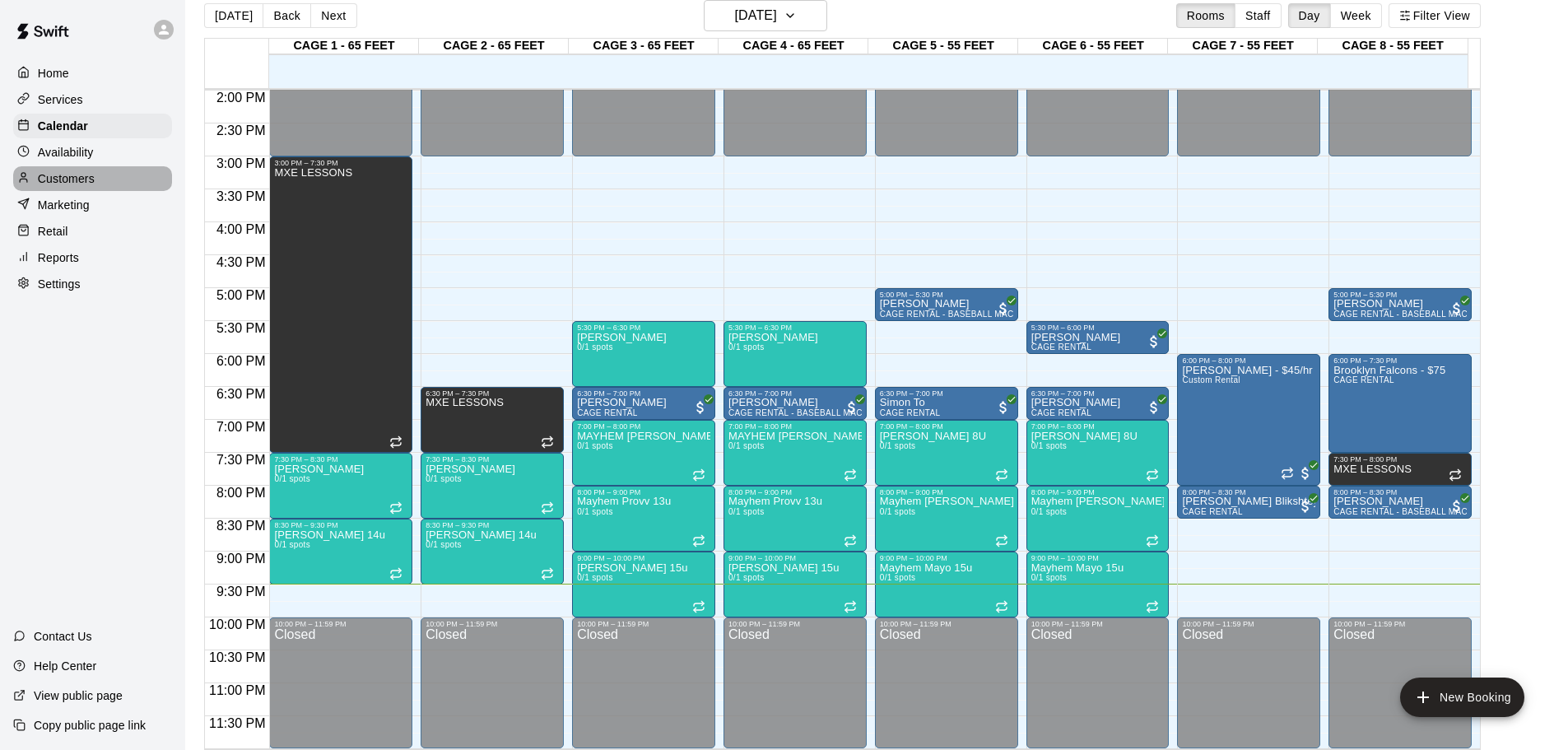
click at [87, 187] on p "Customers" at bounding box center [66, 178] width 57 height 16
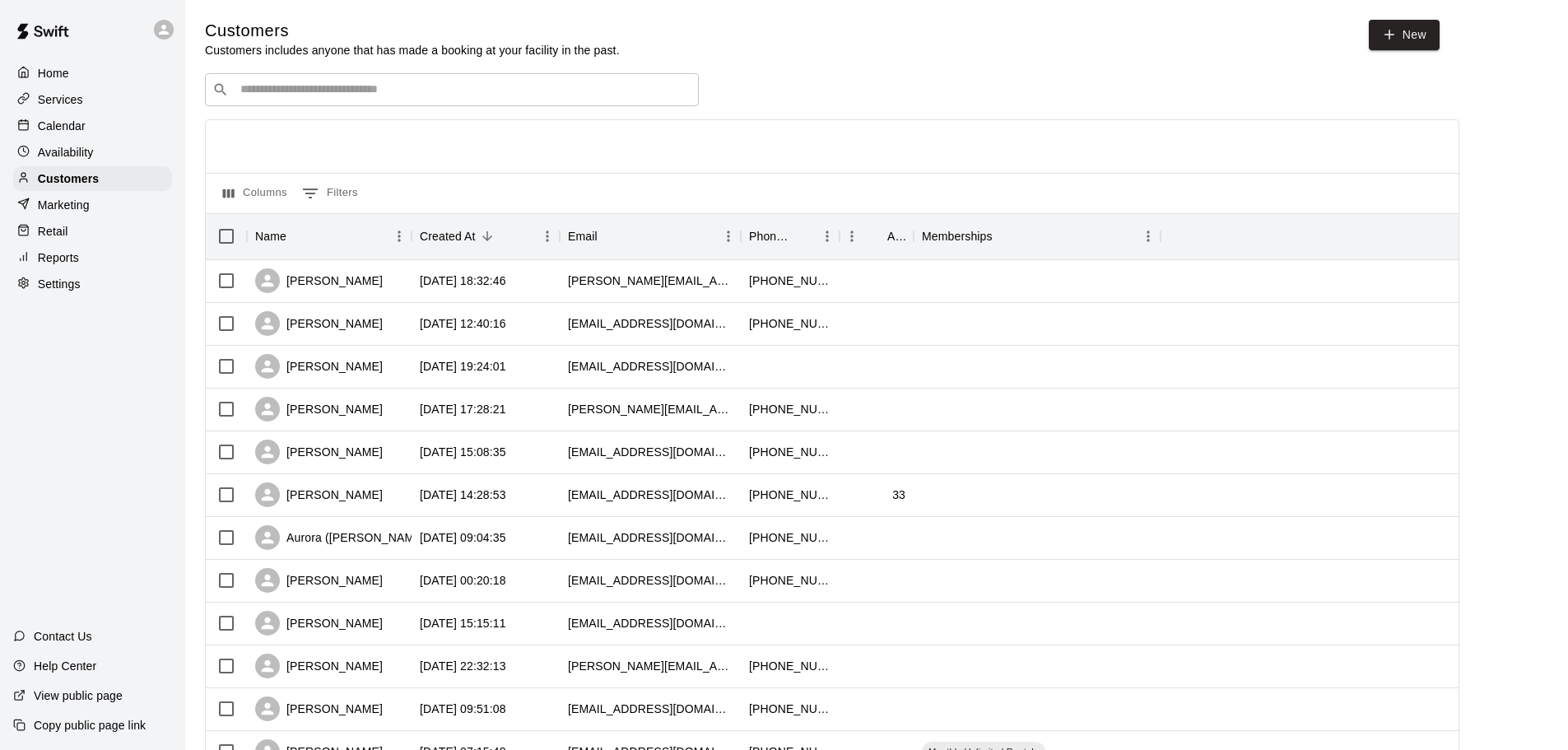
click at [319, 103] on div "​ ​" at bounding box center [452, 90] width 494 height 33
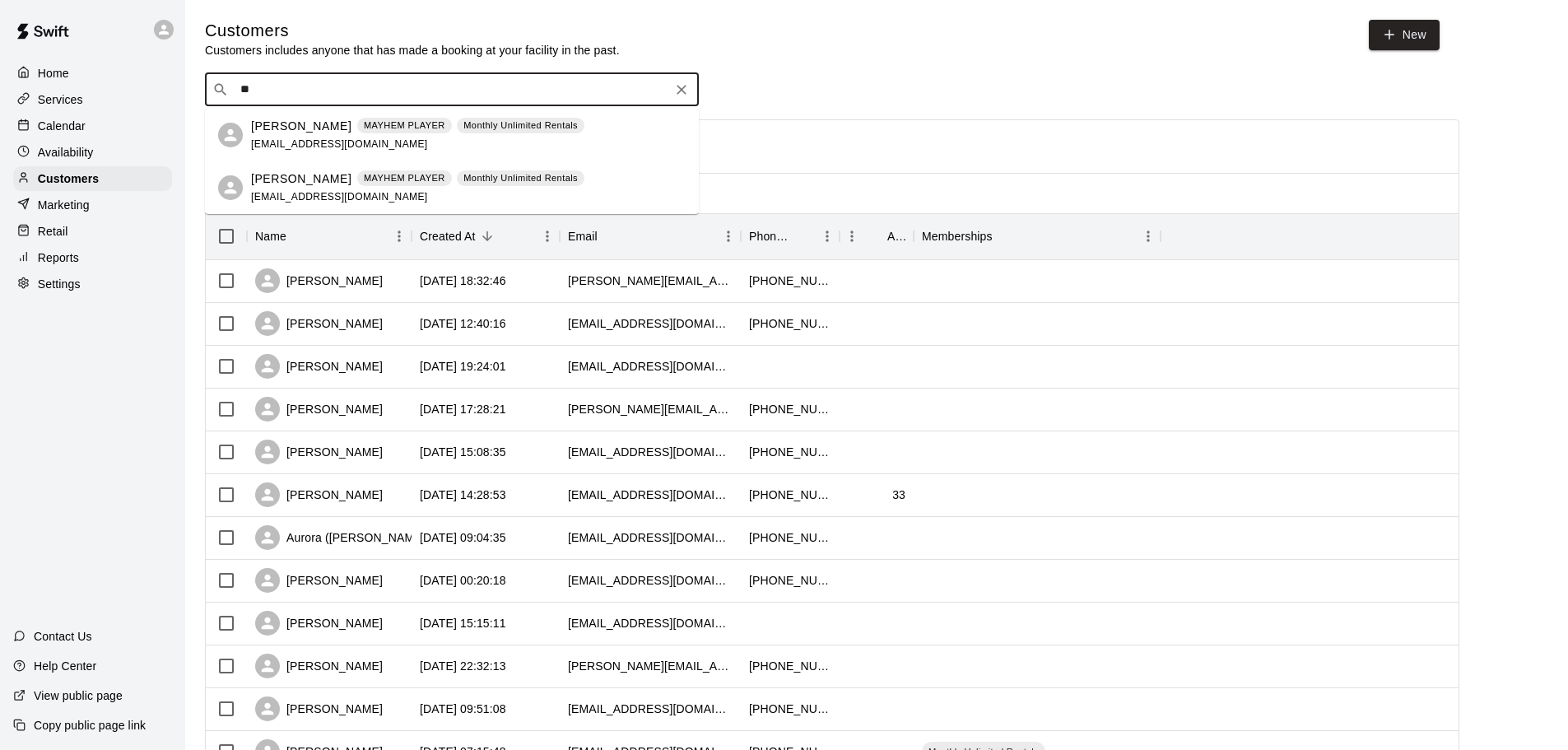
type input "*"
type input "****"
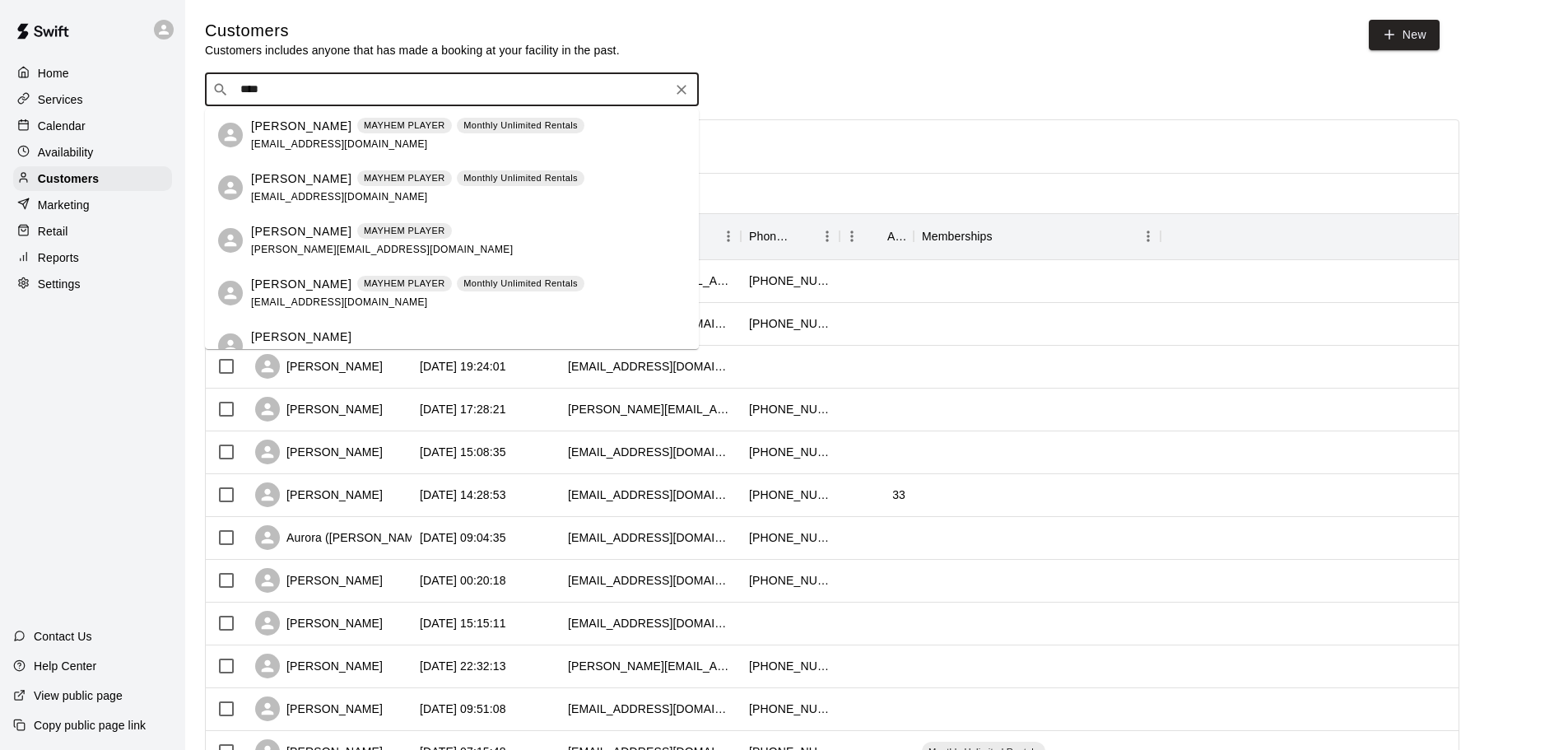
click at [424, 134] on div "[PERSON_NAME] MAYHEM PLAYER Monthly Unlimited Rentals [EMAIL_ADDRESS][DOMAIN_NA…" at bounding box center [417, 135] width 333 height 35
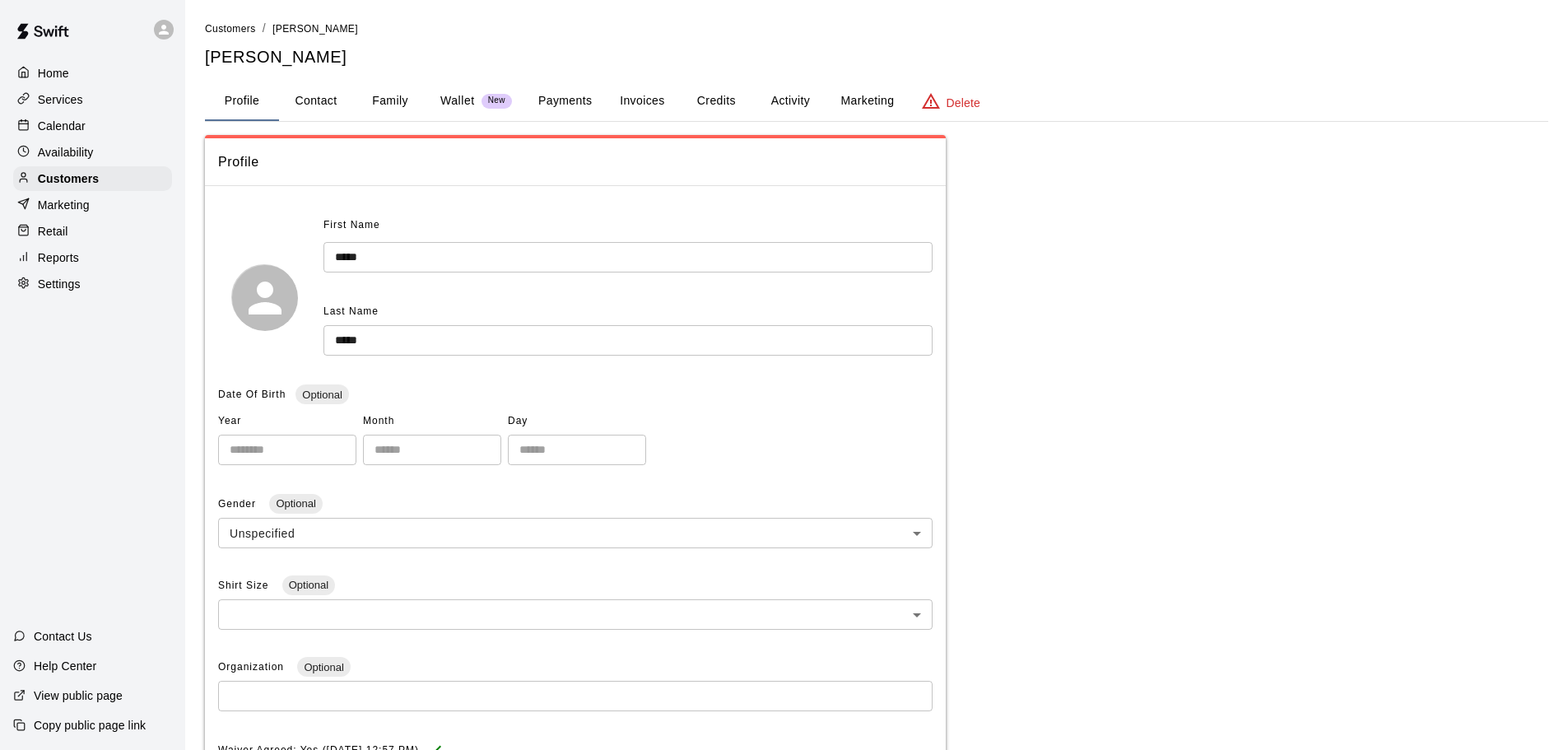
click at [783, 103] on button "Activity" at bounding box center [790, 102] width 74 height 40
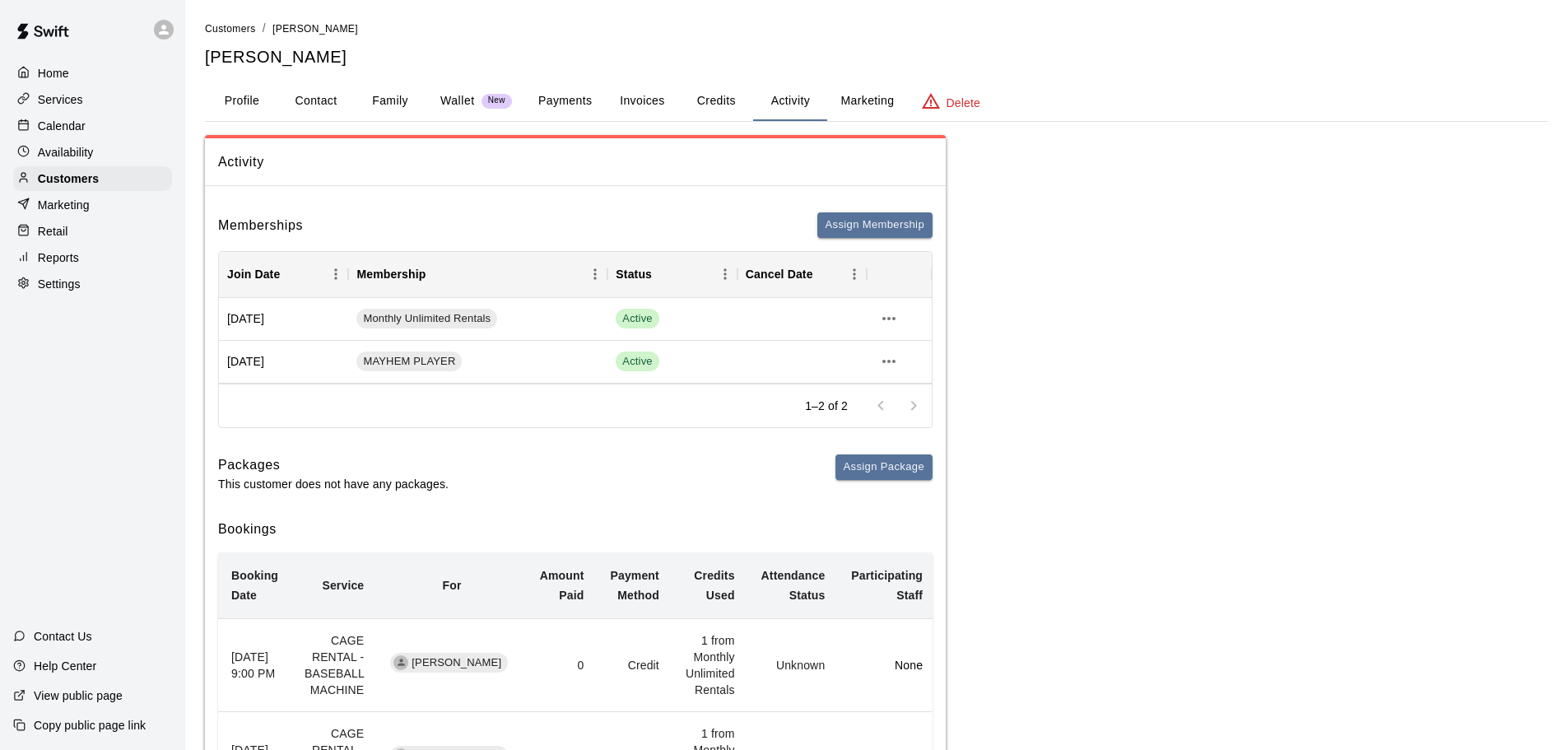
click at [574, 99] on button "Payments" at bounding box center [565, 102] width 80 height 40
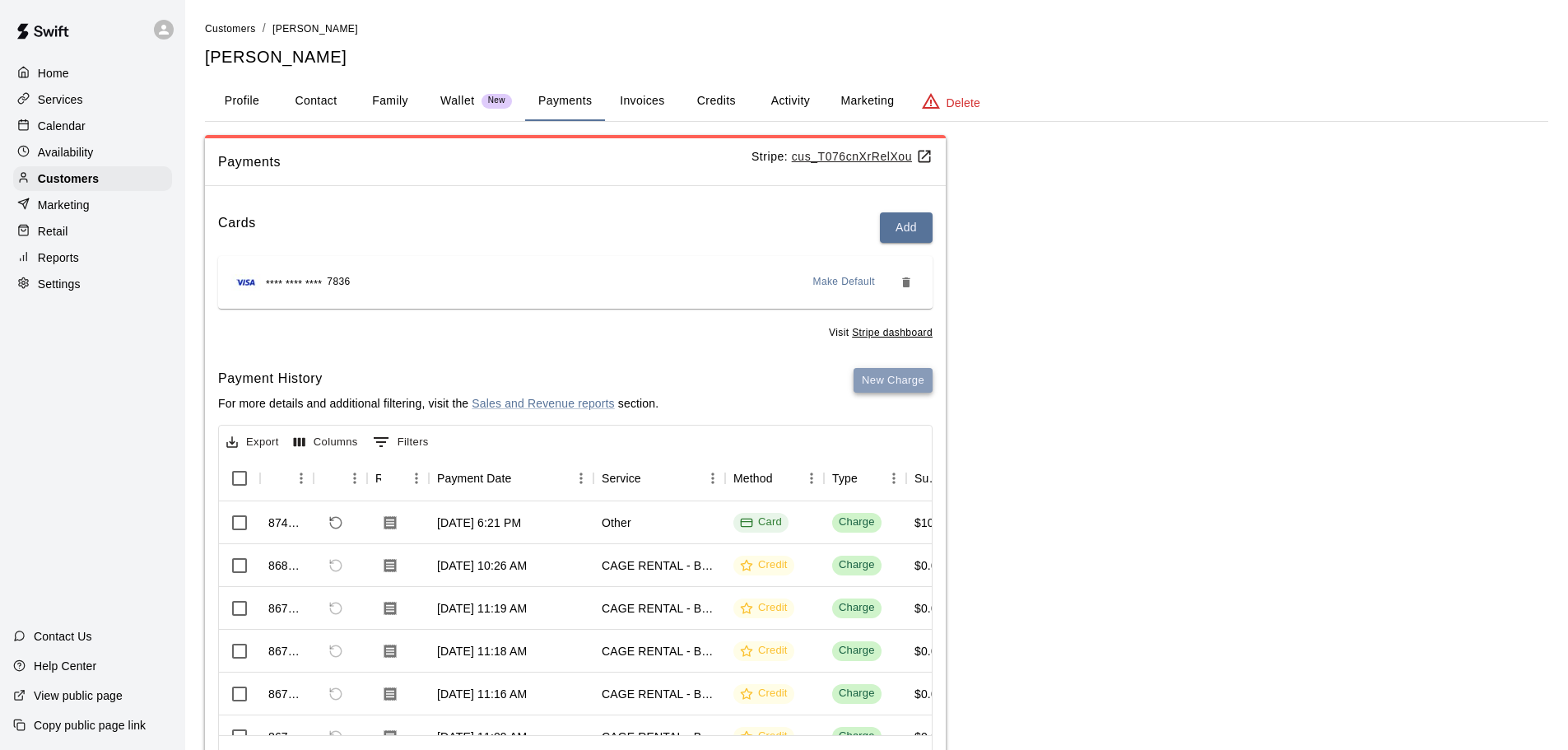
click at [891, 385] on button "New Charge" at bounding box center [893, 381] width 79 height 26
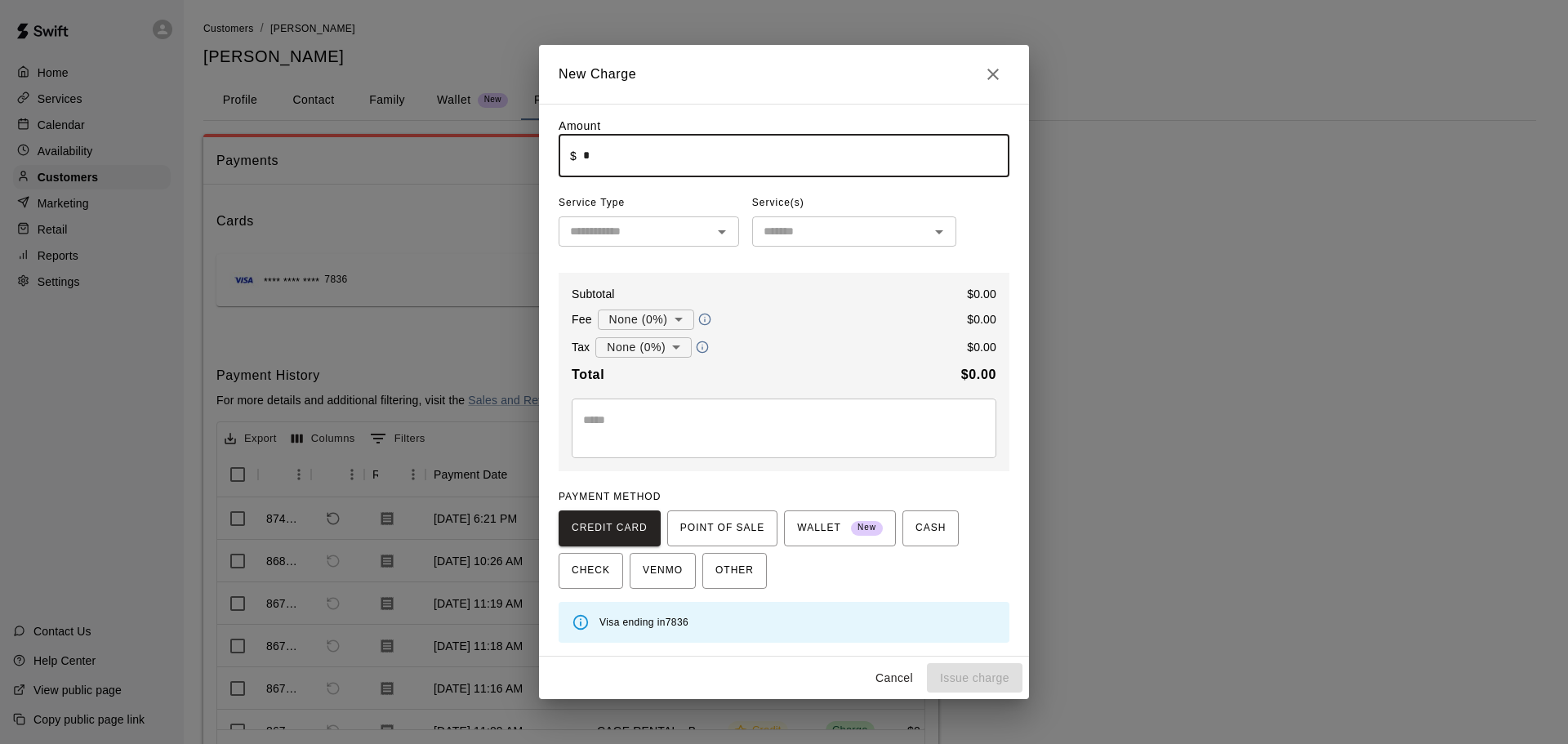
click at [615, 152] on input "*" at bounding box center [796, 155] width 426 height 44
type input "*****"
click at [675, 222] on input "text" at bounding box center [635, 231] width 143 height 21
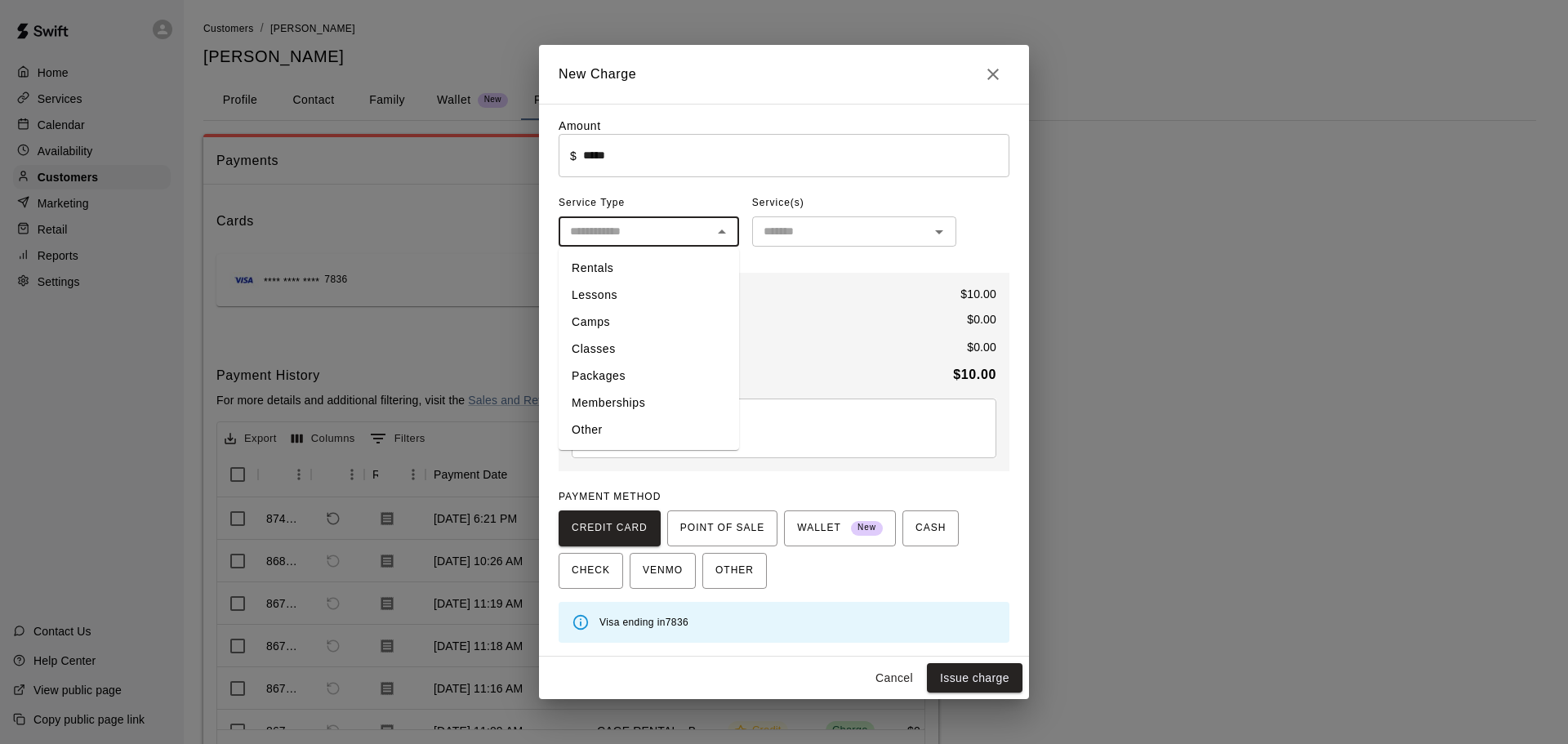
click at [607, 419] on li "Other" at bounding box center [648, 431] width 180 height 27
type input "*****"
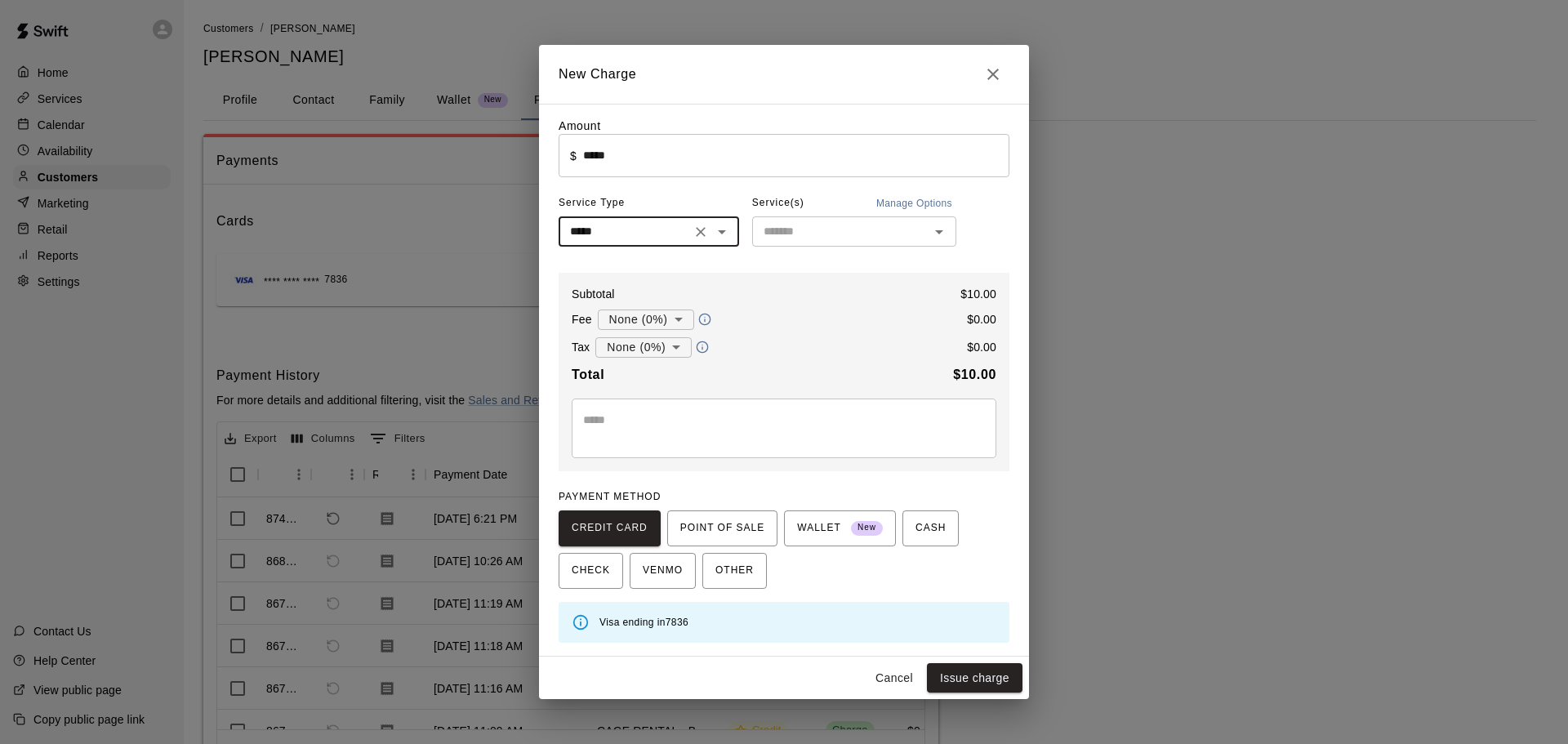
click at [696, 413] on textarea at bounding box center [784, 428] width 402 height 32
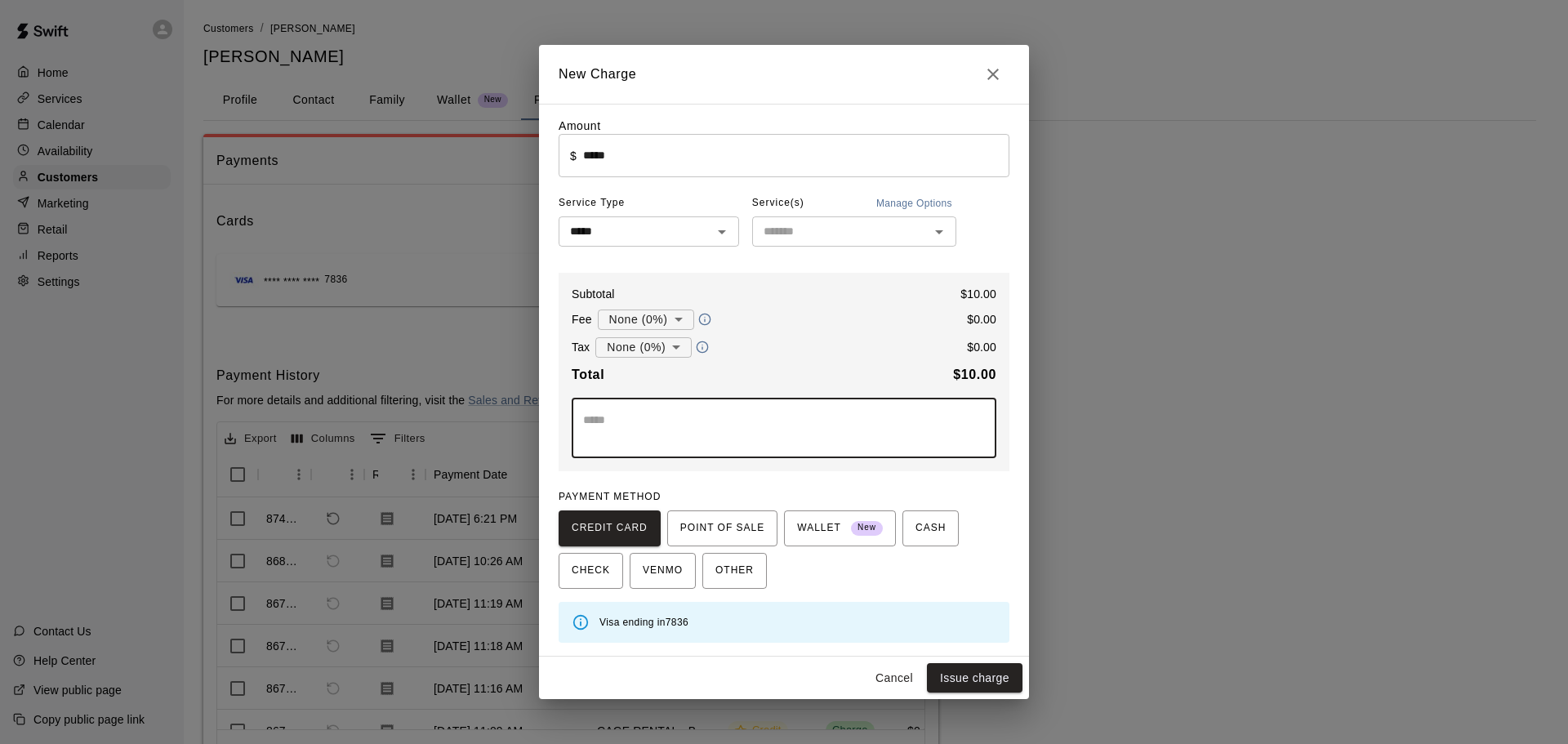
click at [989, 74] on icon "Close" at bounding box center [992, 74] width 20 height 20
type input "*"
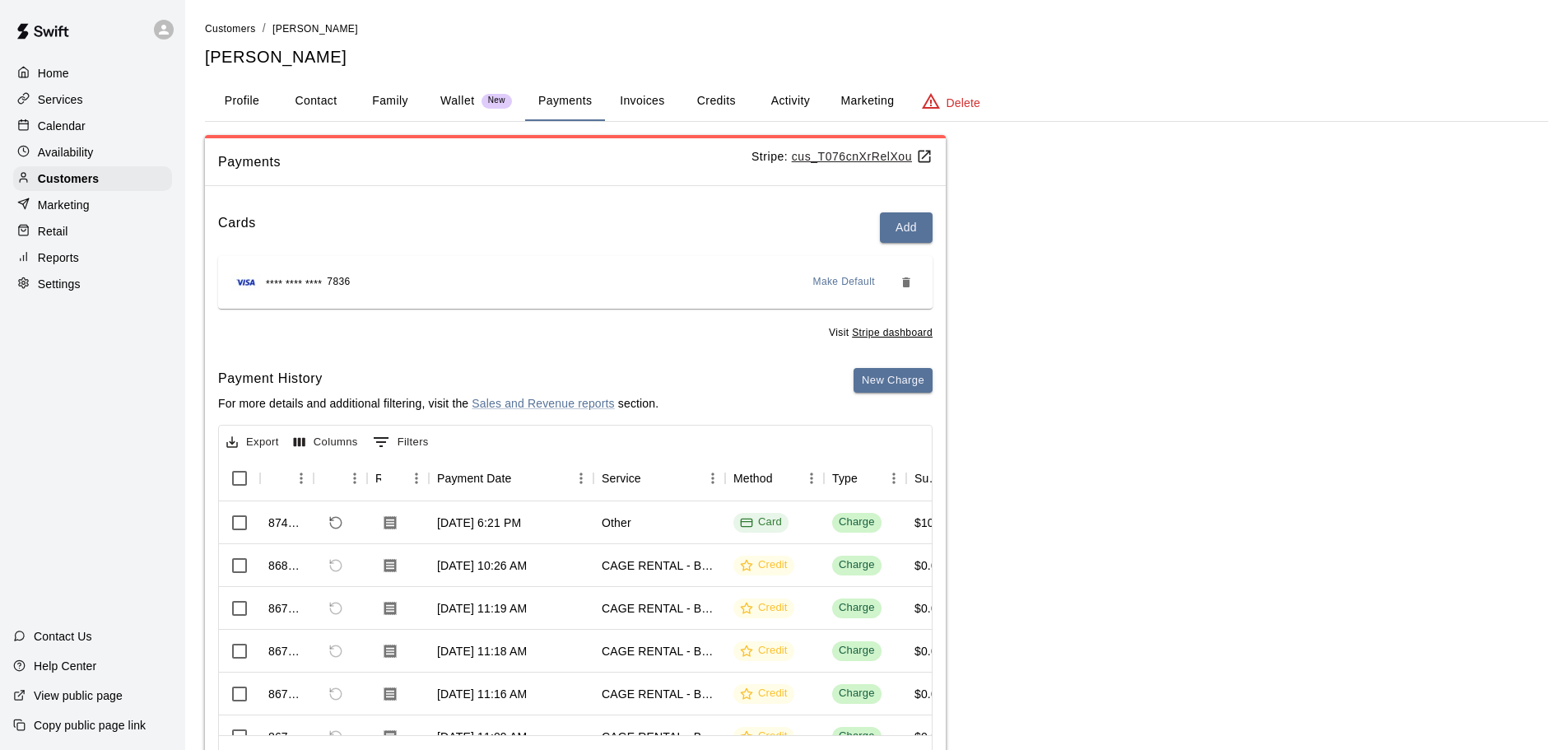
click at [91, 124] on div "Calendar" at bounding box center [92, 126] width 159 height 25
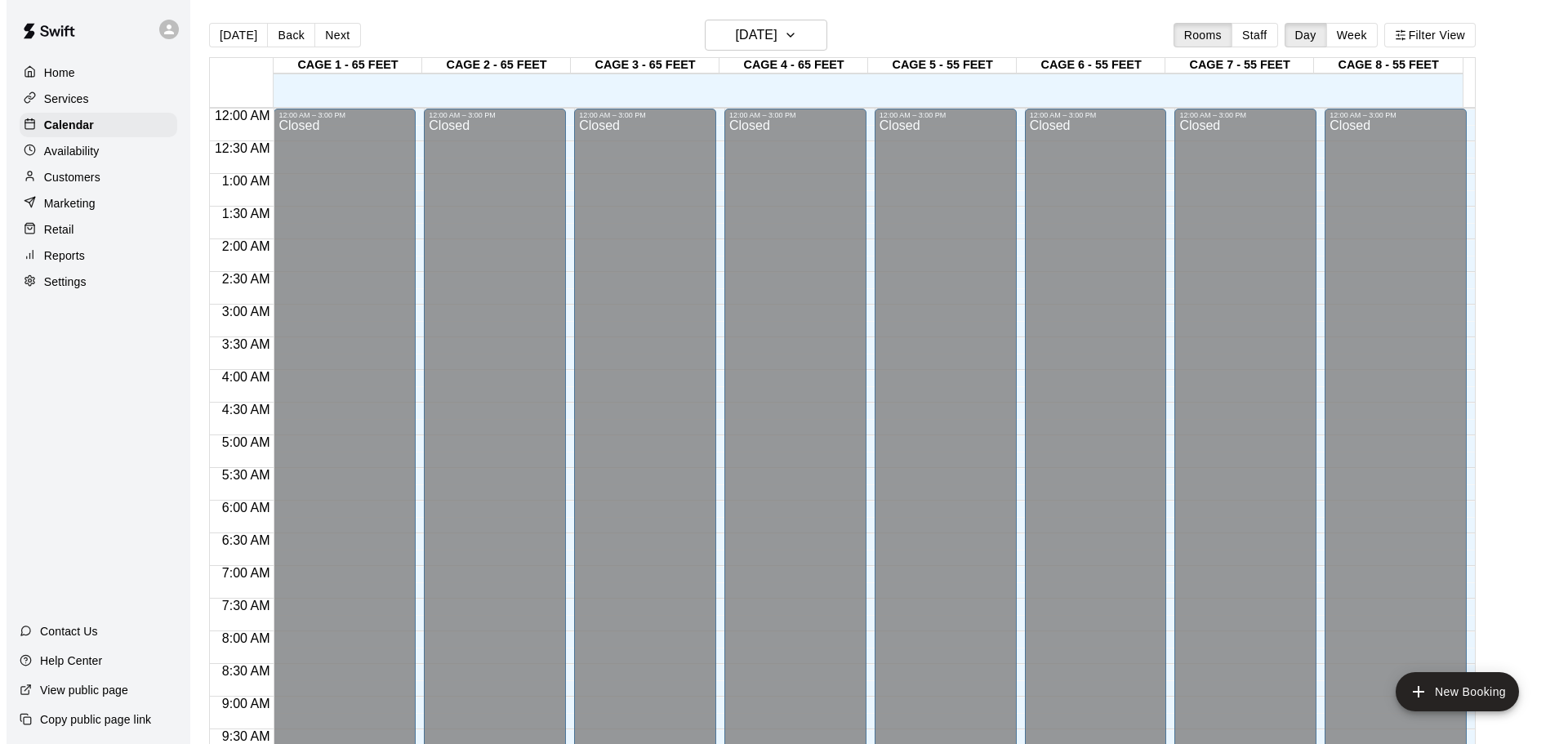
scroll to position [865, 0]
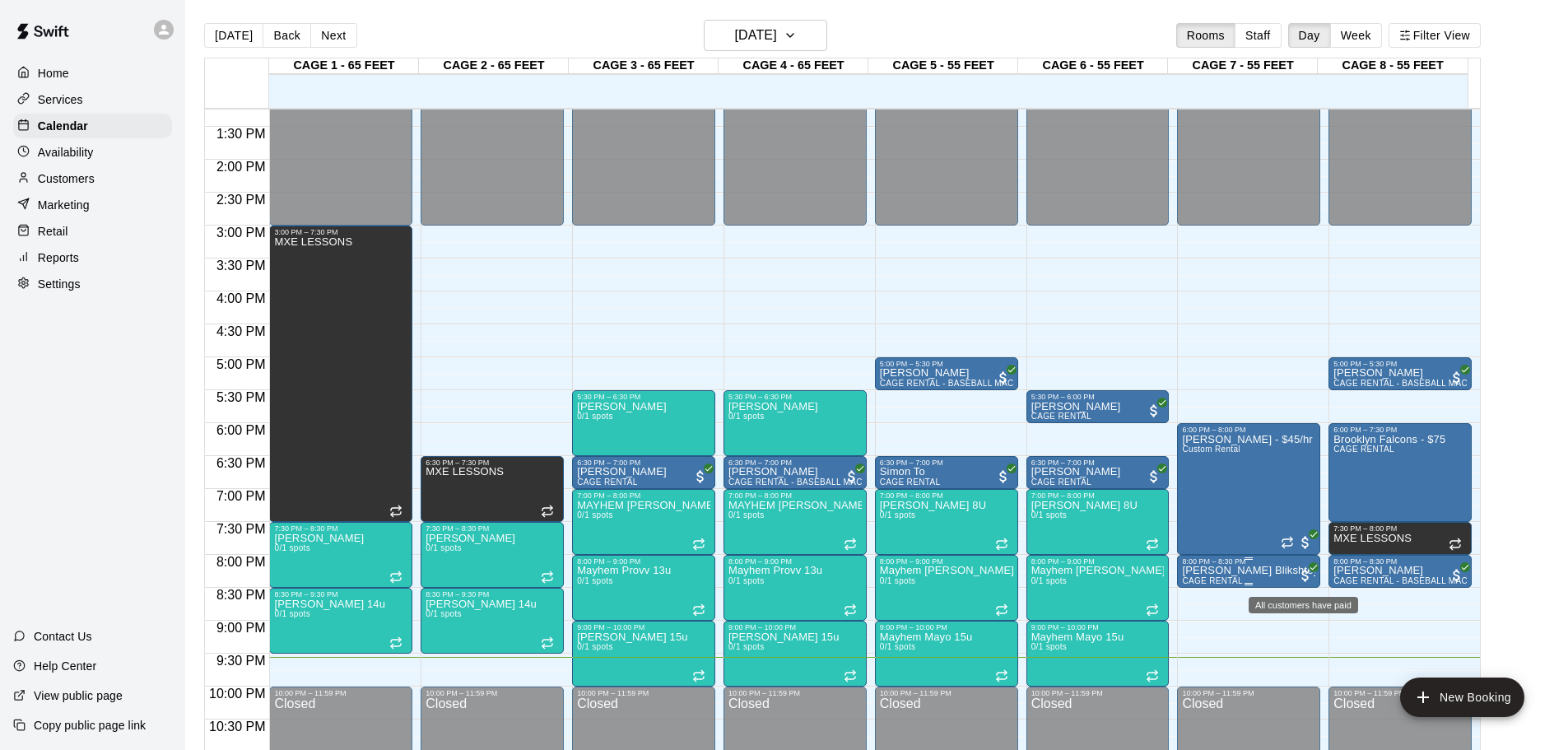
click at [1299, 574] on span "All customers have paid" at bounding box center [1305, 575] width 16 height 16
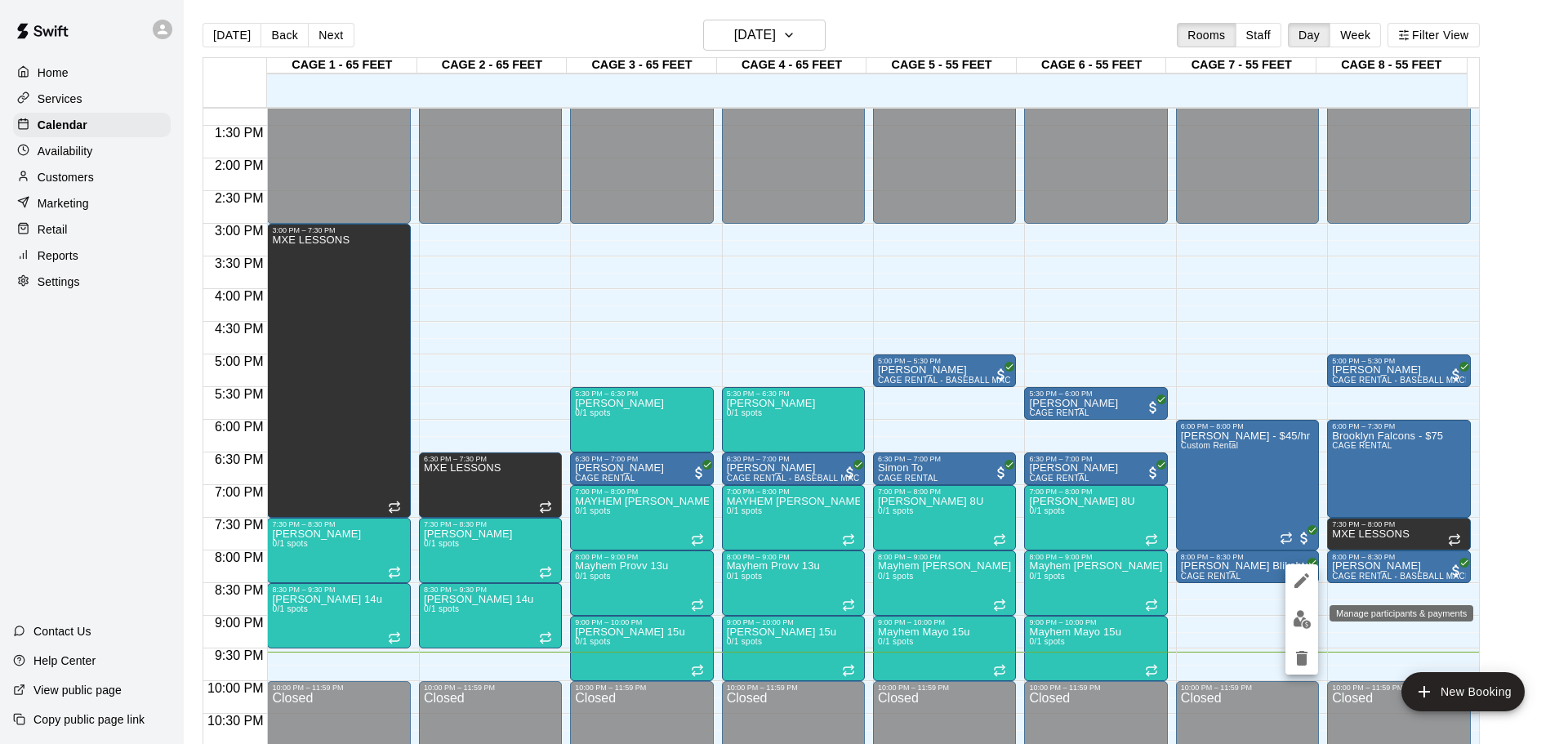
click at [1303, 618] on img "edit" at bounding box center [1302, 619] width 19 height 19
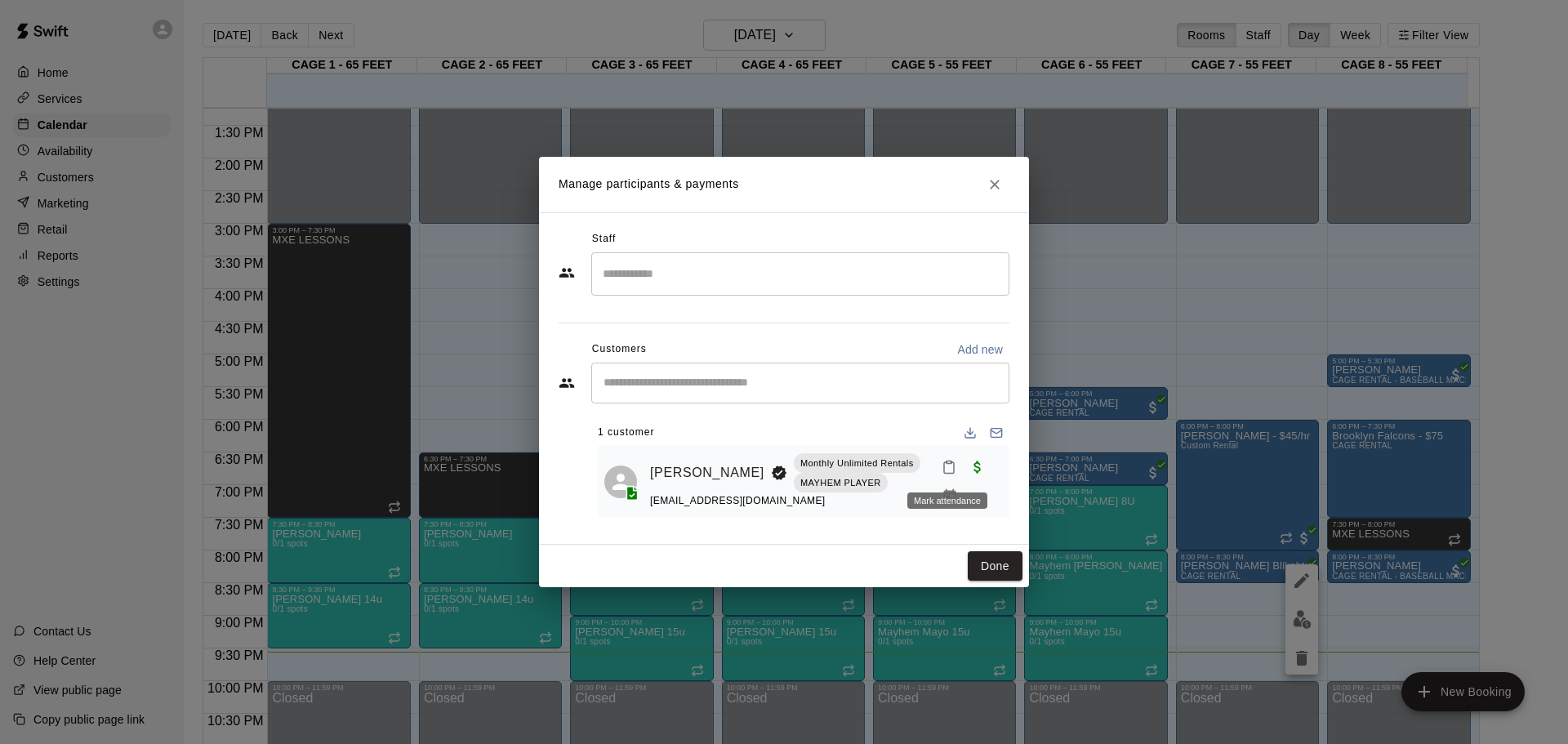
click at [945, 466] on icon "Mark attendance" at bounding box center [949, 466] width 15 height 15
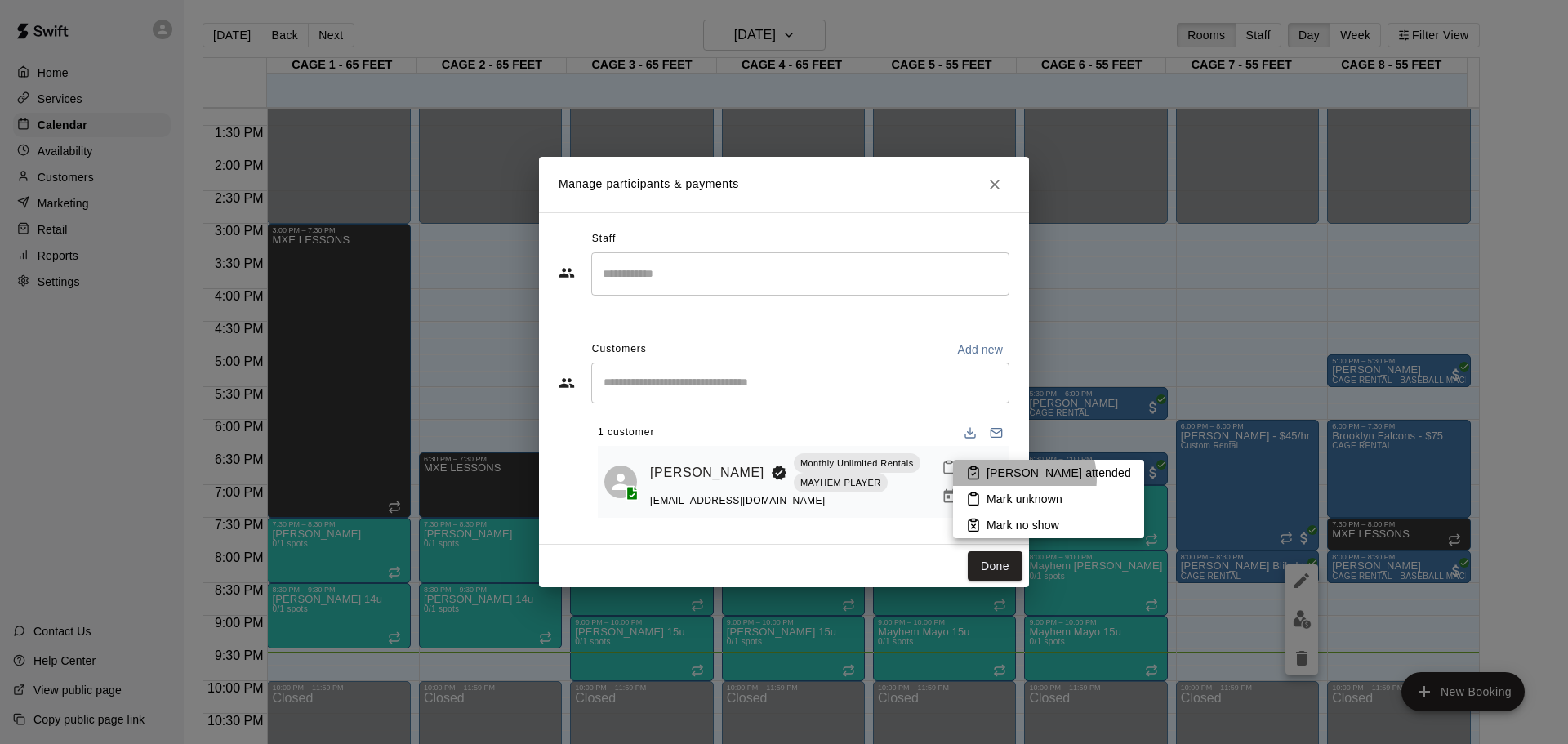
click at [1023, 478] on p "[PERSON_NAME] attended" at bounding box center [1058, 472] width 144 height 16
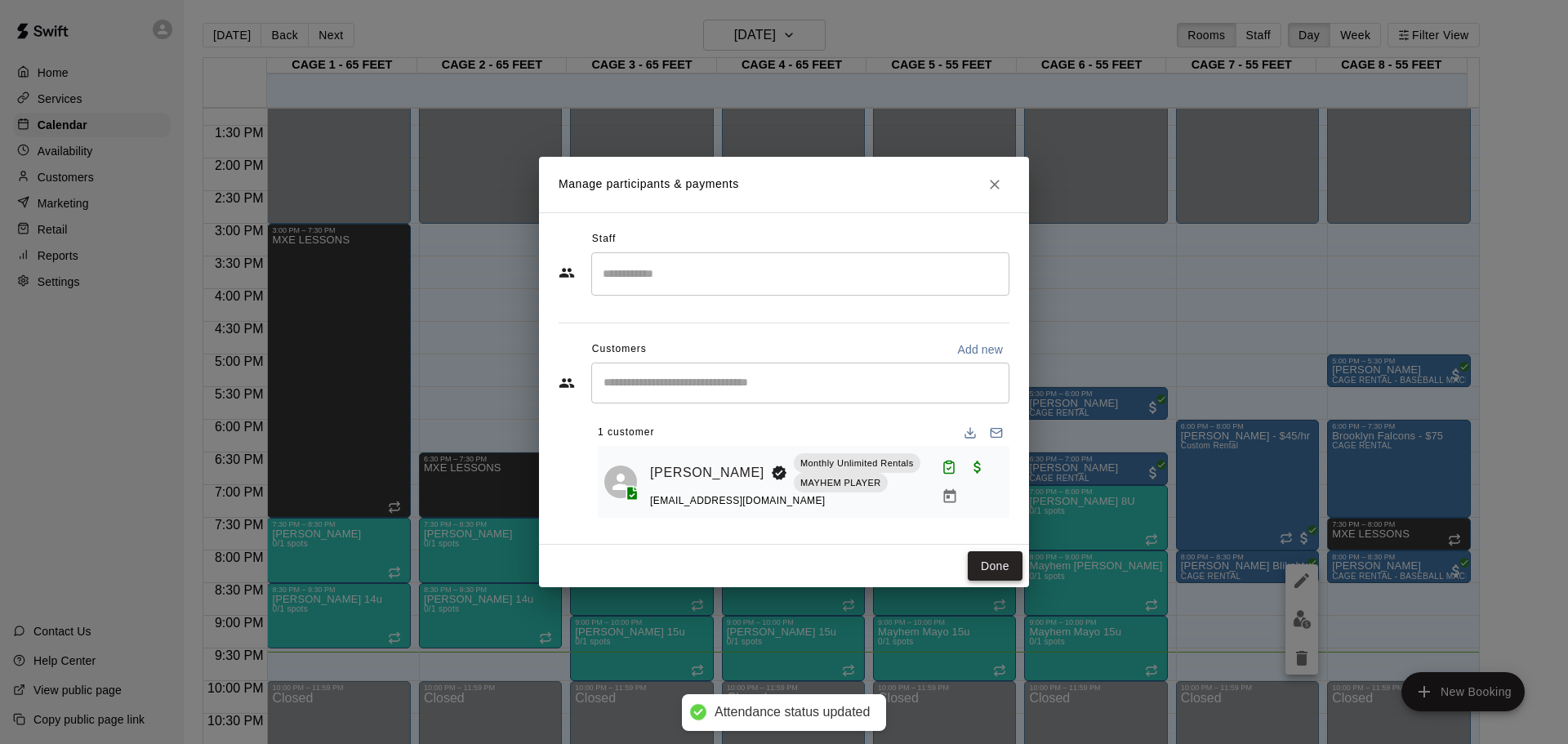
click at [996, 564] on button "Done" at bounding box center [995, 566] width 55 height 30
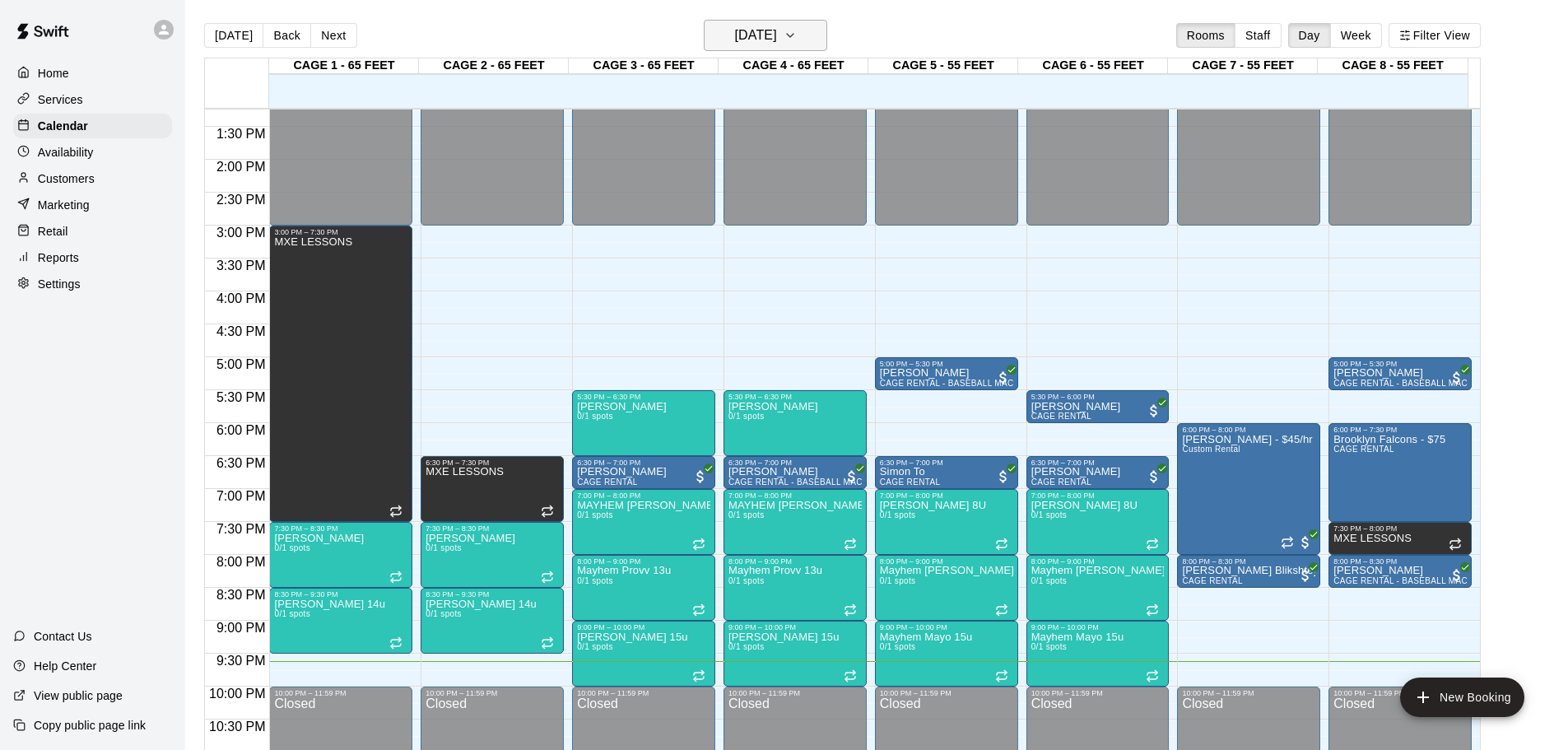
click at [777, 39] on h6 "[DATE]" at bounding box center [756, 35] width 42 height 23
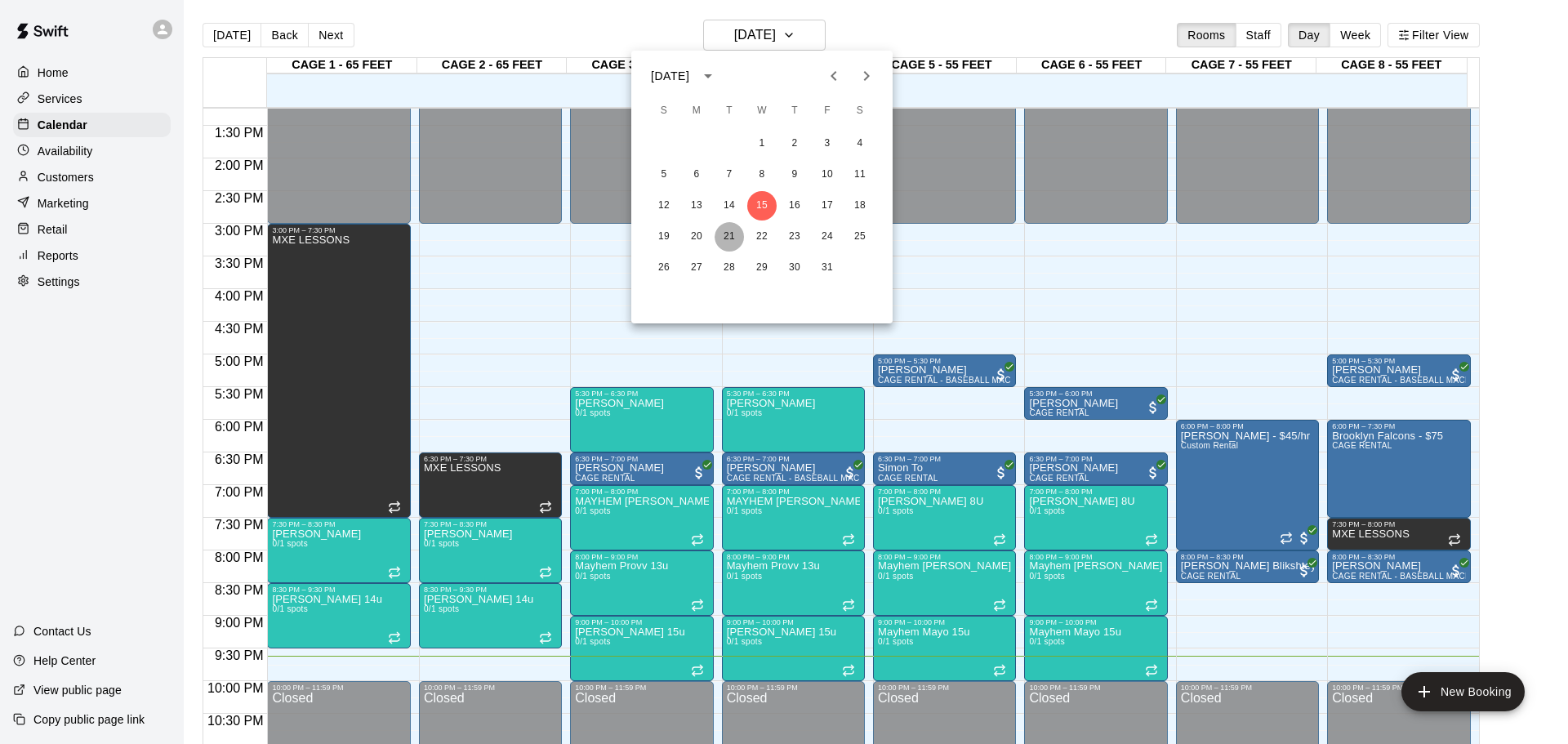
click at [724, 239] on button "21" at bounding box center [729, 237] width 29 height 29
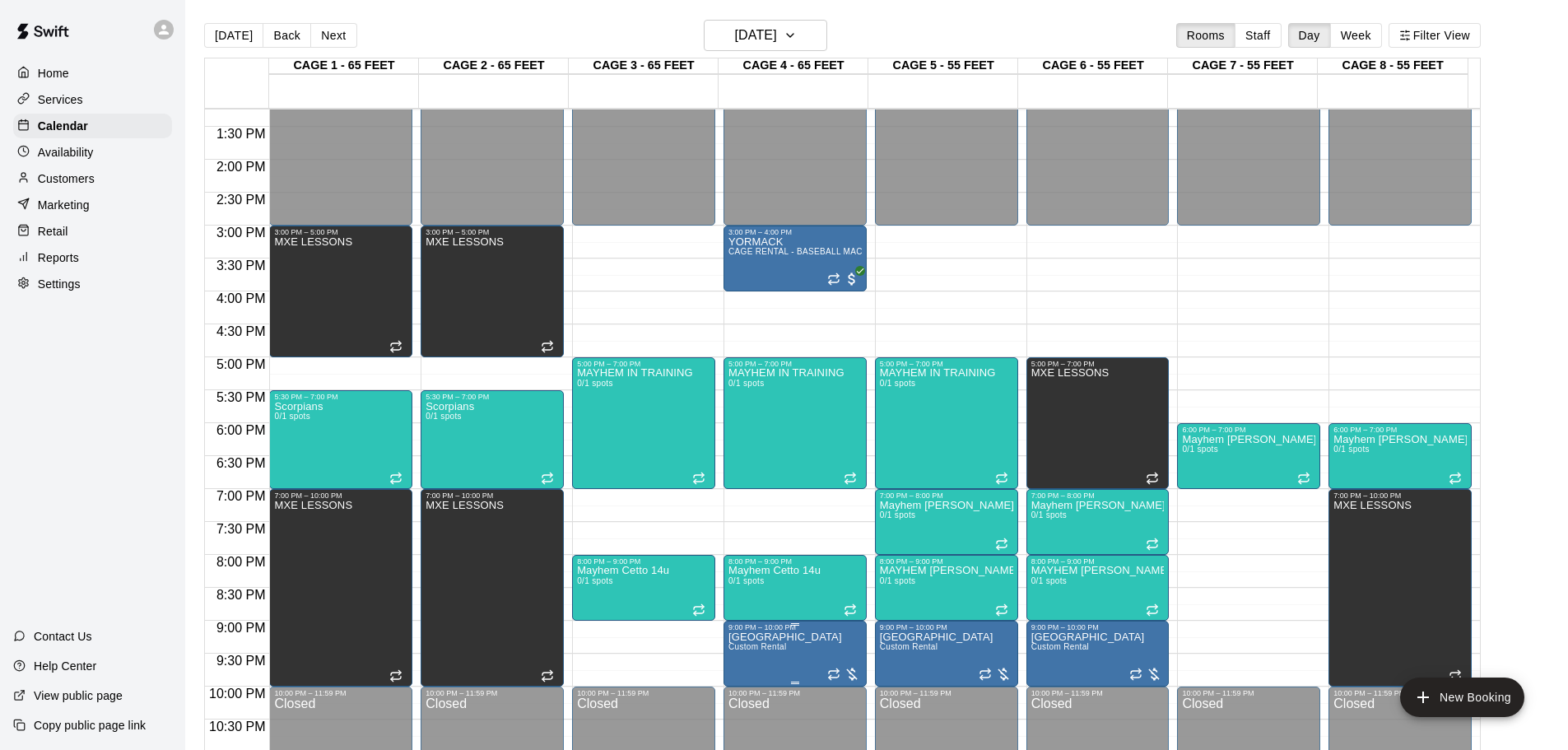
click at [832, 631] on div "9:00 PM – 10:00 PM" at bounding box center [794, 628] width 133 height 9
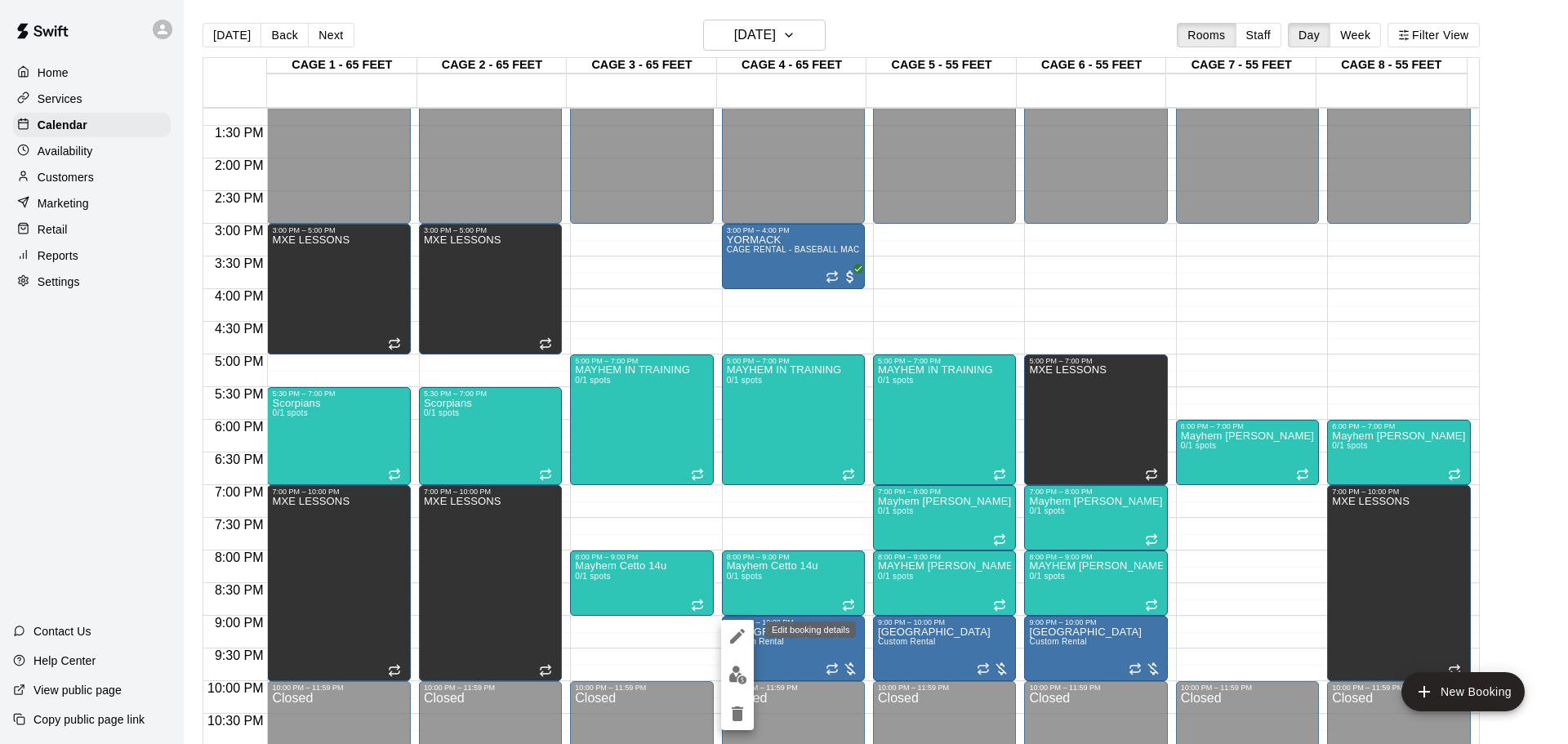
click at [732, 631] on icon "edit" at bounding box center [737, 636] width 20 height 20
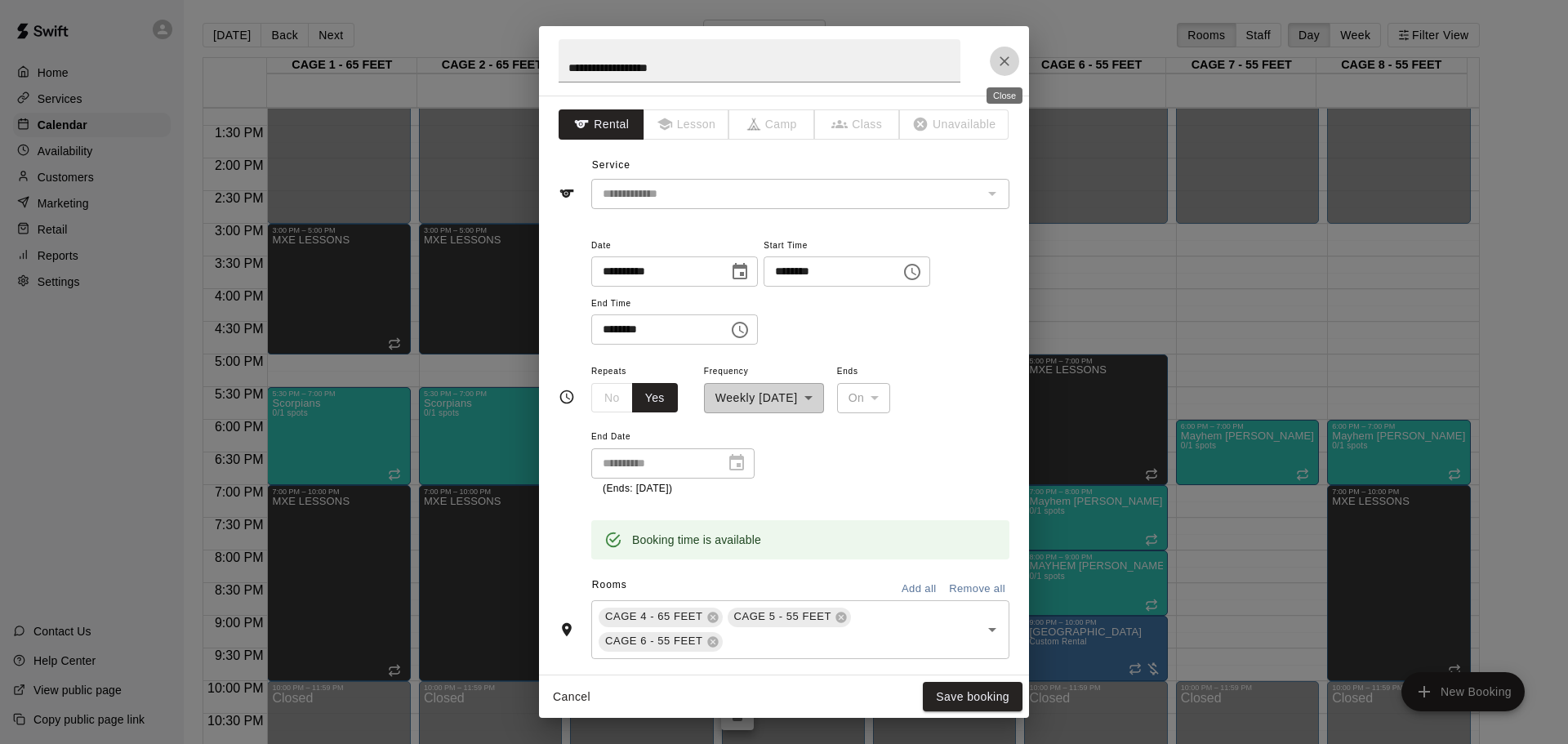
click at [1000, 50] on button "Close" at bounding box center [1004, 62] width 29 height 29
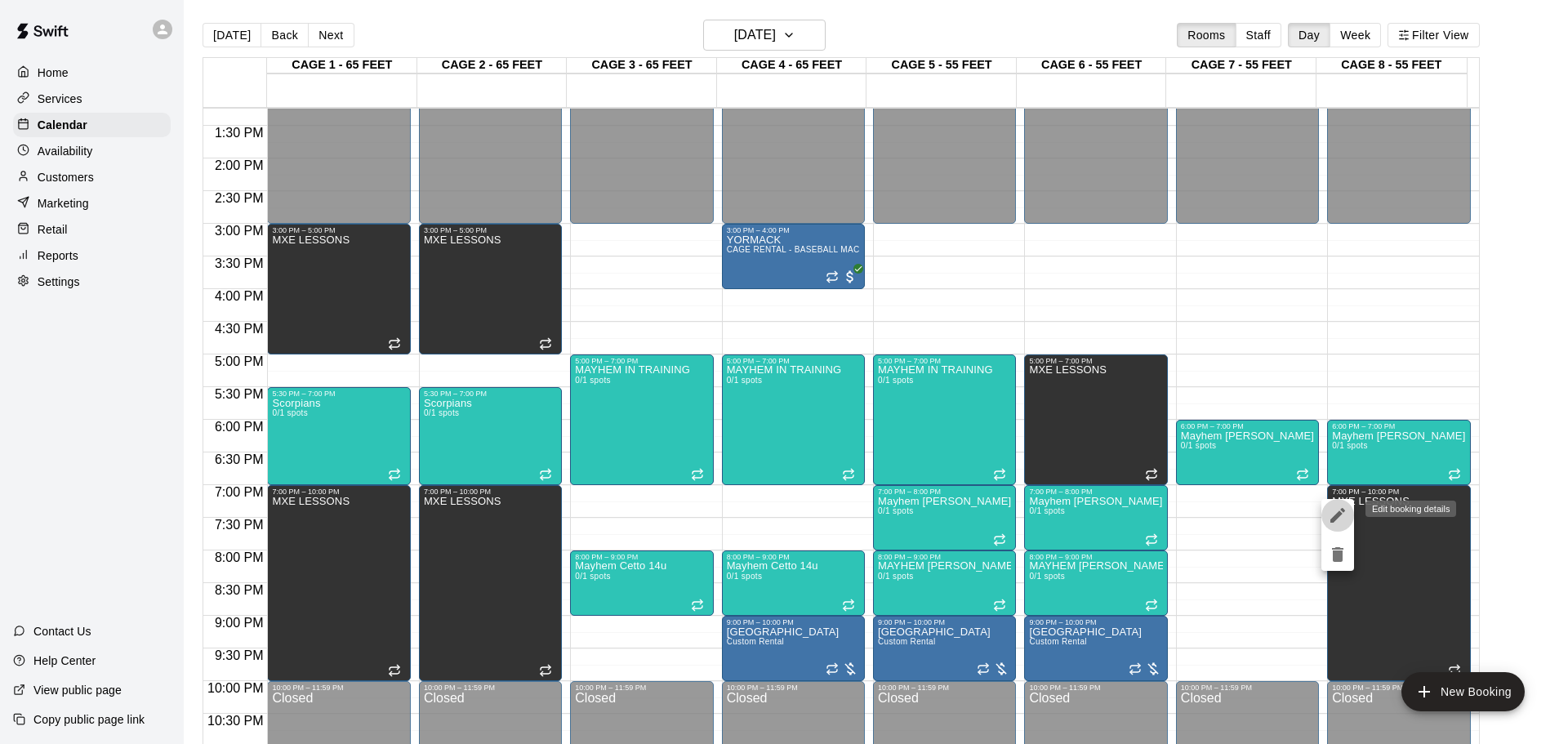
click at [1328, 511] on icon "edit" at bounding box center [1337, 515] width 20 height 20
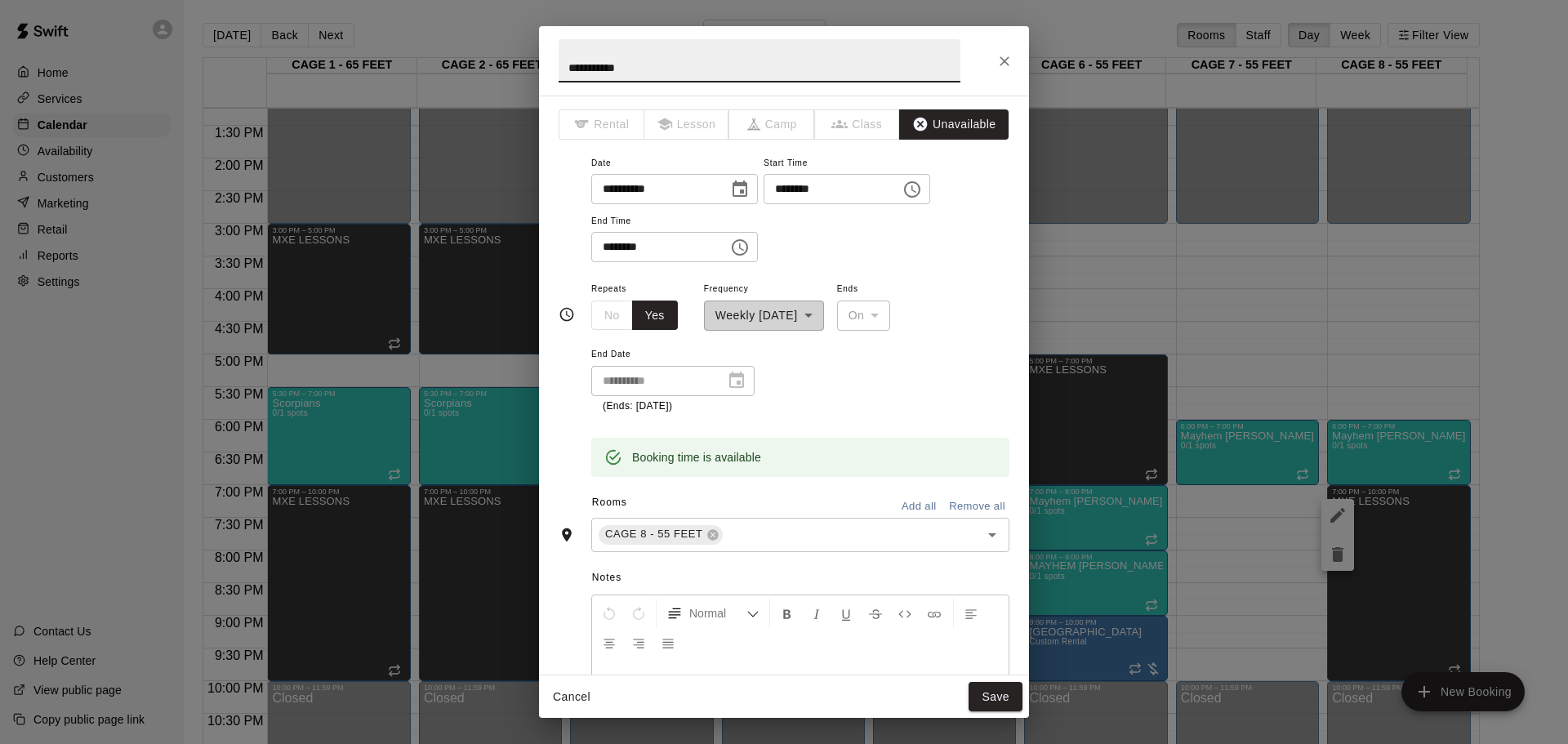
click at [750, 246] on icon "Choose time, selected time is 10:00 PM" at bounding box center [740, 247] width 20 height 20
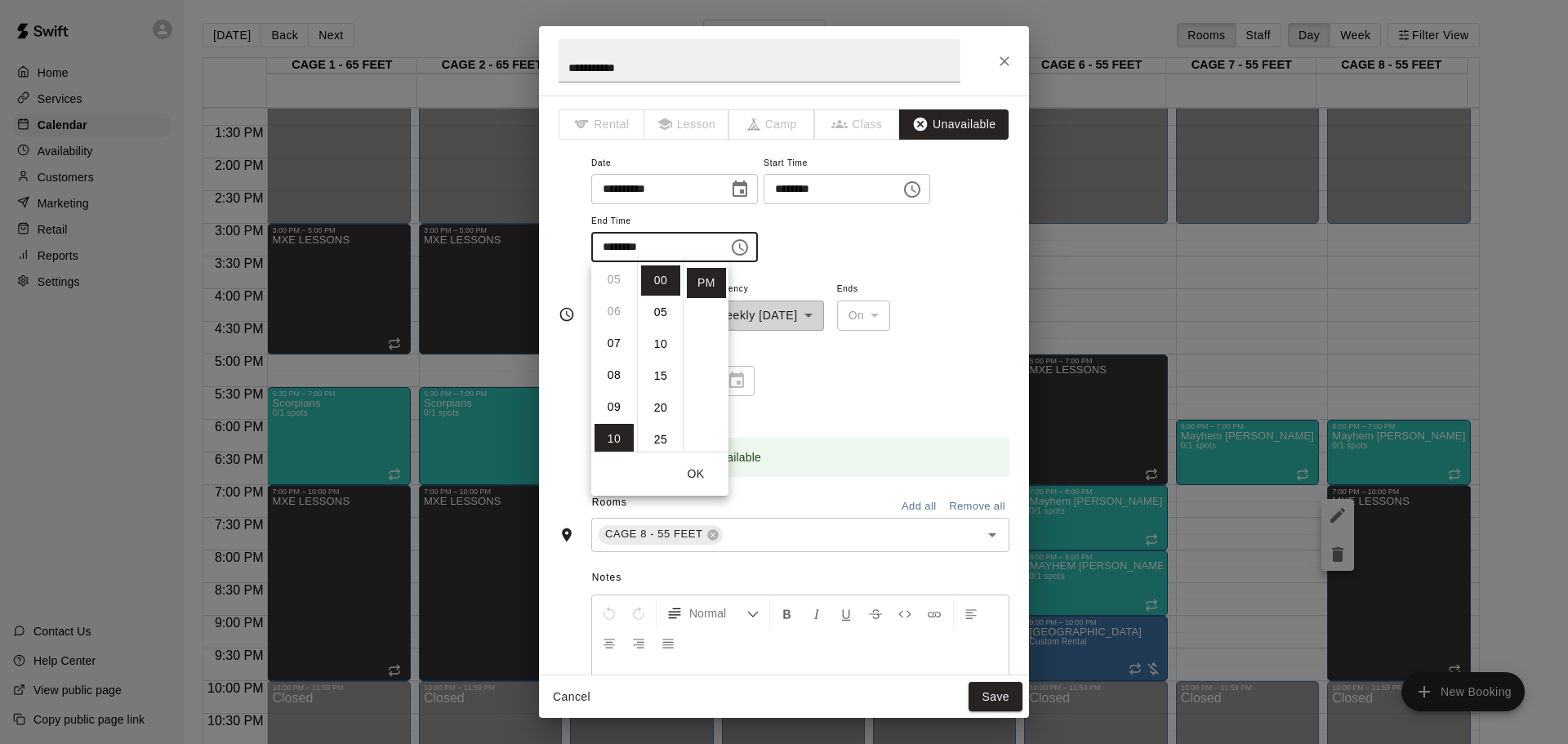
scroll to position [185, 0]
click at [609, 390] on li "09" at bounding box center [614, 382] width 39 height 30
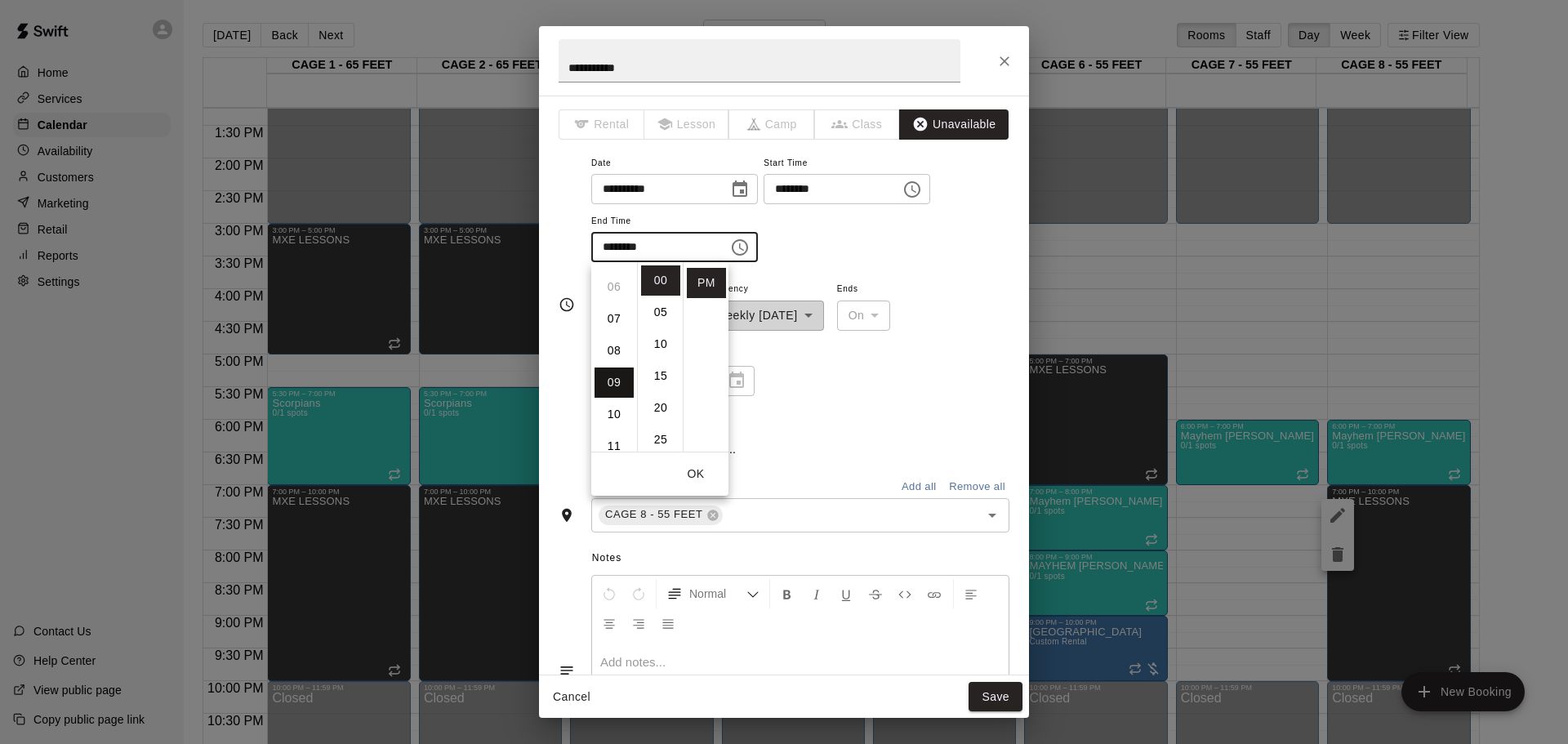
type input "********"
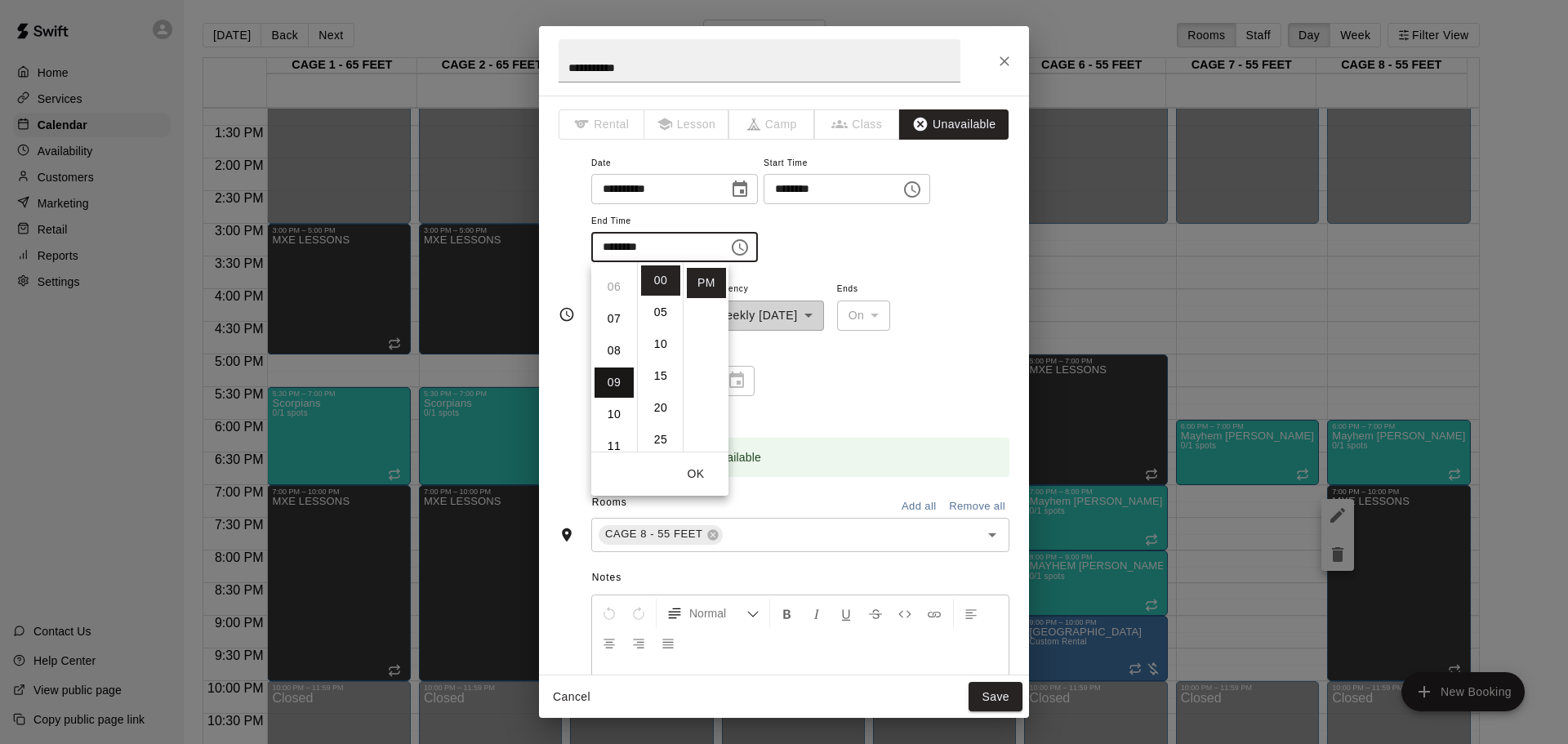
scroll to position [287, 0]
click at [995, 701] on button "Save" at bounding box center [995, 697] width 54 height 30
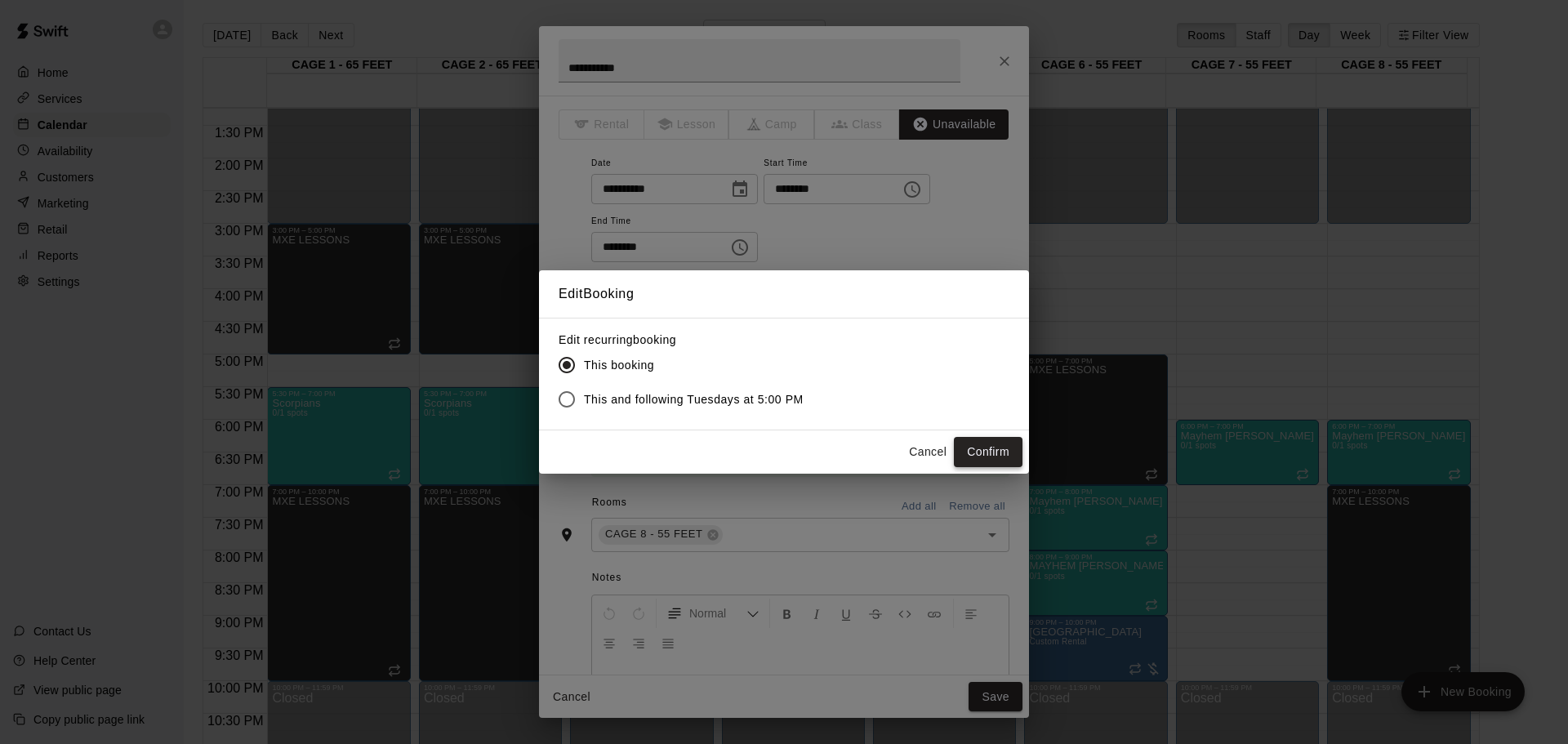
click at [981, 459] on button "Confirm" at bounding box center [988, 452] width 68 height 30
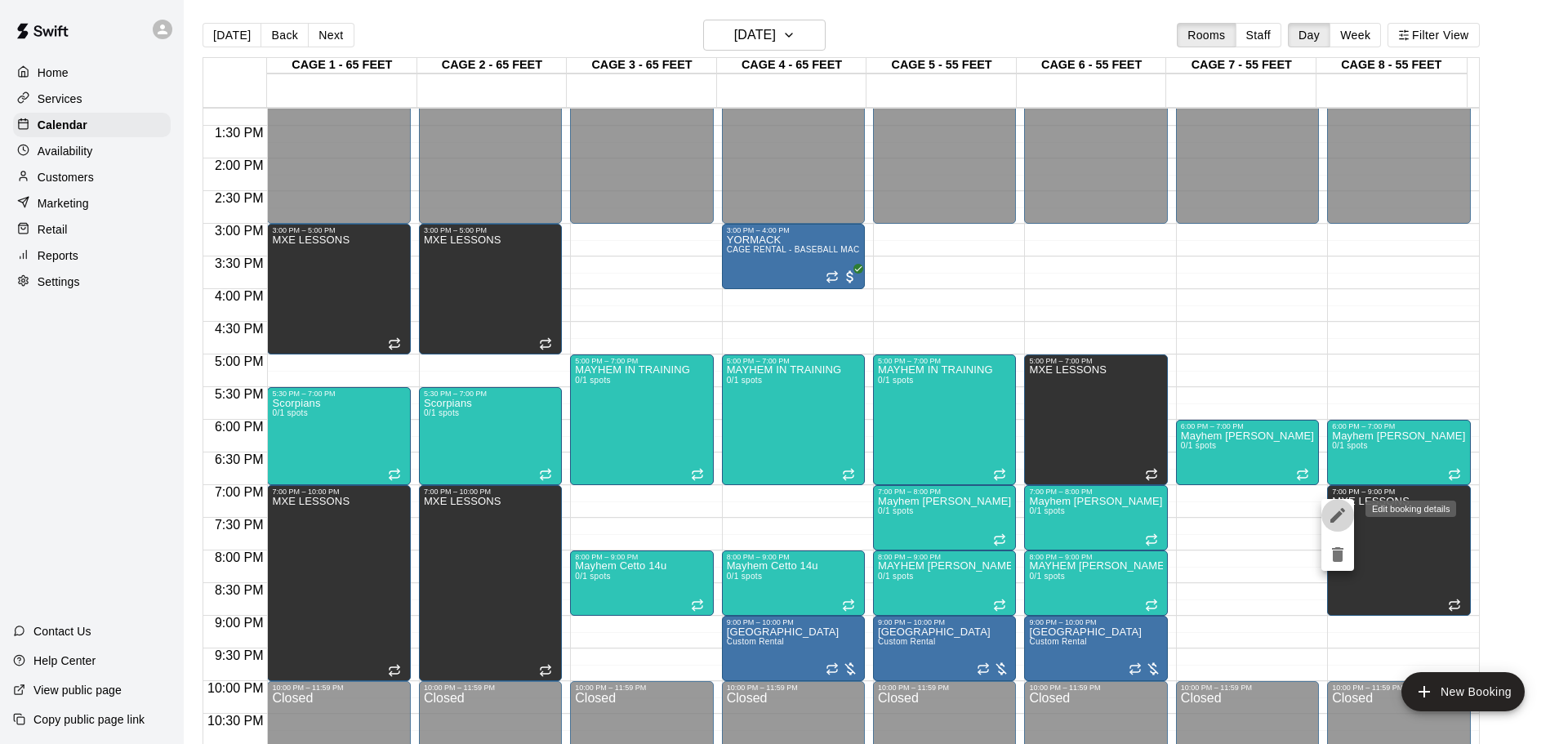
click at [1327, 518] on button "edit" at bounding box center [1337, 515] width 32 height 32
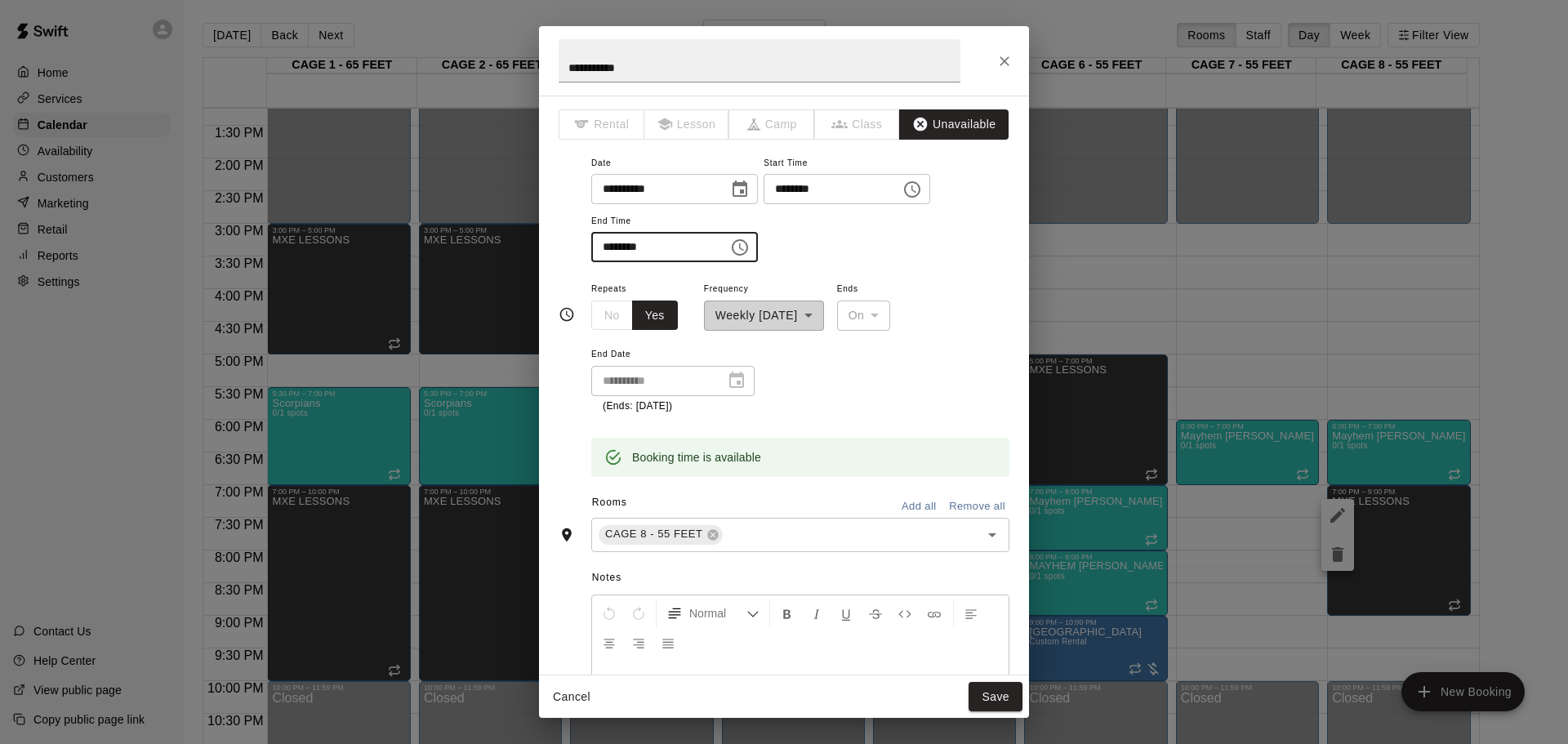
click at [604, 247] on input "********" at bounding box center [653, 247] width 126 height 30
type input "********"
click at [1009, 693] on button "Save" at bounding box center [995, 697] width 54 height 30
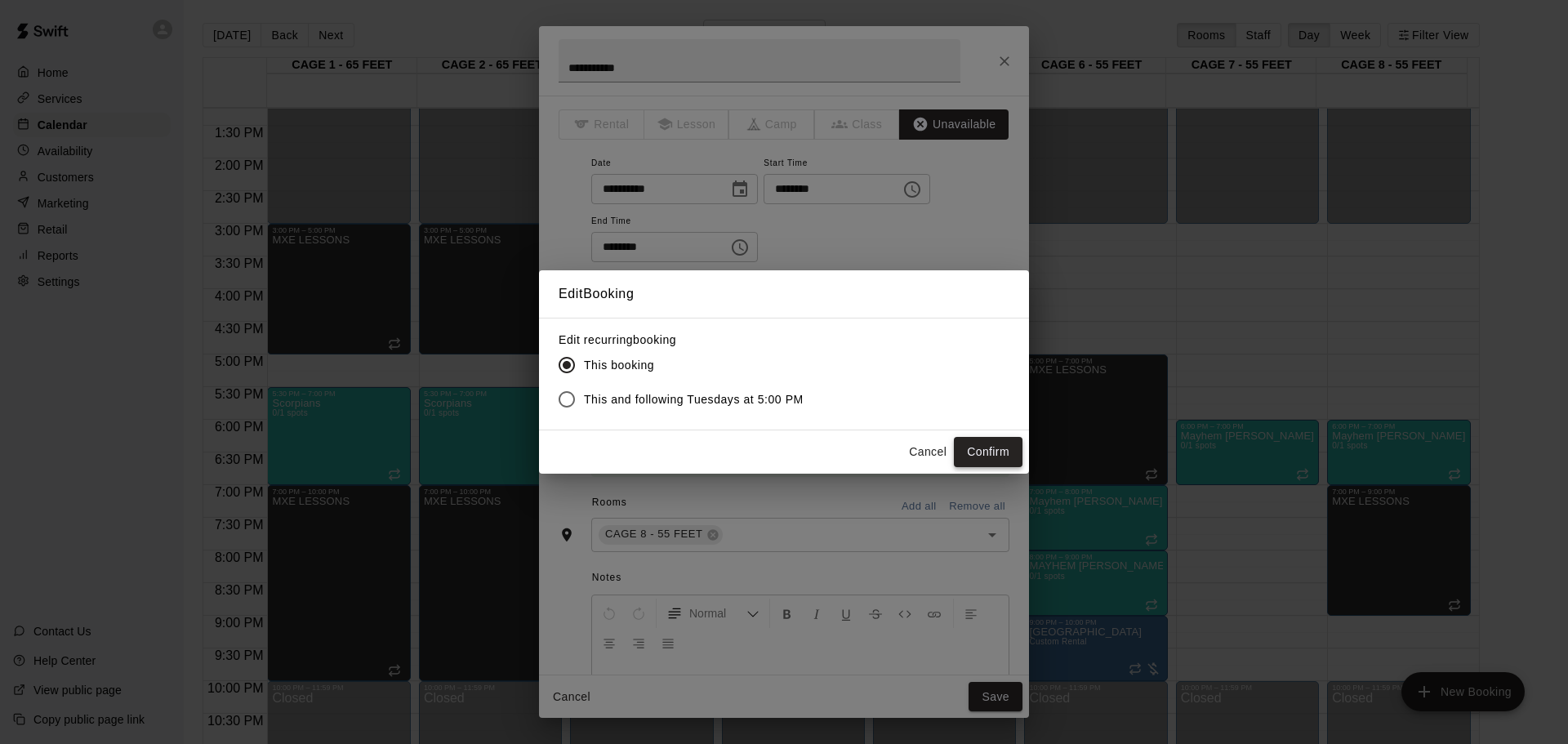
click at [990, 444] on button "Confirm" at bounding box center [988, 452] width 68 height 30
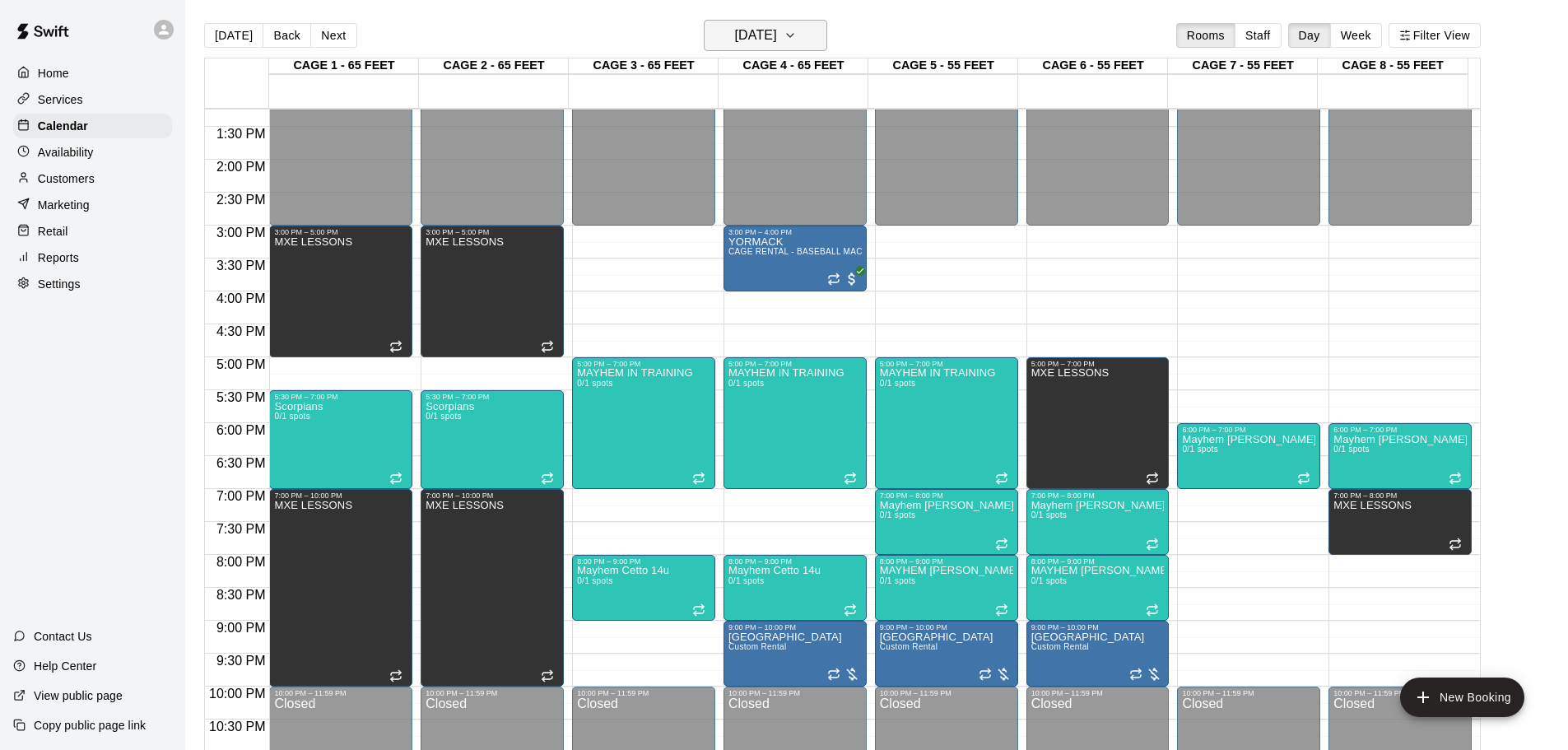
click at [811, 44] on button "[DATE]" at bounding box center [765, 35] width 123 height 31
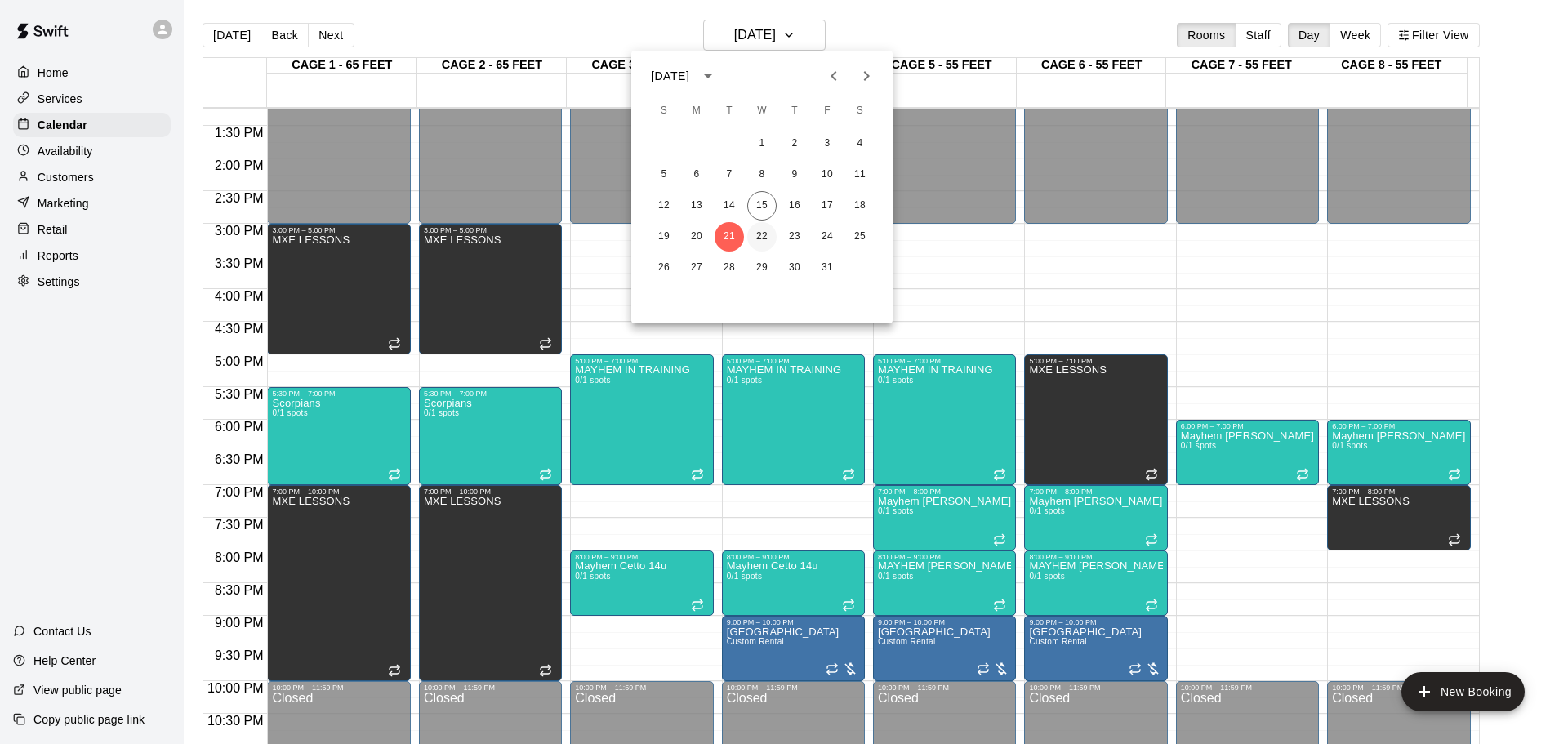
click at [758, 239] on button "22" at bounding box center [762, 237] width 29 height 29
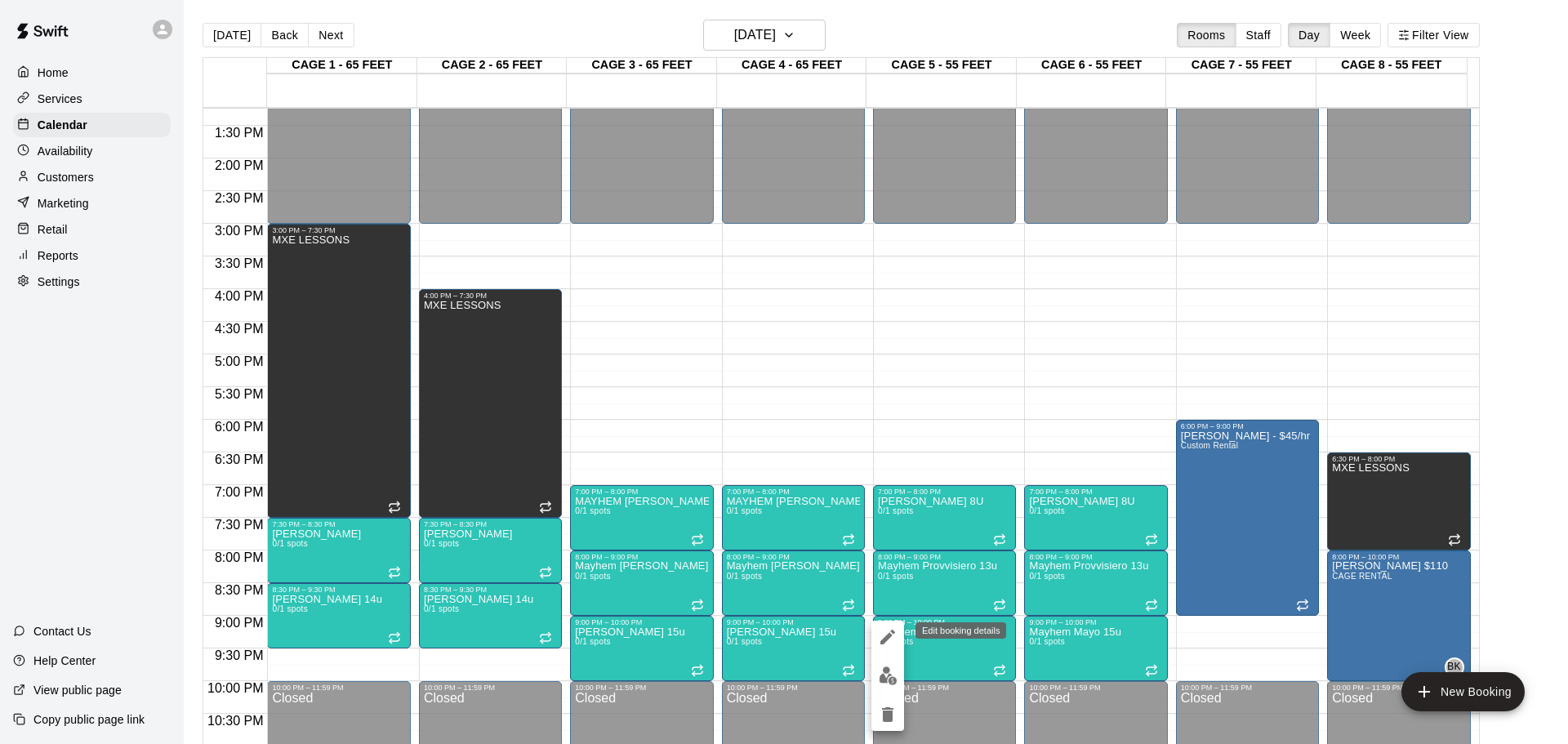
click at [895, 633] on icon "edit" at bounding box center [887, 636] width 20 height 20
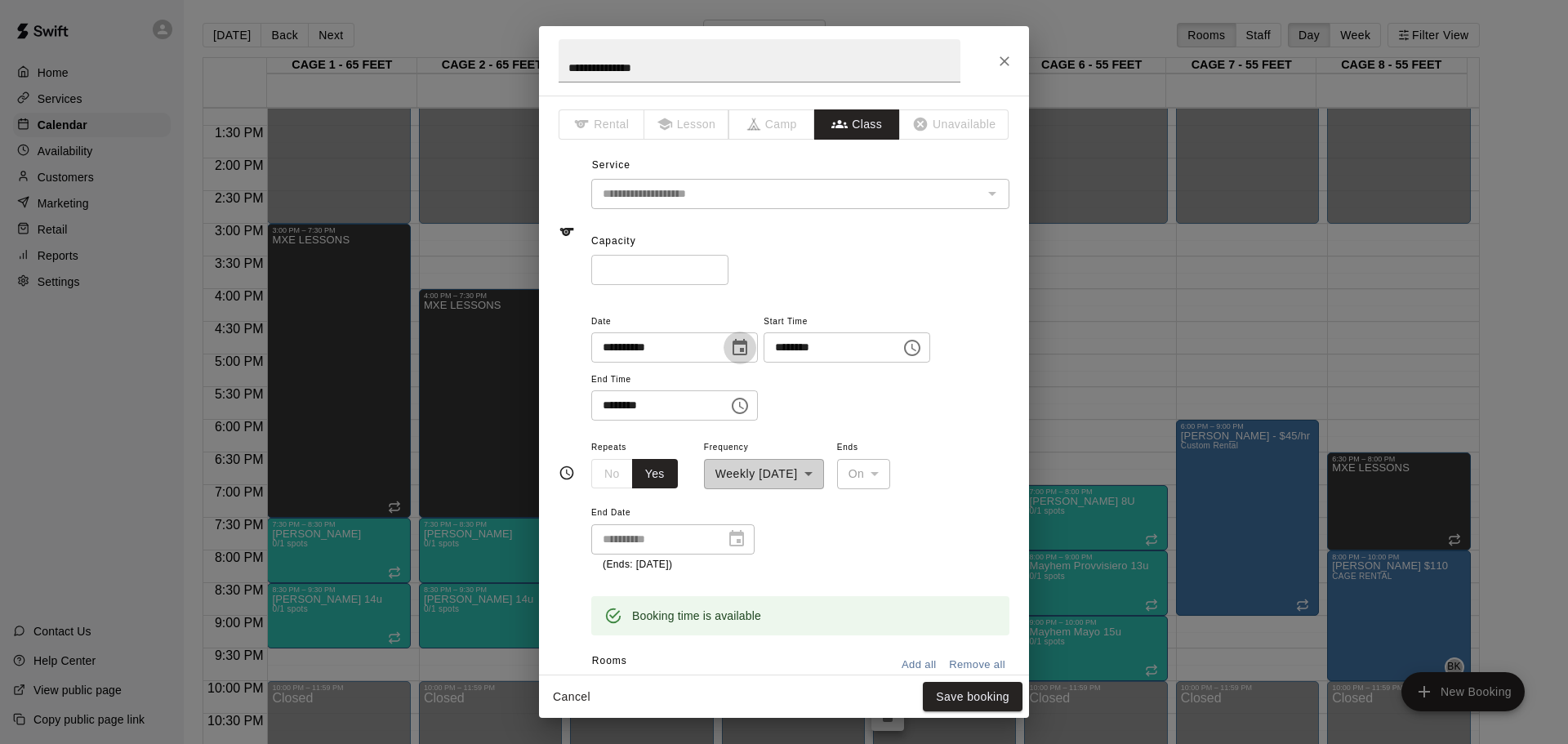
click at [750, 351] on icon "Choose date, selected date is Oct 22, 2025" at bounding box center [740, 348] width 20 height 20
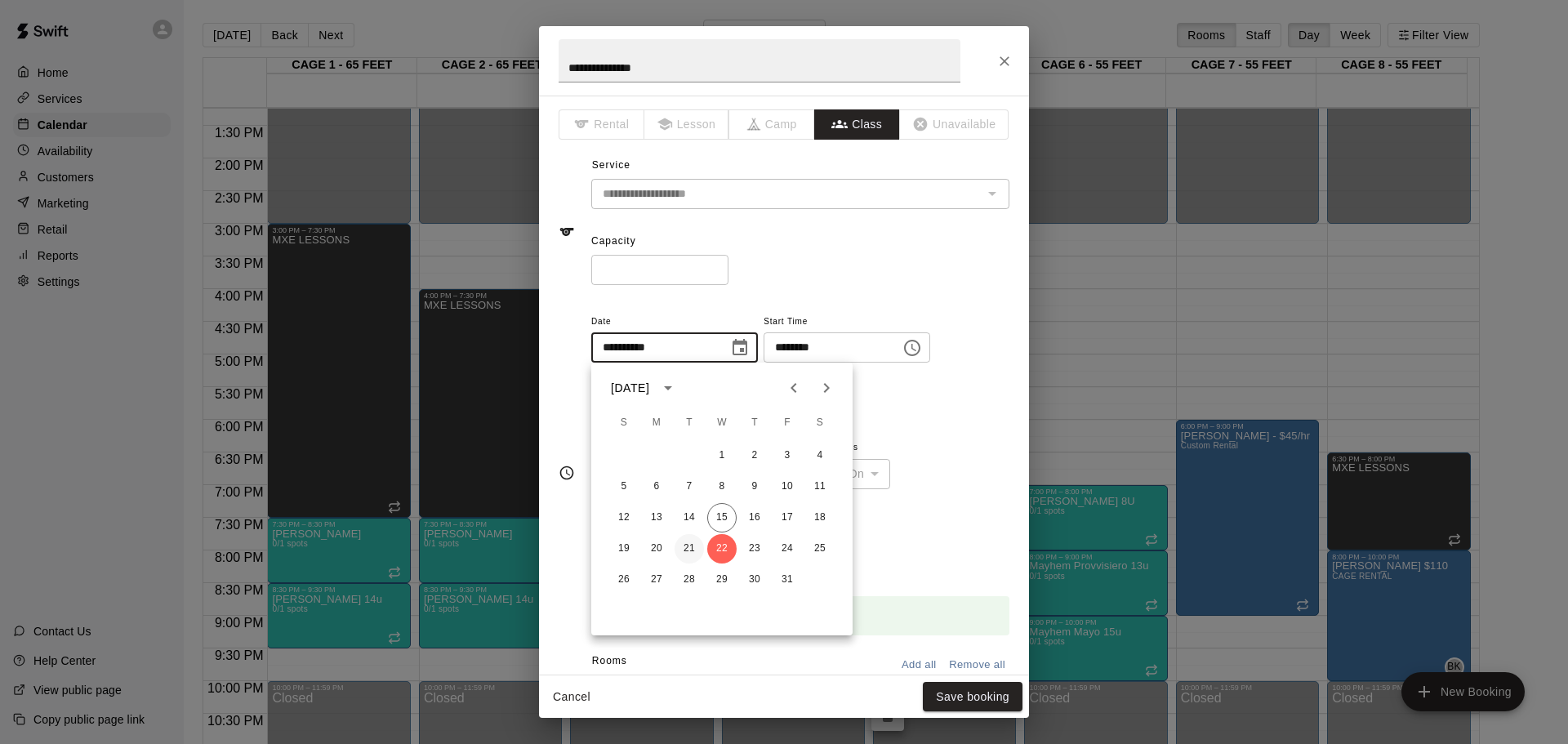
click at [693, 552] on button "21" at bounding box center [689, 548] width 29 height 29
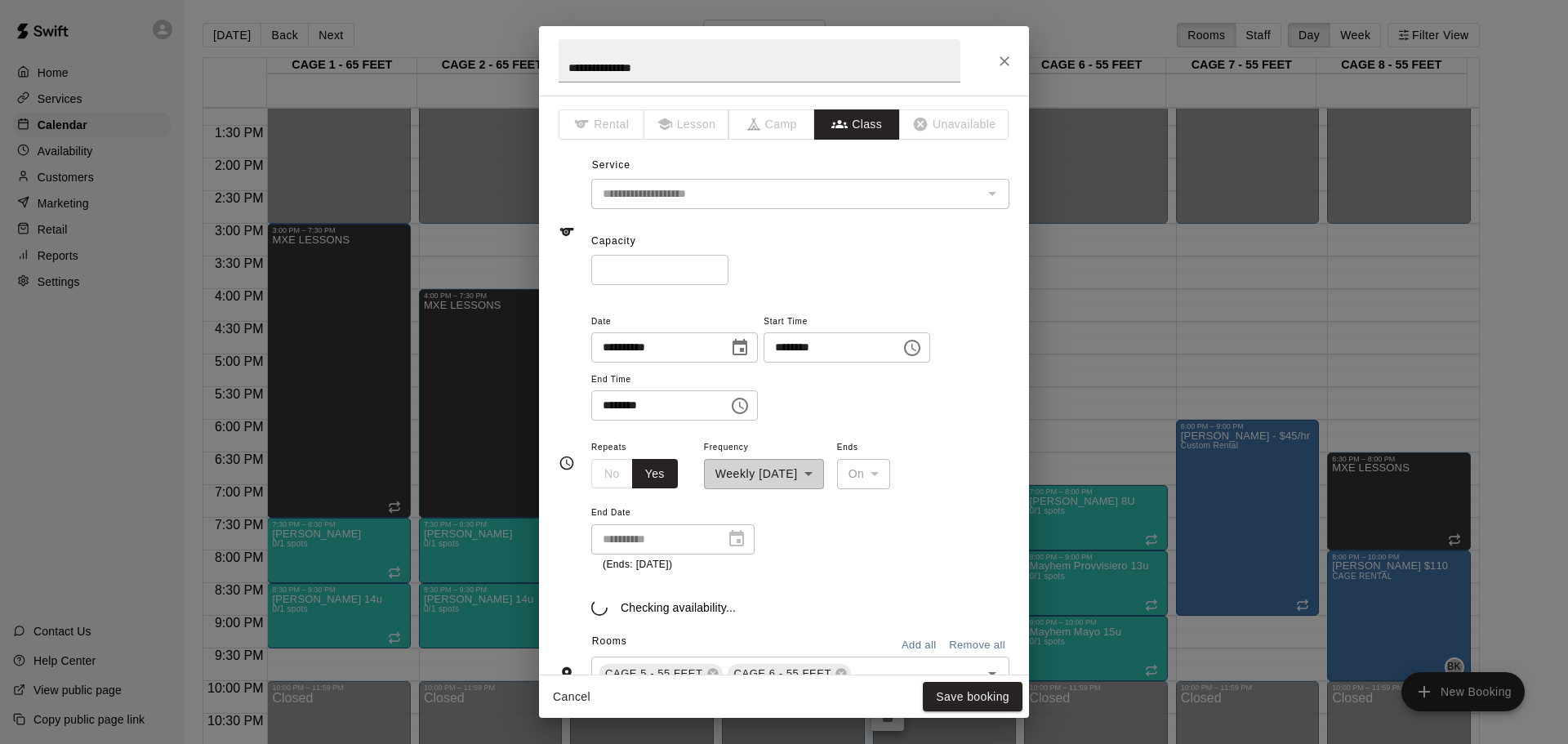
type input "**********"
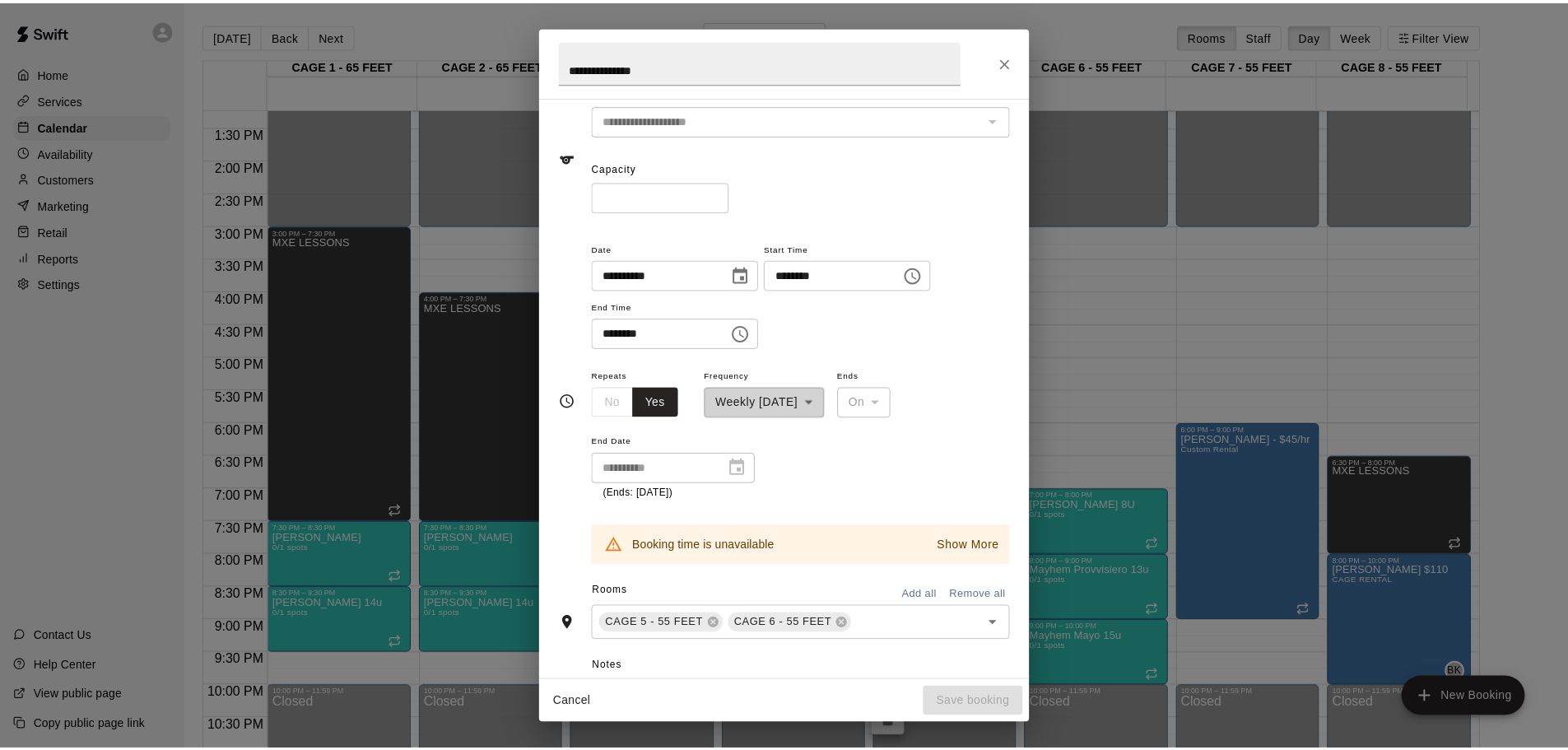
scroll to position [164, 0]
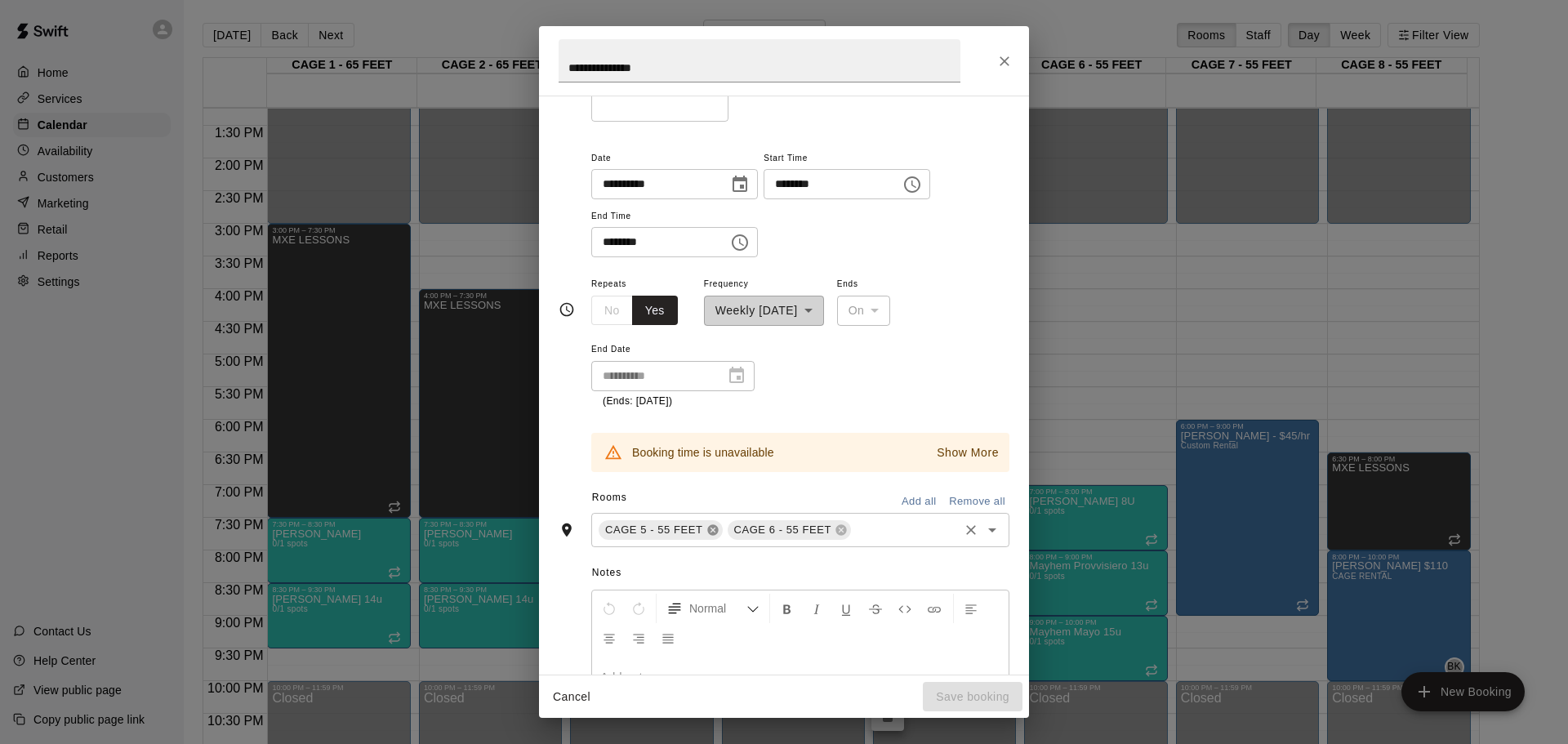
click at [716, 524] on icon at bounding box center [712, 530] width 13 height 13
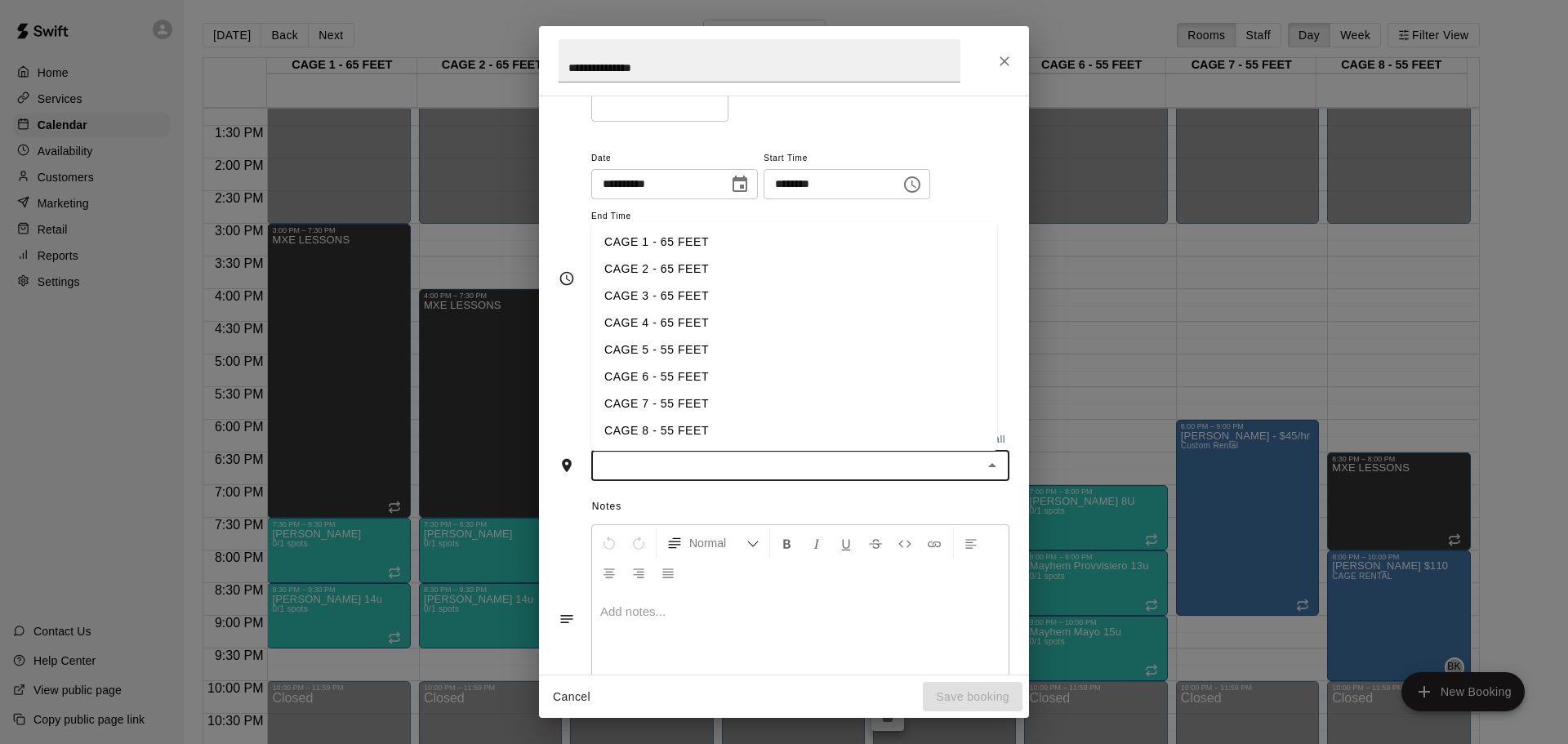
click at [743, 472] on input "text" at bounding box center [787, 466] width 382 height 21
click at [674, 409] on li "CAGE 7 - 55 FEET" at bounding box center [793, 404] width 406 height 27
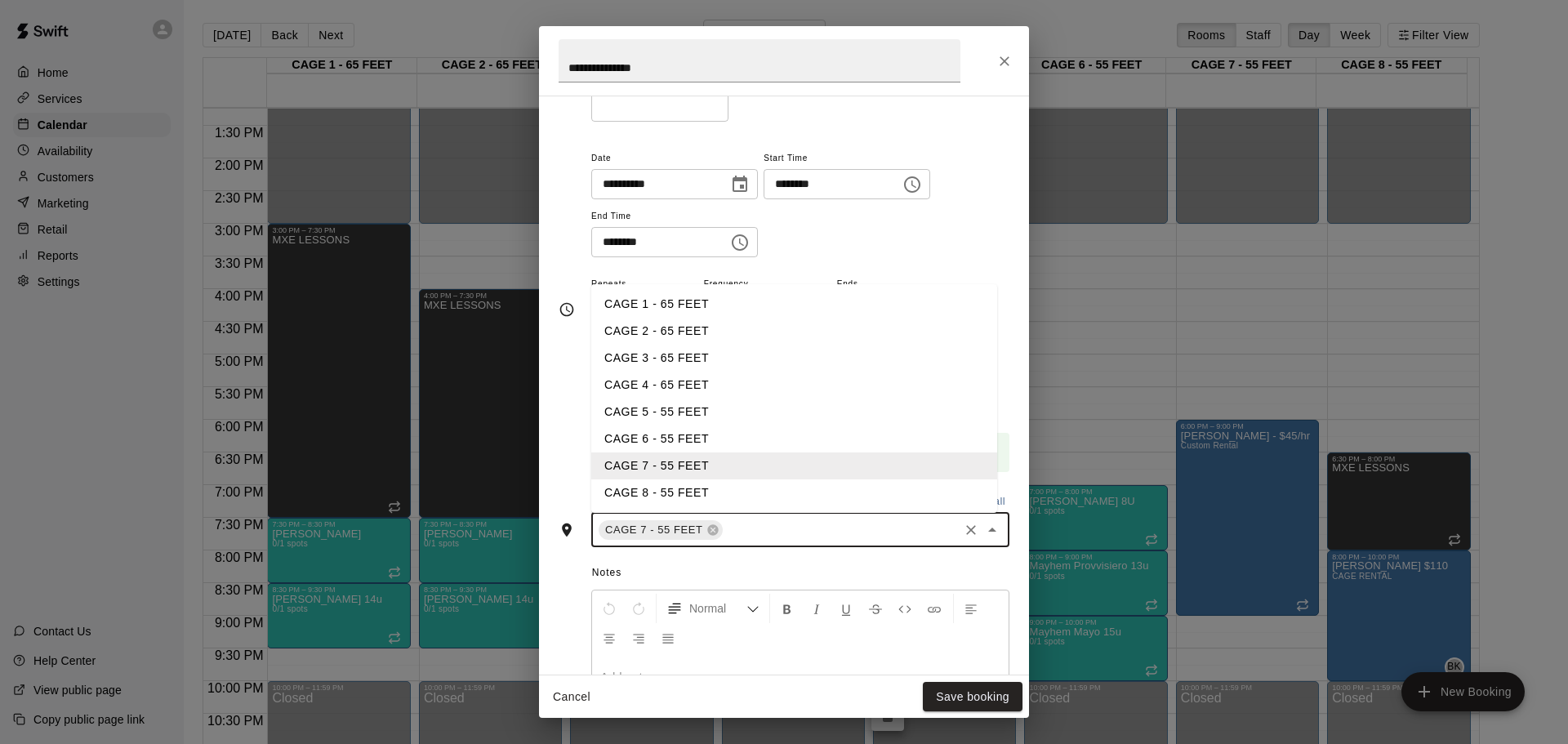
click at [742, 521] on input "text" at bounding box center [841, 530] width 232 height 21
click at [707, 491] on li "CAGE 8 - 55 FEET" at bounding box center [793, 493] width 406 height 27
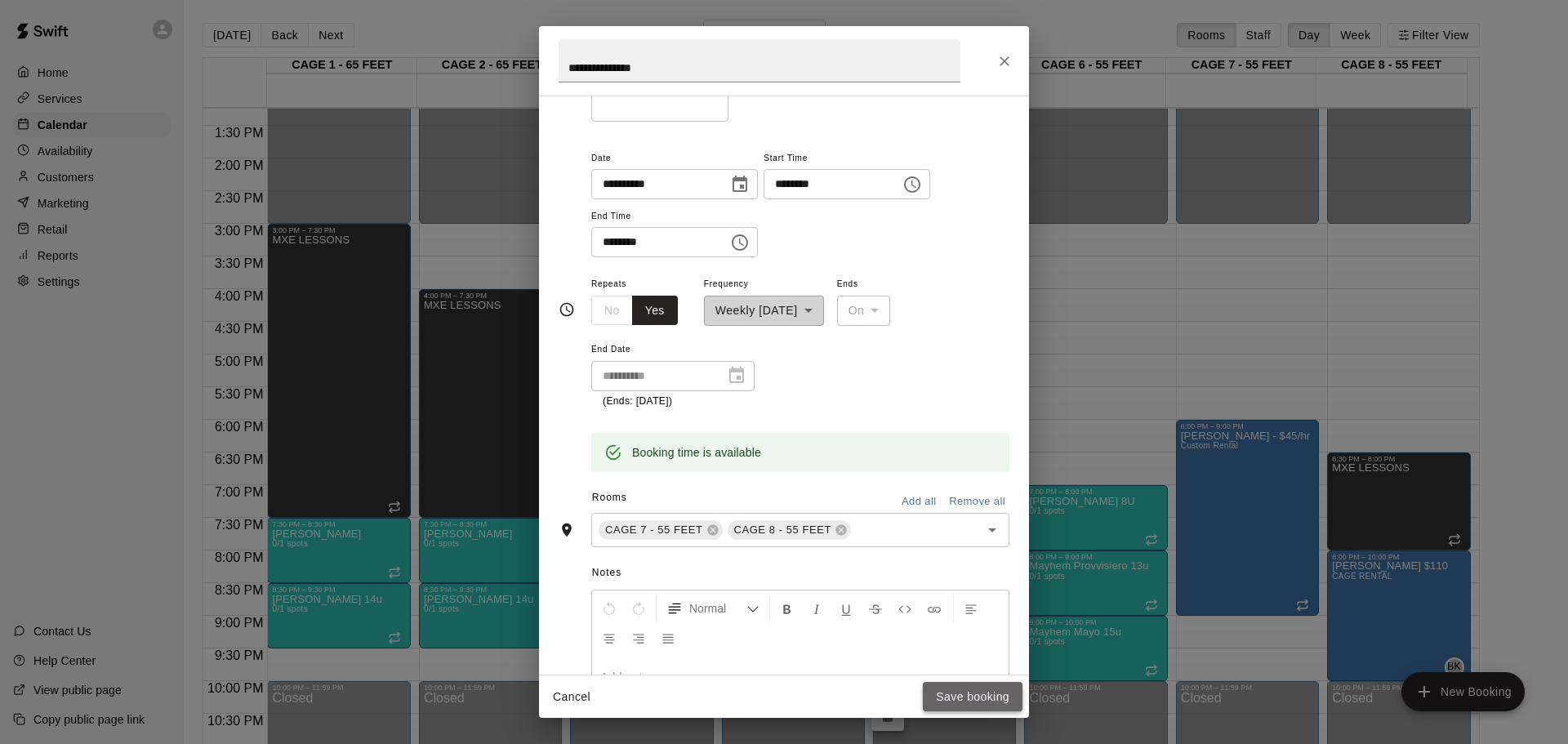
click at [964, 690] on button "Save booking" at bounding box center [973, 697] width 100 height 30
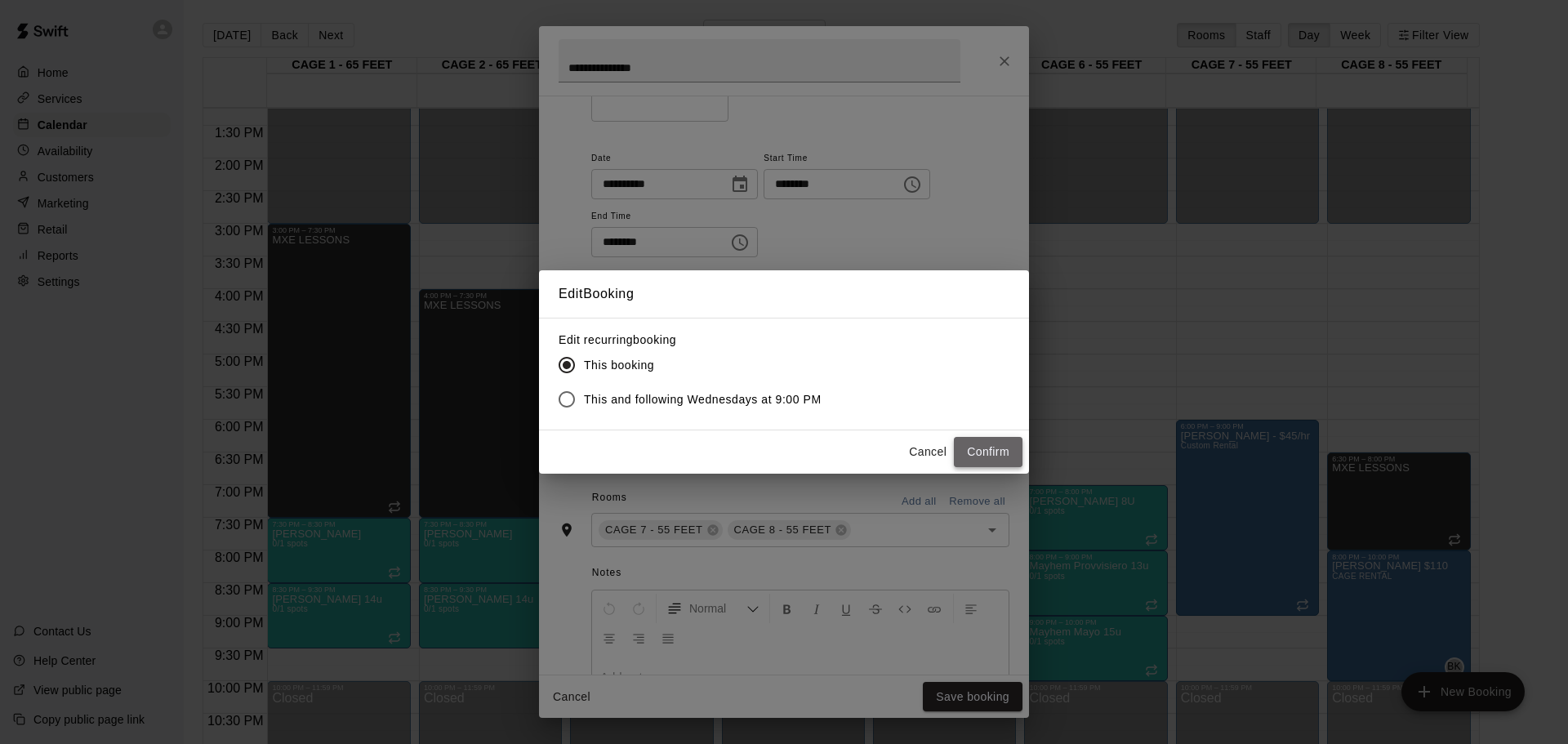
click at [975, 459] on button "Confirm" at bounding box center [988, 452] width 68 height 30
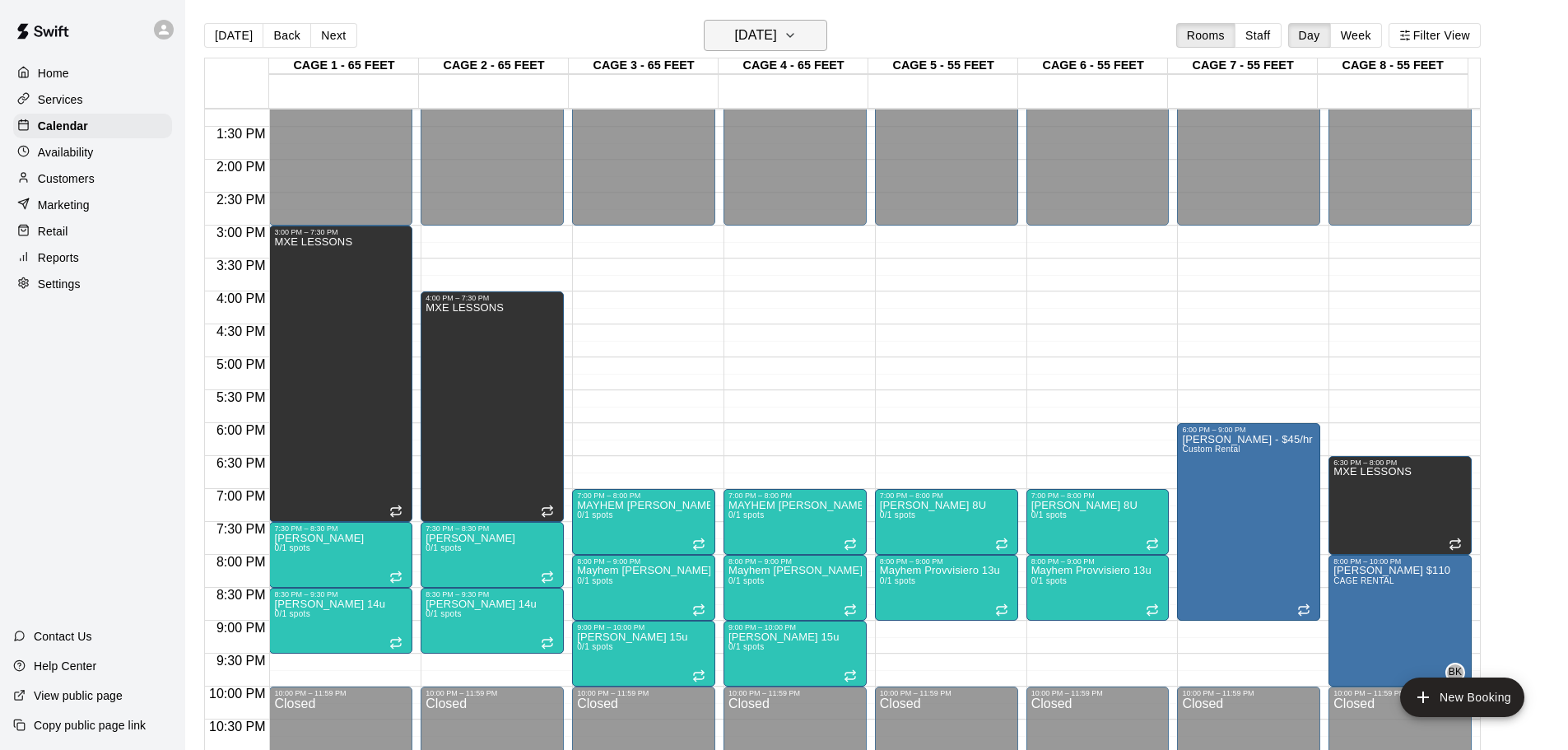
click at [768, 47] on button "[DATE]" at bounding box center [765, 35] width 123 height 31
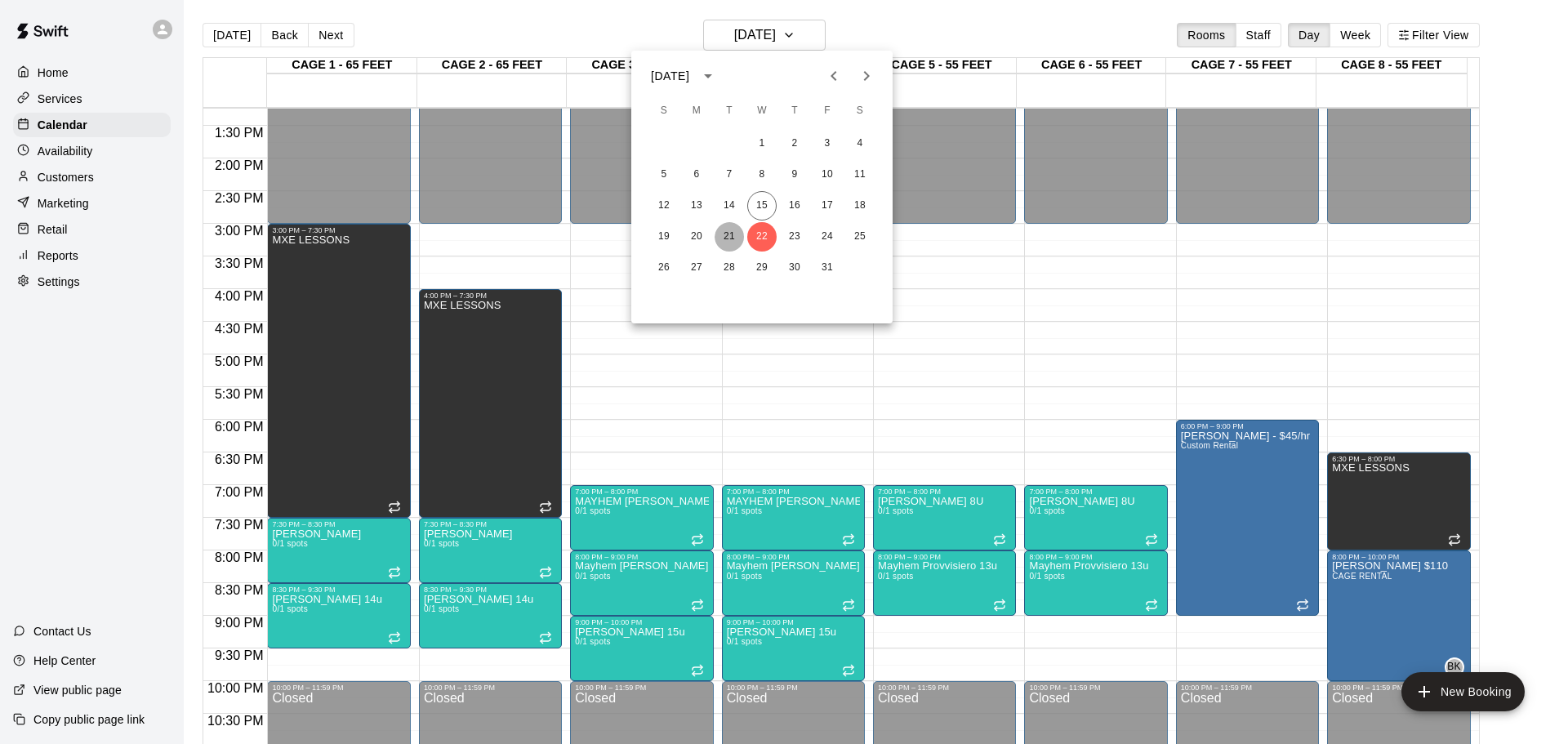
click at [733, 235] on button "21" at bounding box center [729, 237] width 29 height 29
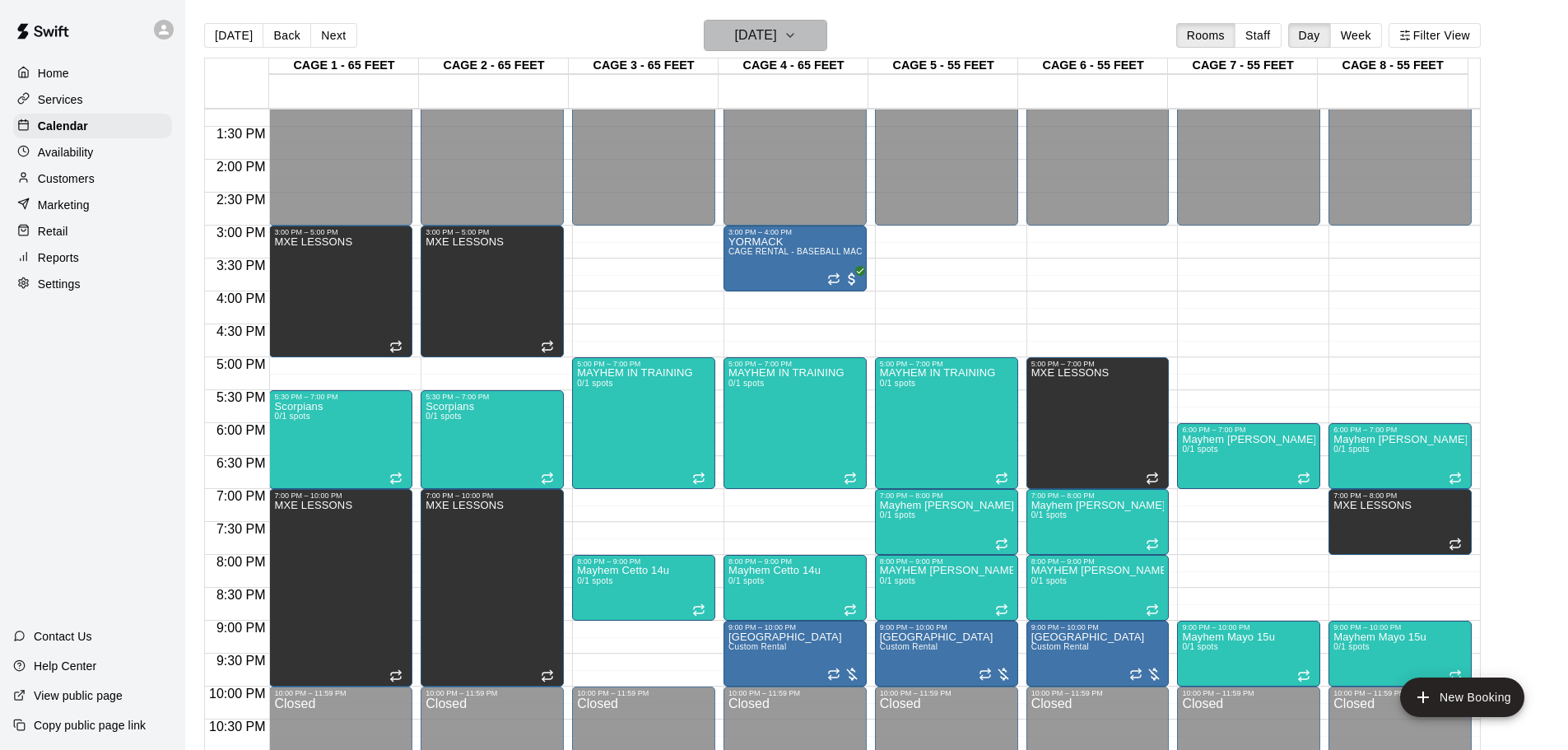
click at [767, 40] on h6 "[DATE]" at bounding box center [756, 35] width 42 height 23
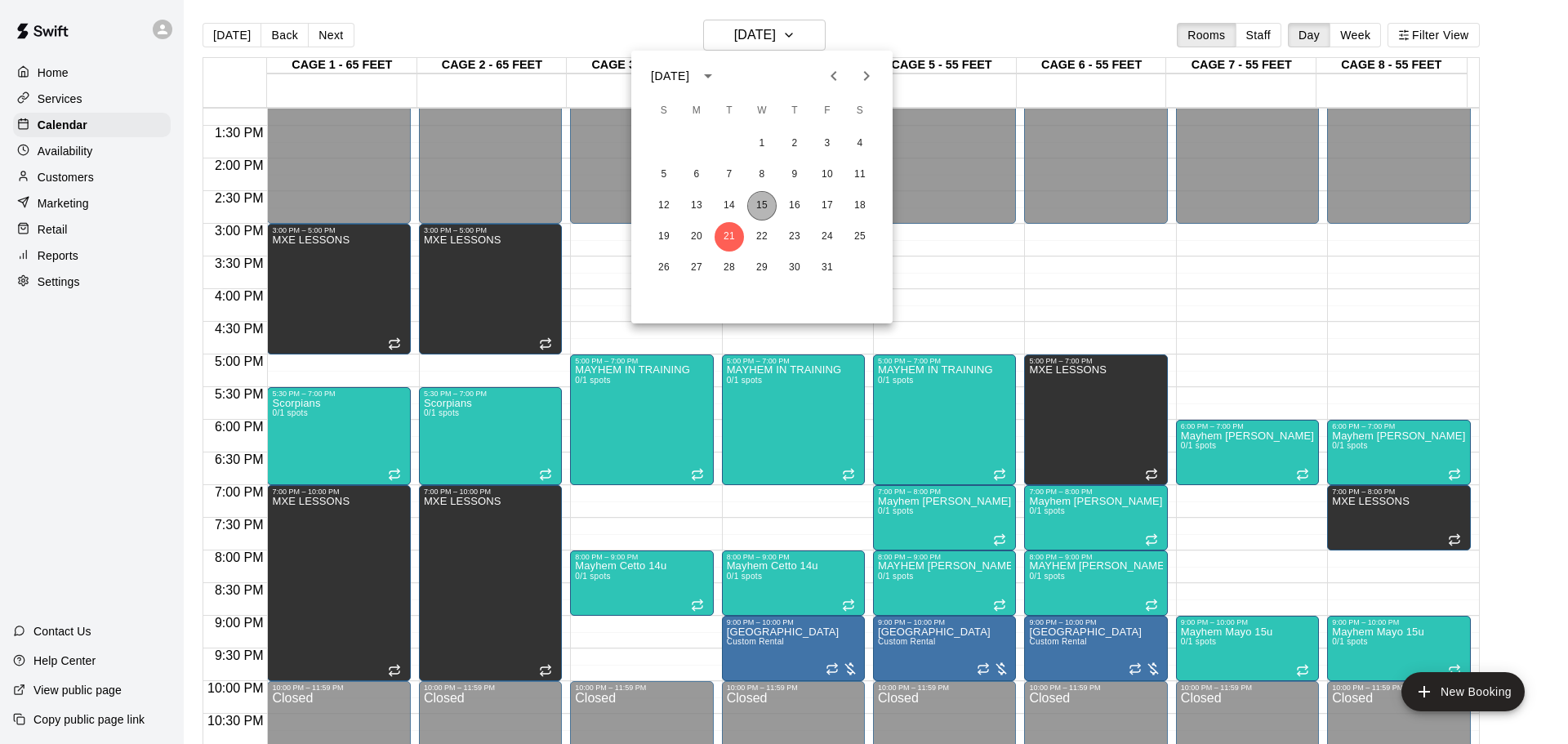
click at [762, 210] on button "15" at bounding box center [762, 206] width 29 height 29
